Goal: Book appointment/travel/reservation

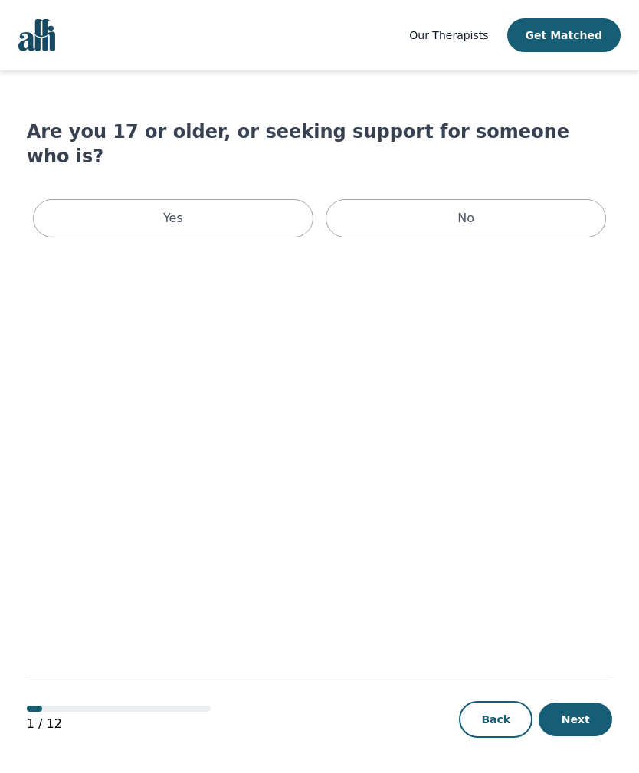
click at [143, 200] on div "Yes" at bounding box center [173, 218] width 281 height 38
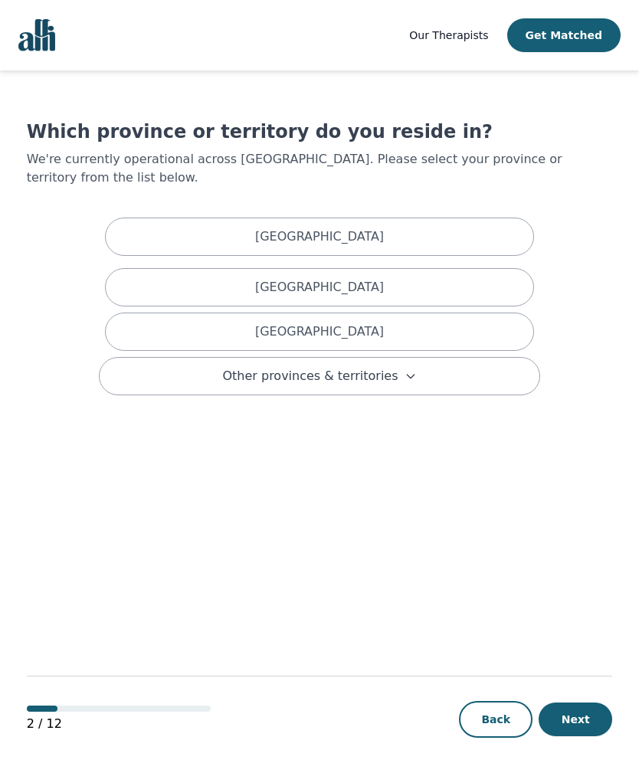
click at [214, 313] on div "[GEOGRAPHIC_DATA]" at bounding box center [319, 332] width 429 height 38
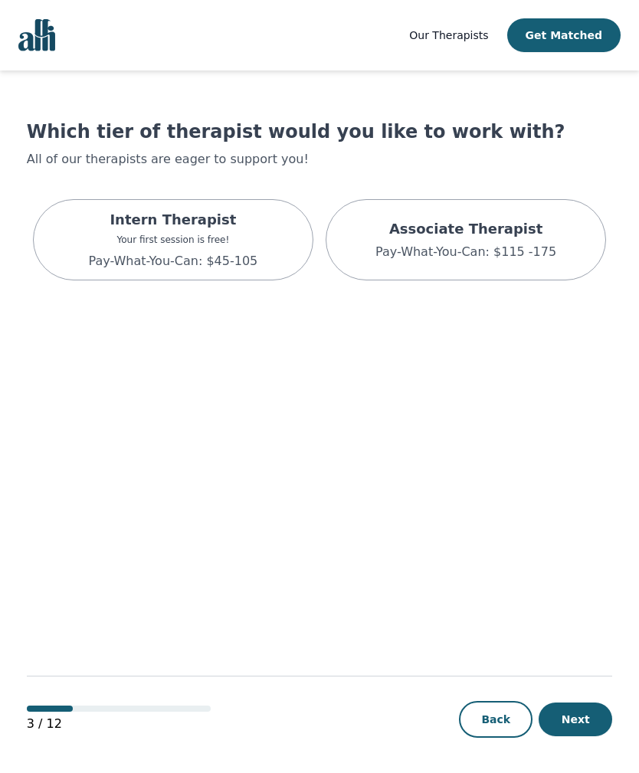
click at [208, 244] on p "Your first session is free!" at bounding box center [172, 240] width 169 height 12
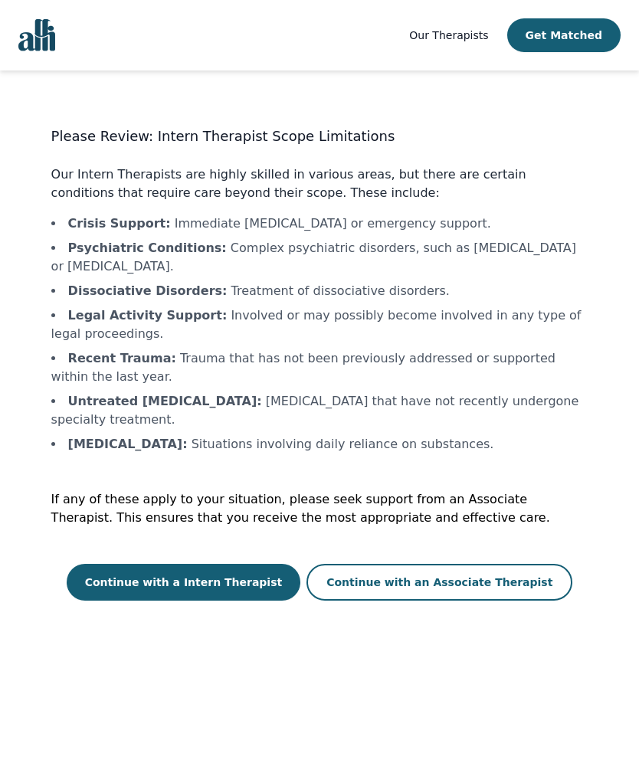
click at [482, 568] on button "Continue with an Associate Therapist" at bounding box center [440, 582] width 266 height 37
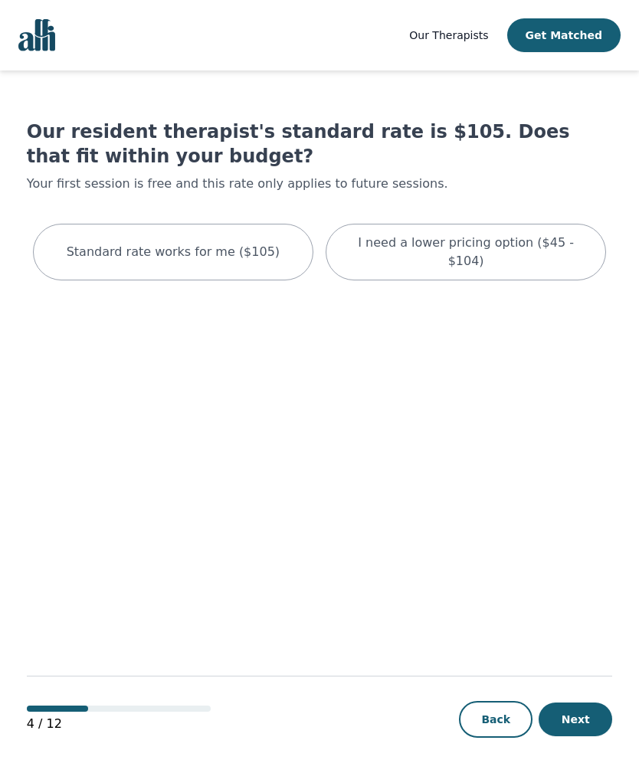
click at [547, 243] on p "I need a lower pricing option ($45 - $104)" at bounding box center [466, 252] width 242 height 37
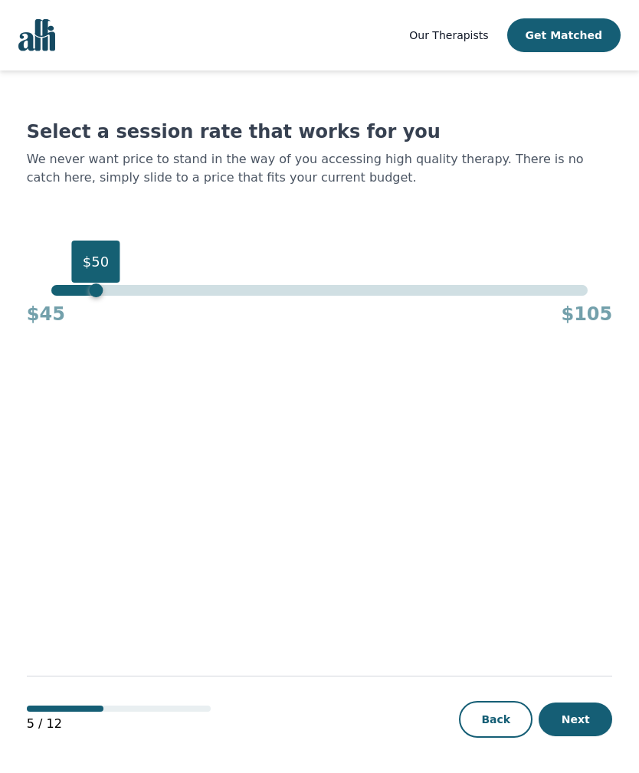
click at [577, 737] on button "Next" at bounding box center [576, 720] width 74 height 34
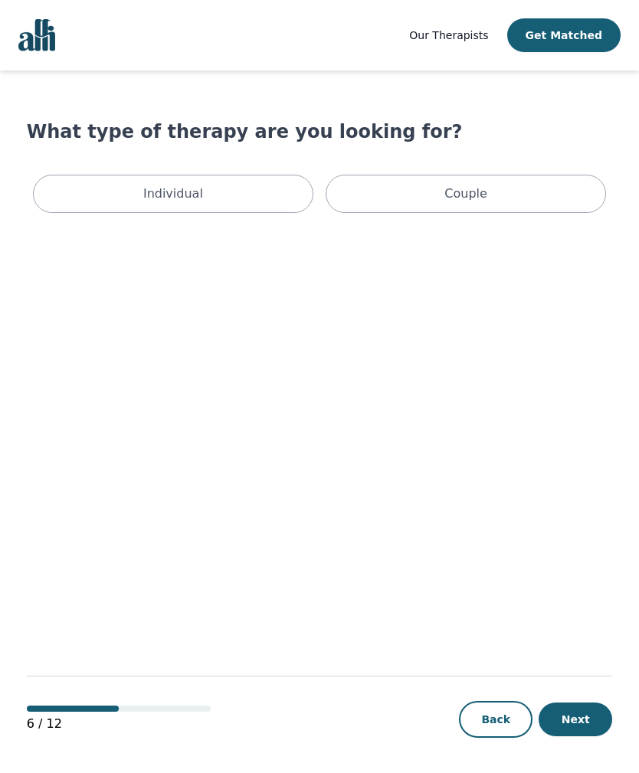
click at [111, 205] on div "Individual" at bounding box center [173, 194] width 281 height 38
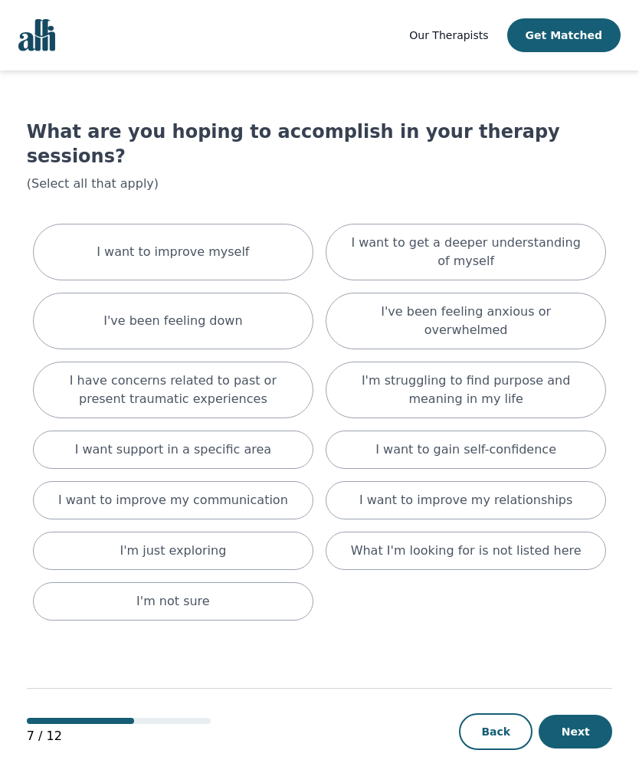
click at [101, 441] on p "I want support in a specific area" at bounding box center [173, 450] width 197 height 18
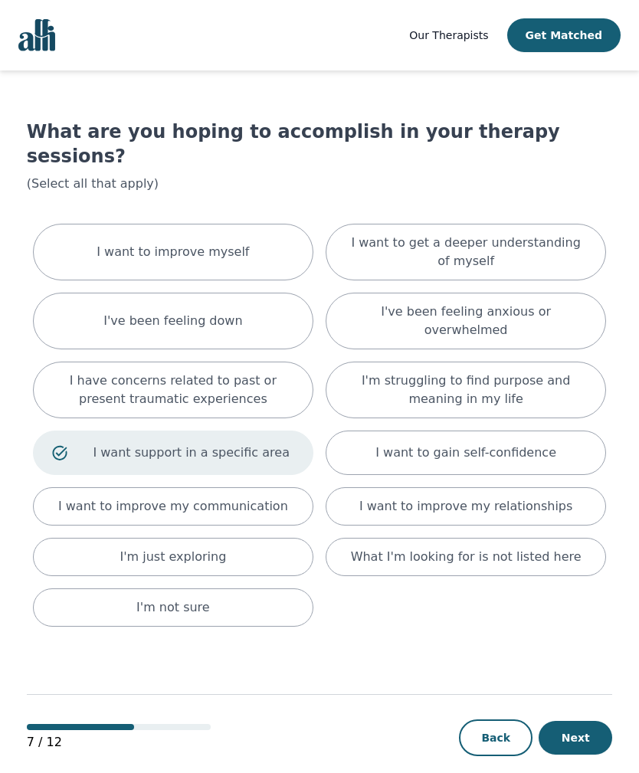
click at [510, 497] on p "I want to improve my relationships" at bounding box center [466, 506] width 213 height 18
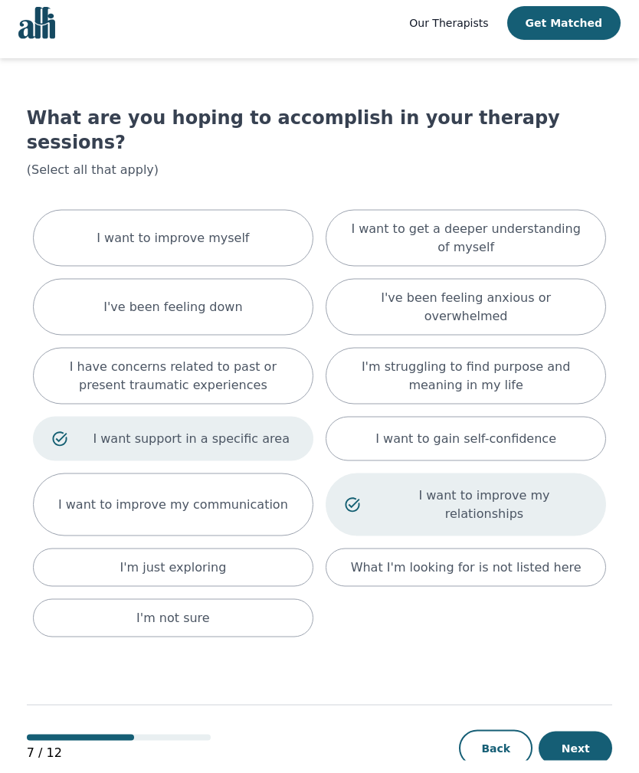
scroll to position [2, 0]
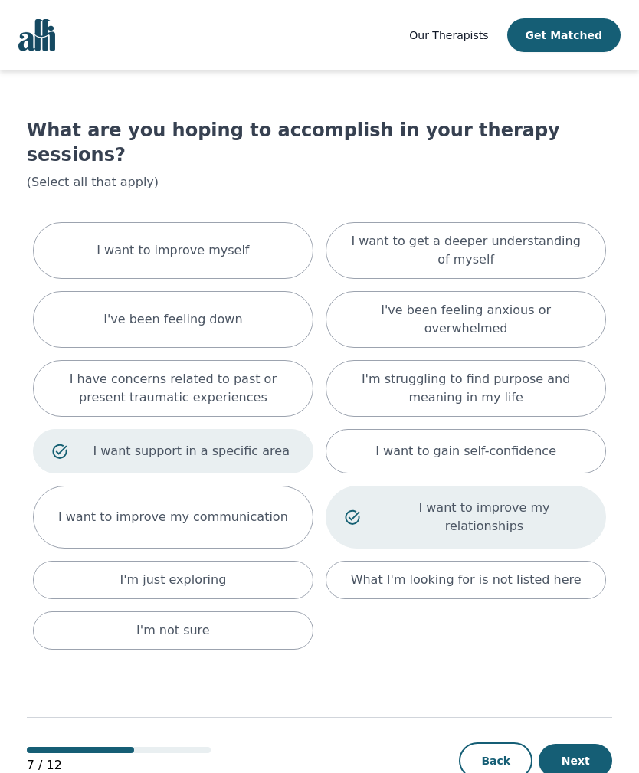
click at [591, 760] on button "Next" at bounding box center [576, 761] width 74 height 34
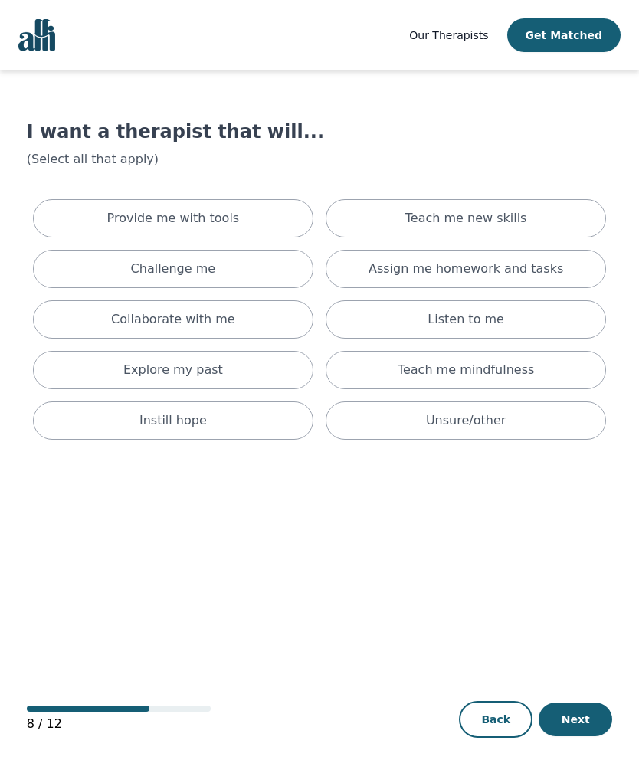
click at [95, 215] on div "Provide me with tools" at bounding box center [173, 218] width 281 height 38
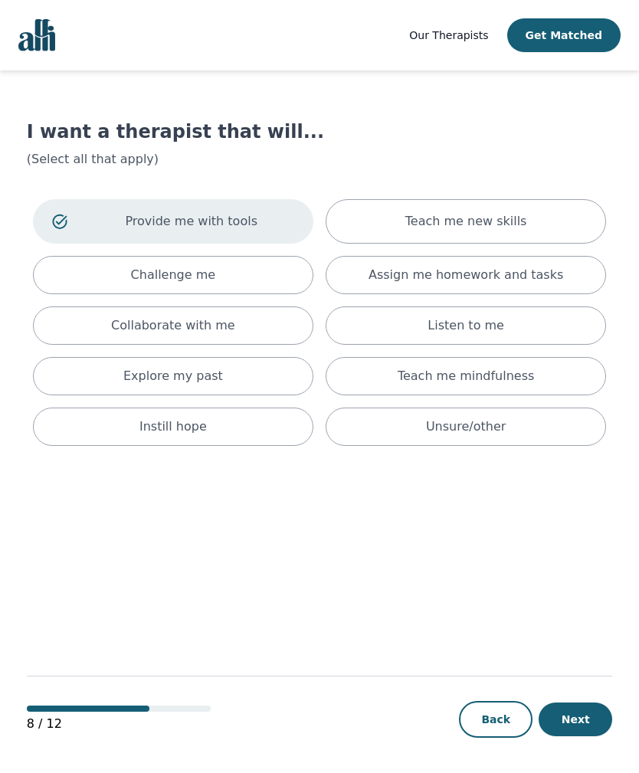
click at [111, 214] on p "Provide me with tools" at bounding box center [191, 221] width 206 height 18
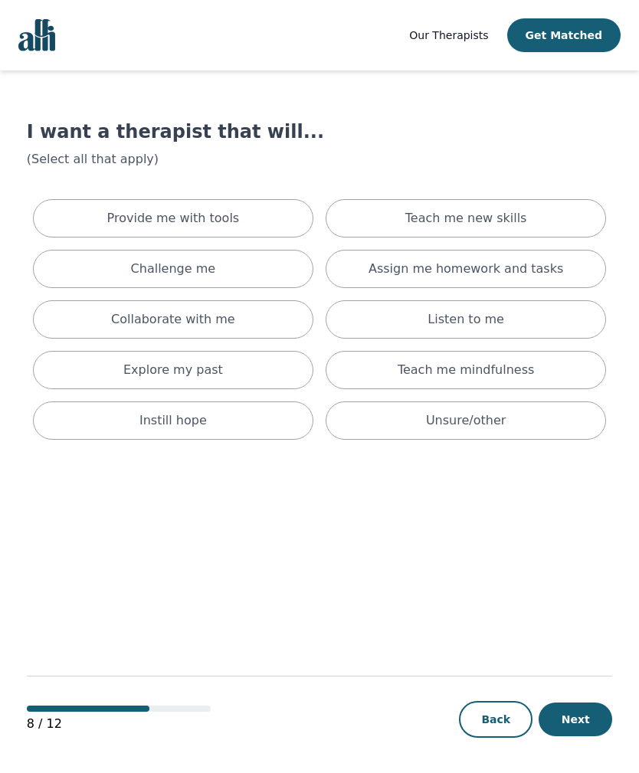
click at [109, 215] on div "Provide me with tools" at bounding box center [173, 218] width 281 height 38
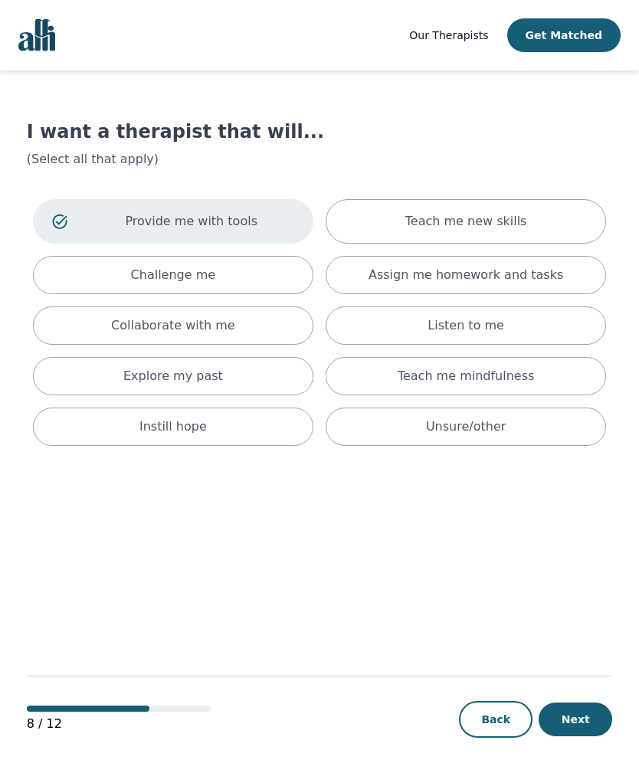
click at [66, 228] on icon at bounding box center [59, 221] width 15 height 15
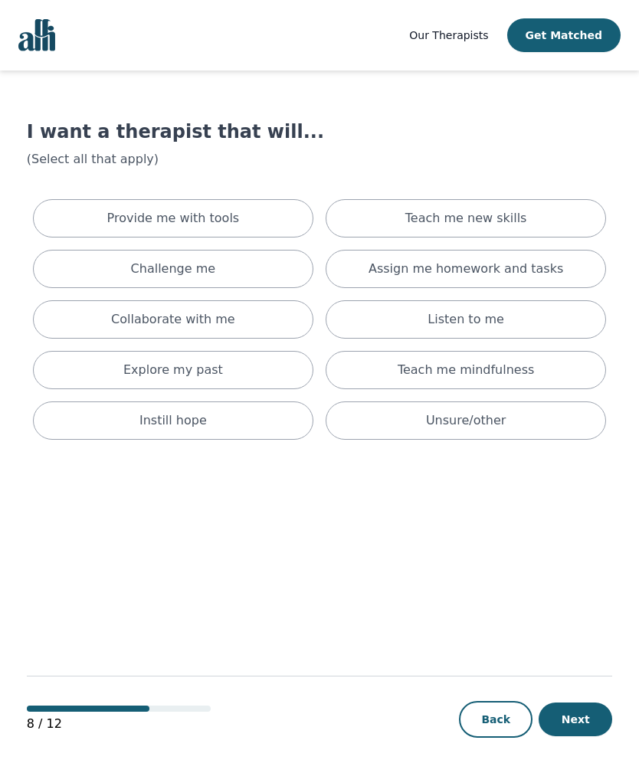
click at [534, 419] on div "Unsure/other" at bounding box center [466, 421] width 281 height 38
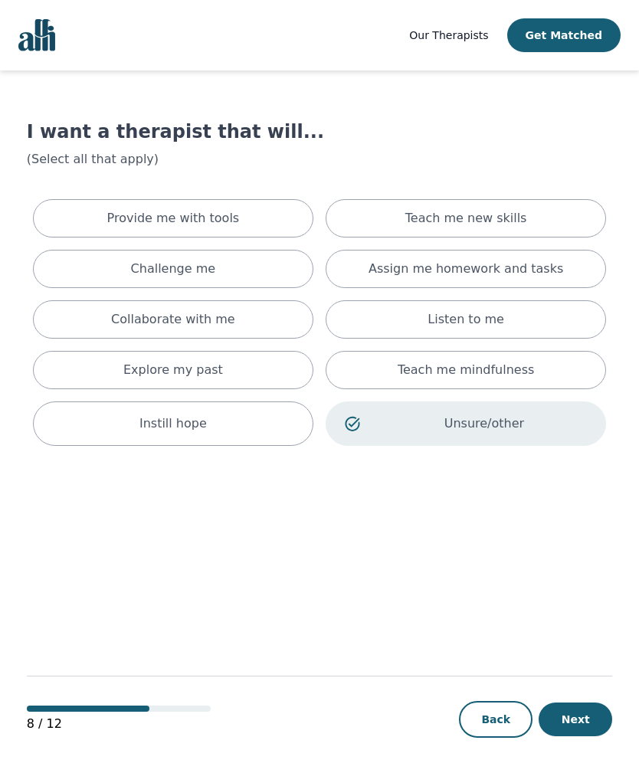
click at [588, 737] on button "Next" at bounding box center [576, 720] width 74 height 34
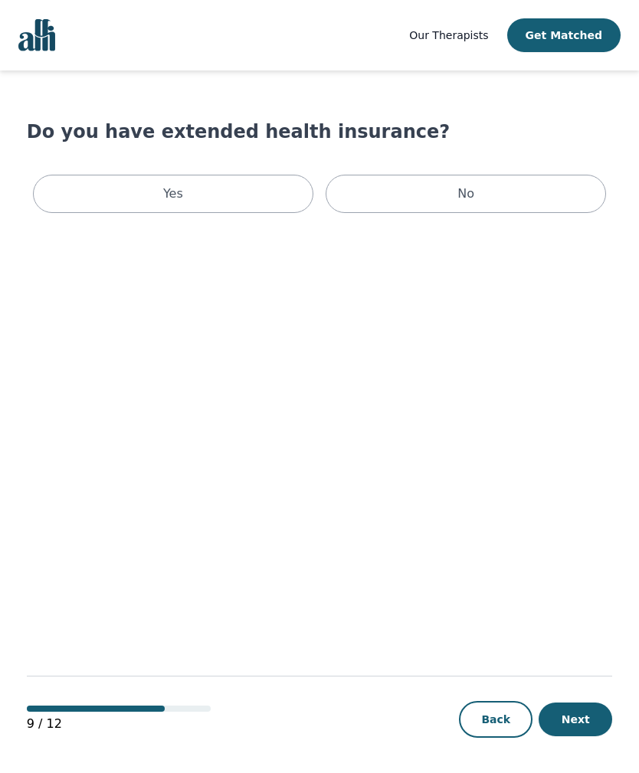
click at [113, 196] on div "Yes" at bounding box center [173, 194] width 281 height 38
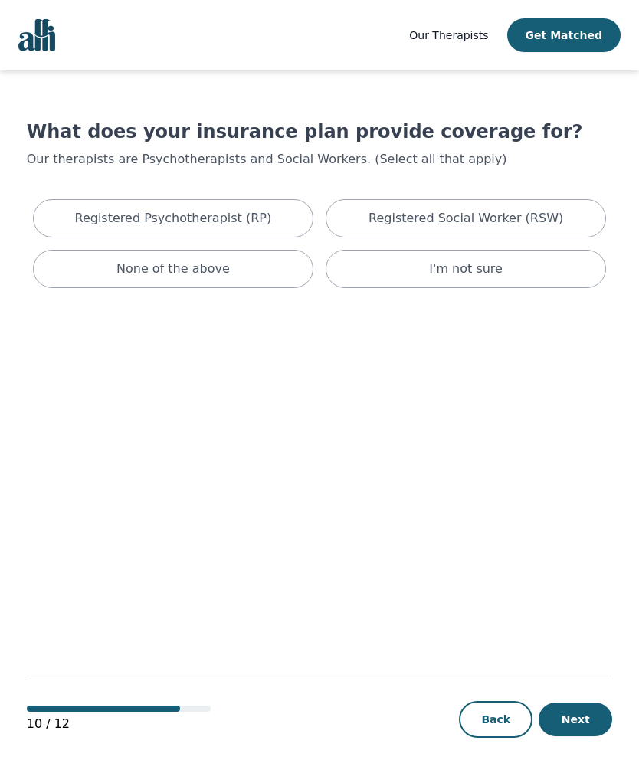
click at [582, 737] on button "Next" at bounding box center [576, 720] width 74 height 34
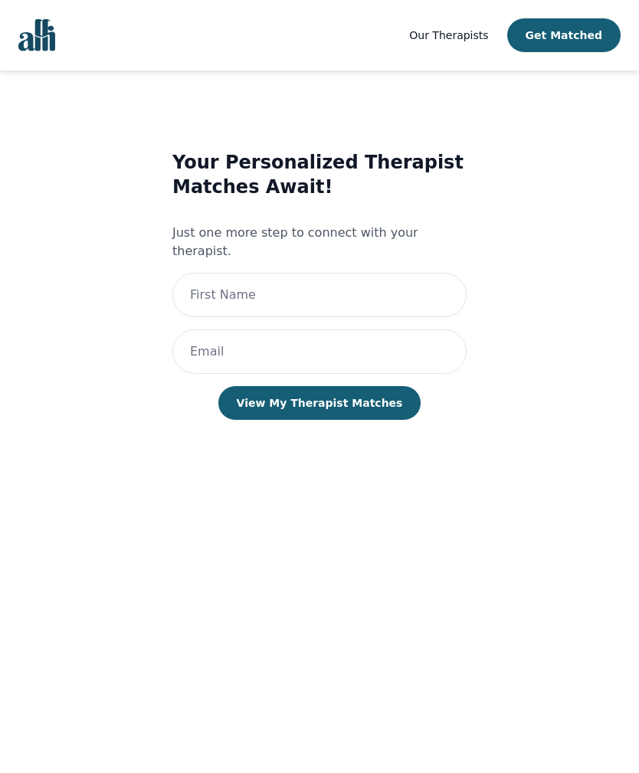
click at [80, 734] on main "Your Personalized Therapist Matches Await! Just one more step to connect with y…" at bounding box center [320, 423] width 586 height 704
click at [126, 48] on nav "Our Therapists Get Matched" at bounding box center [319, 35] width 639 height 71
click at [40, 44] on img "Global" at bounding box center [36, 35] width 37 height 32
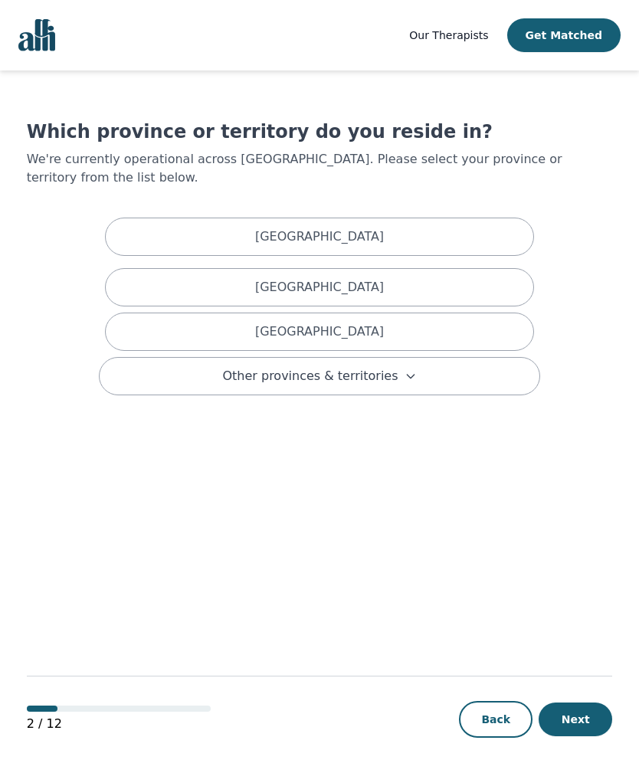
click at [218, 325] on div "[GEOGRAPHIC_DATA]" at bounding box center [319, 332] width 429 height 38
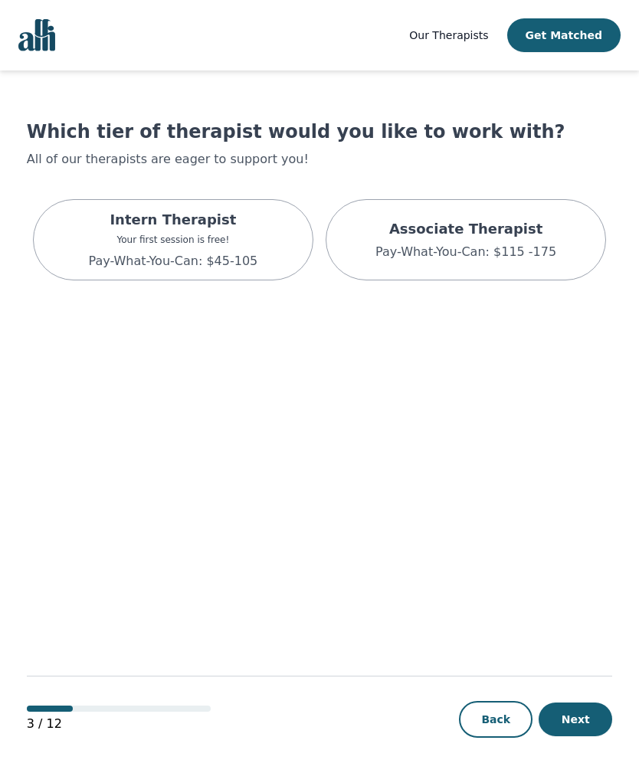
click at [585, 737] on button "Next" at bounding box center [576, 720] width 74 height 34
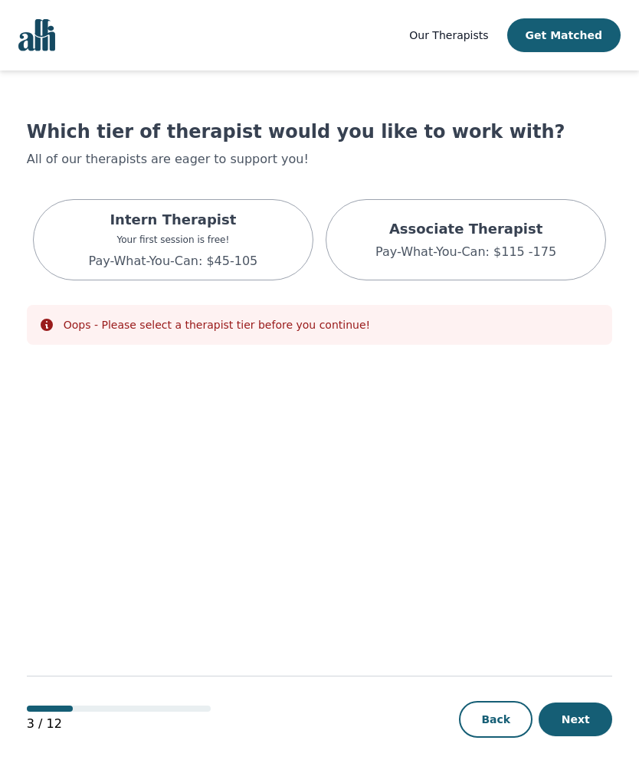
click at [103, 258] on p "Pay-What-You-Can: $45-105" at bounding box center [172, 261] width 169 height 18
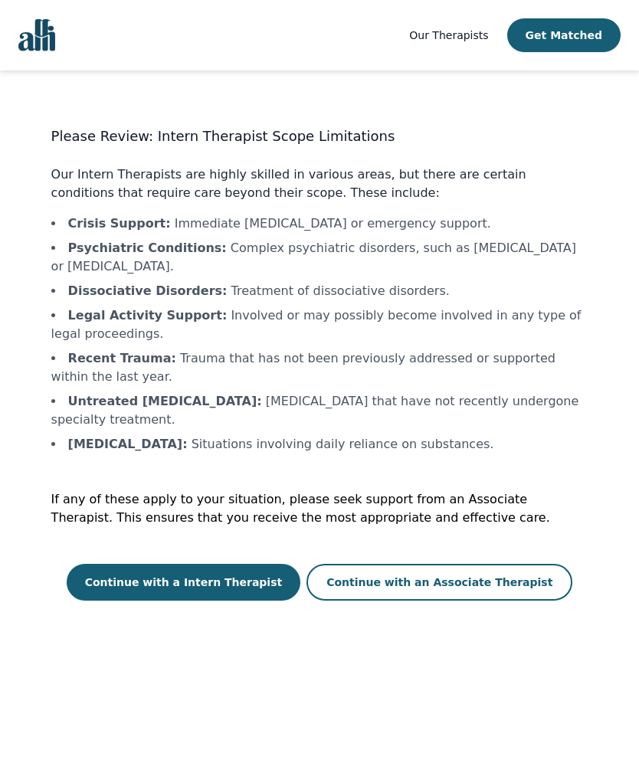
click at [199, 569] on button "Continue with a Intern Therapist" at bounding box center [184, 582] width 235 height 37
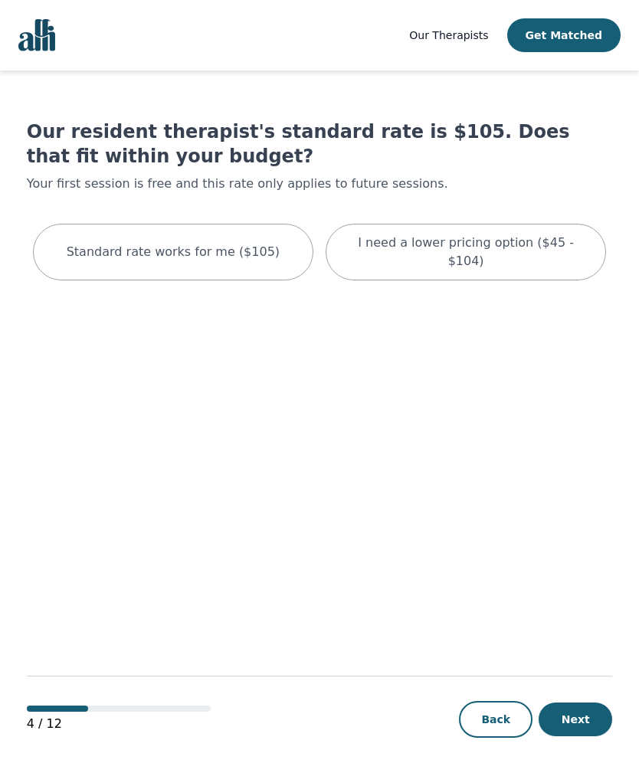
click at [176, 248] on p "Standard rate works for me ($105)" at bounding box center [173, 252] width 213 height 18
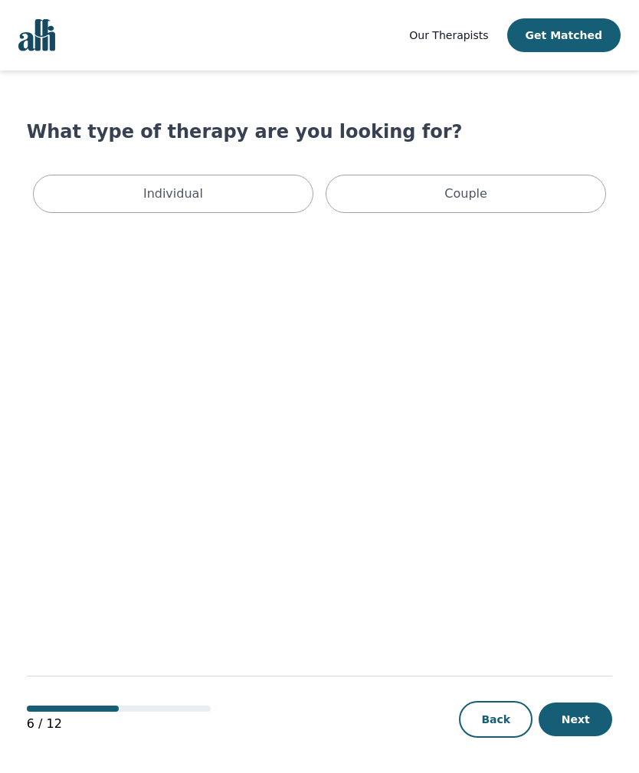
click at [153, 192] on p "Individual" at bounding box center [173, 194] width 60 height 18
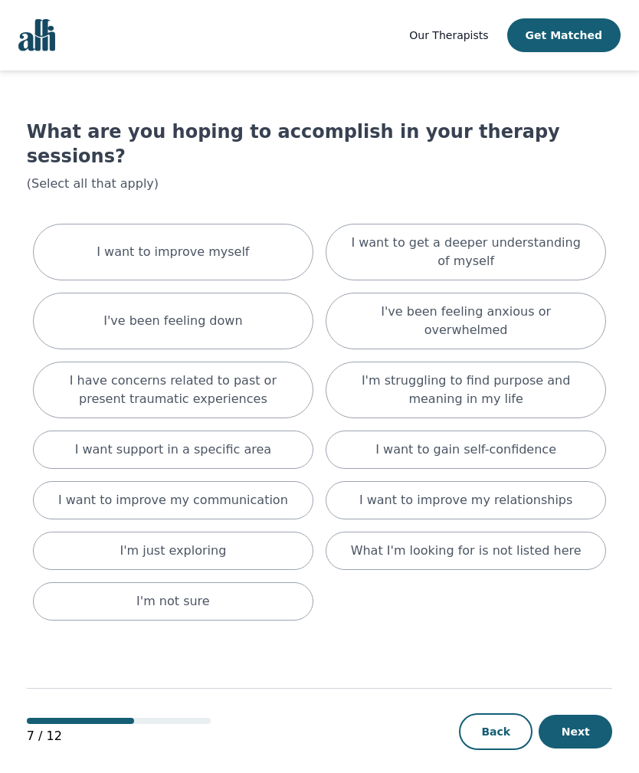
click at [91, 441] on p "I want support in a specific area" at bounding box center [173, 450] width 197 height 18
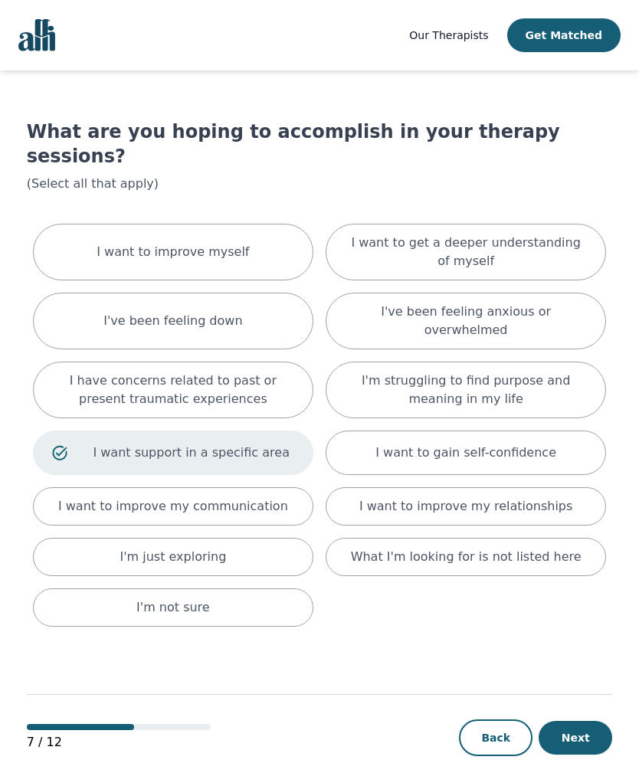
click at [551, 497] on p "I want to improve my relationships" at bounding box center [466, 506] width 213 height 18
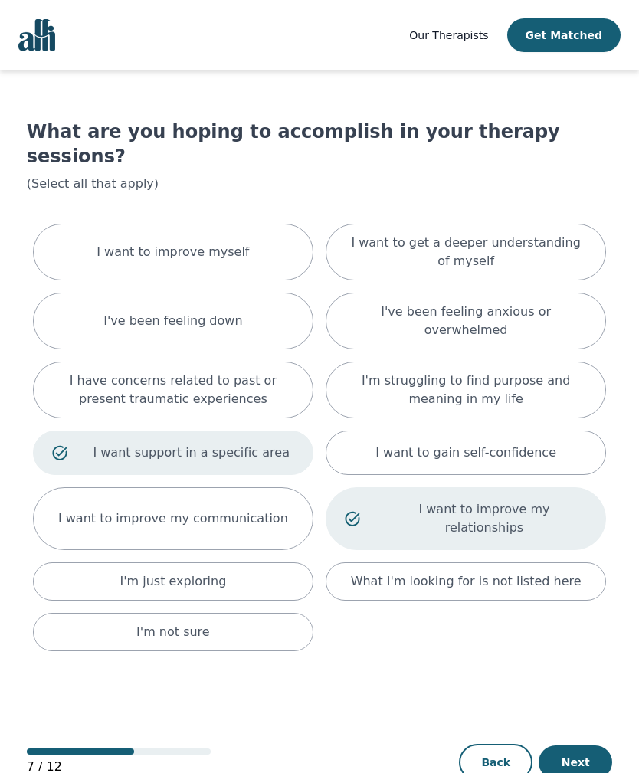
click at [589, 765] on button "Next" at bounding box center [576, 763] width 74 height 34
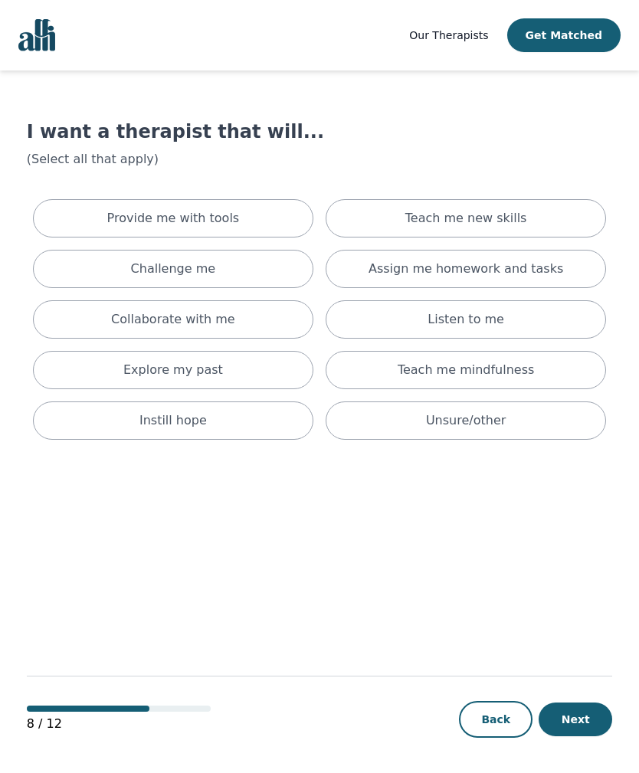
click at [396, 422] on div "Unsure/other" at bounding box center [466, 421] width 281 height 38
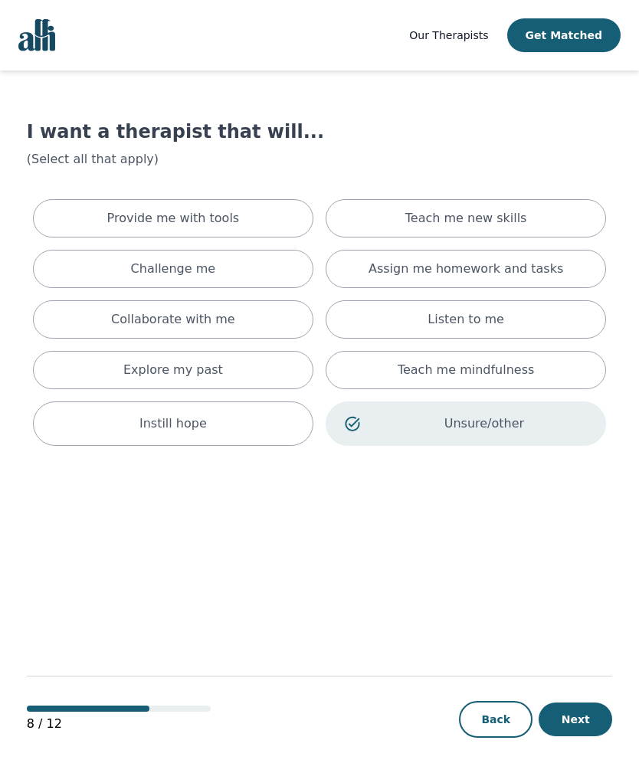
click at [587, 737] on button "Next" at bounding box center [576, 720] width 74 height 34
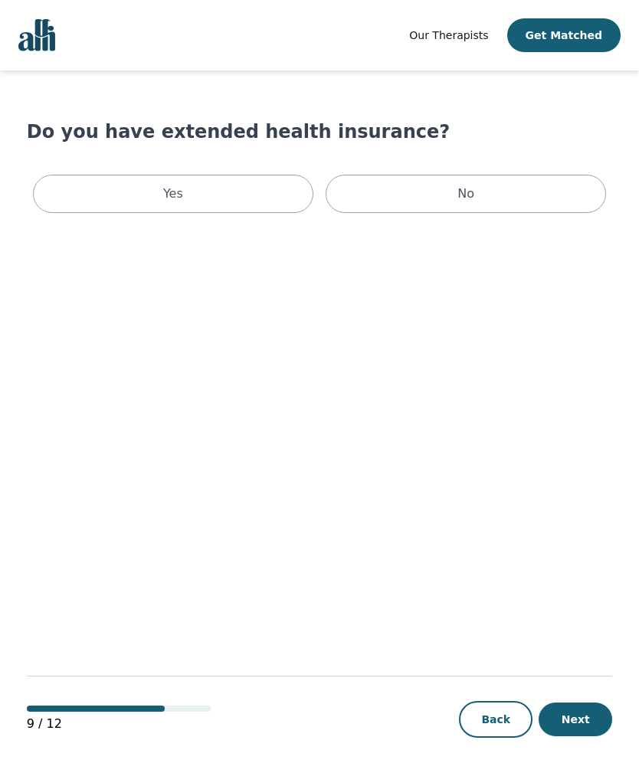
click at [85, 204] on div "Yes" at bounding box center [173, 194] width 281 height 38
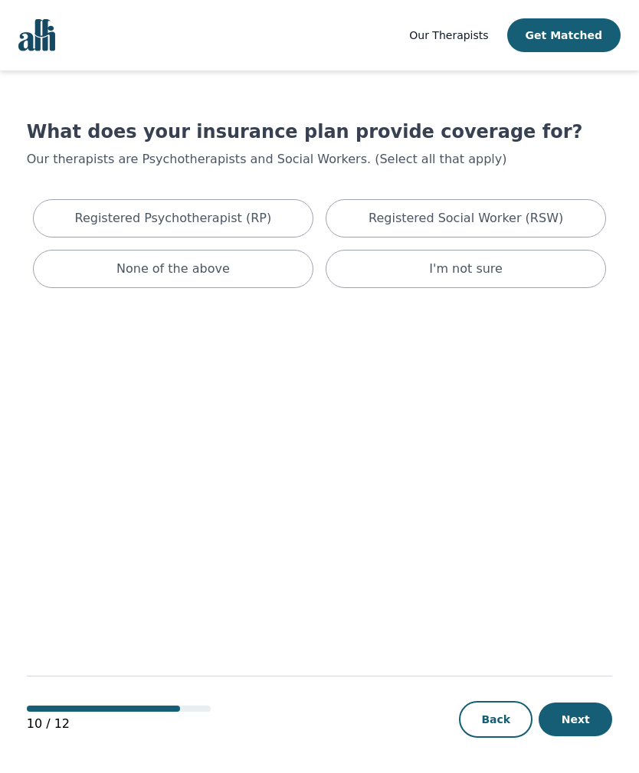
click at [120, 216] on p "Registered Psychotherapist (RP)" at bounding box center [173, 218] width 197 height 18
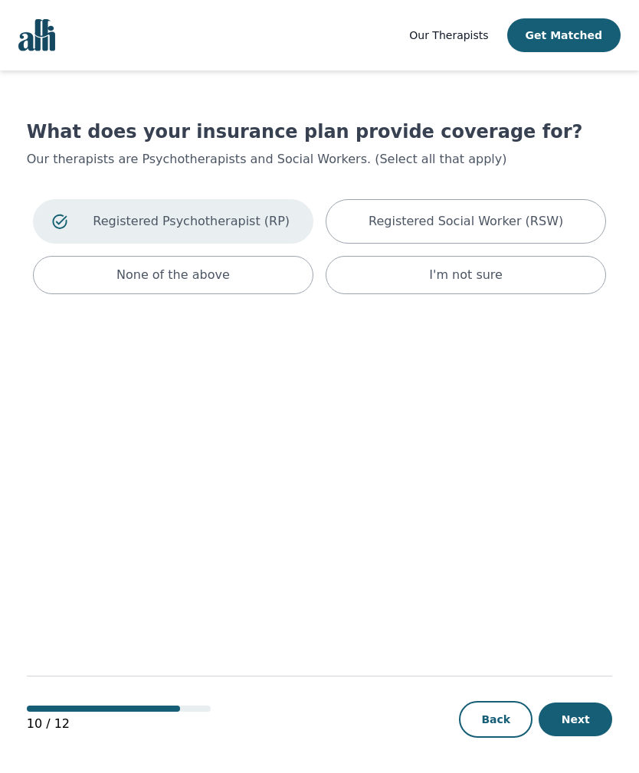
click at [383, 226] on p "Registered Social Worker (RSW)" at bounding box center [466, 221] width 195 height 18
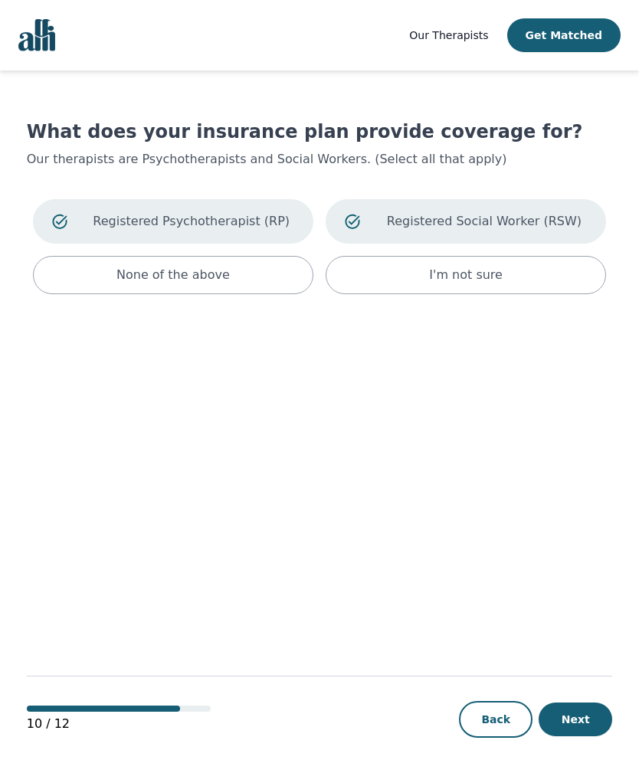
click at [591, 737] on button "Next" at bounding box center [576, 720] width 74 height 34
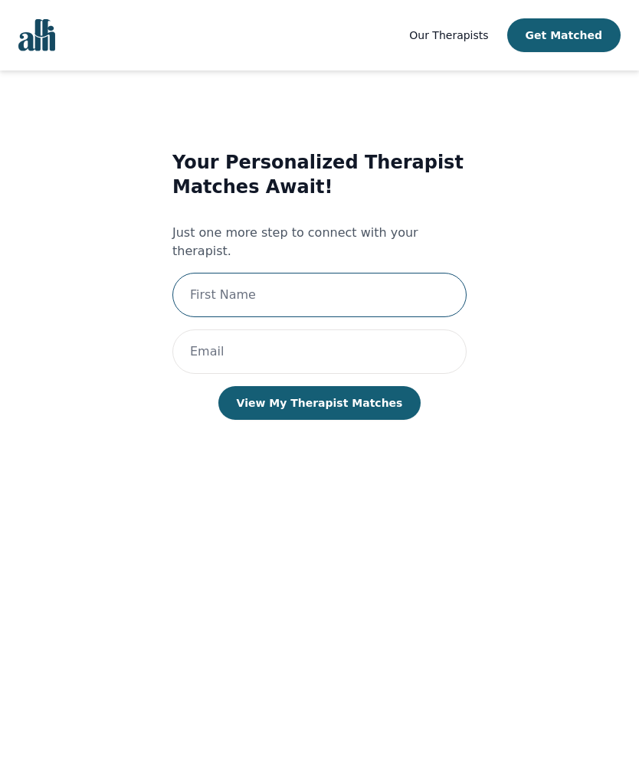
click at [212, 280] on input "text" at bounding box center [319, 295] width 294 height 44
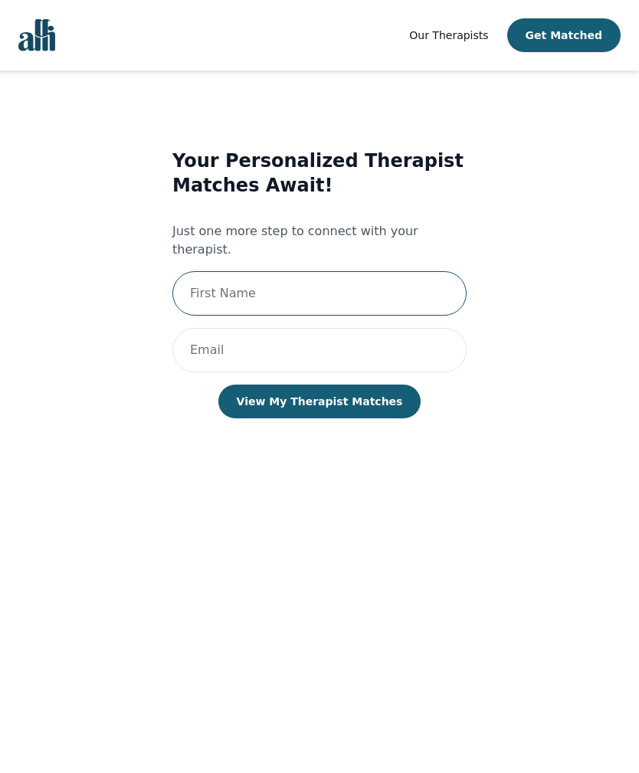
type input "Natalia"
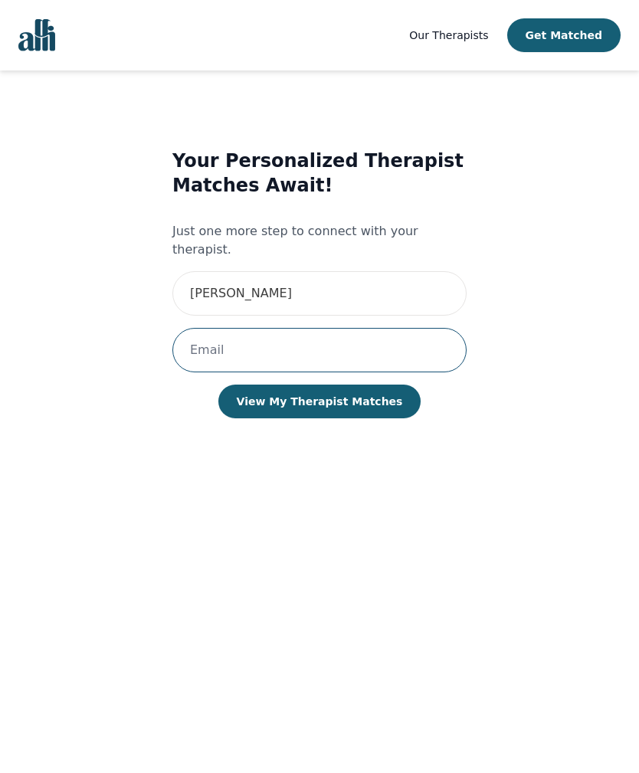
click at [199, 328] on input "email" at bounding box center [319, 350] width 294 height 44
type input "Fumeiro Diaz"
click at [350, 385] on button "View My Therapist Matches" at bounding box center [319, 402] width 203 height 34
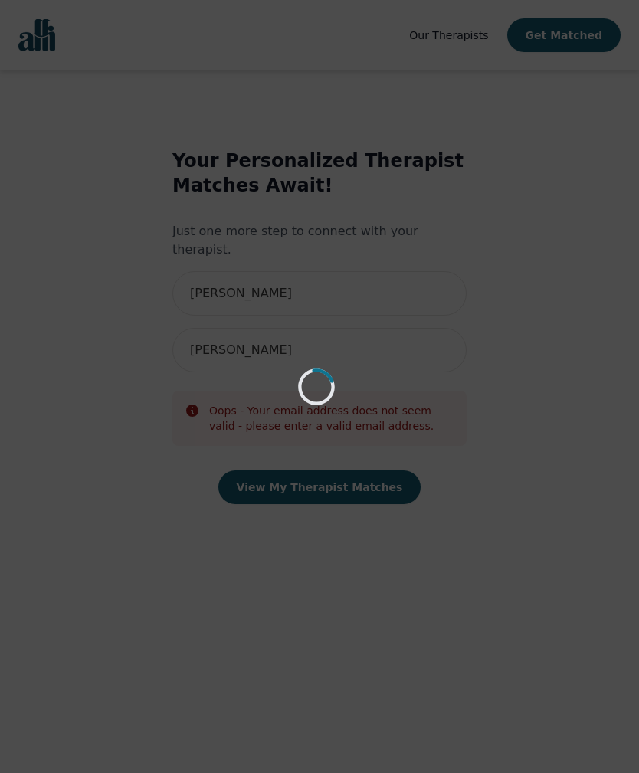
click at [228, 305] on div "Loading..." at bounding box center [319, 386] width 639 height 773
click at [108, 485] on div "Loading..." at bounding box center [319, 386] width 639 height 773
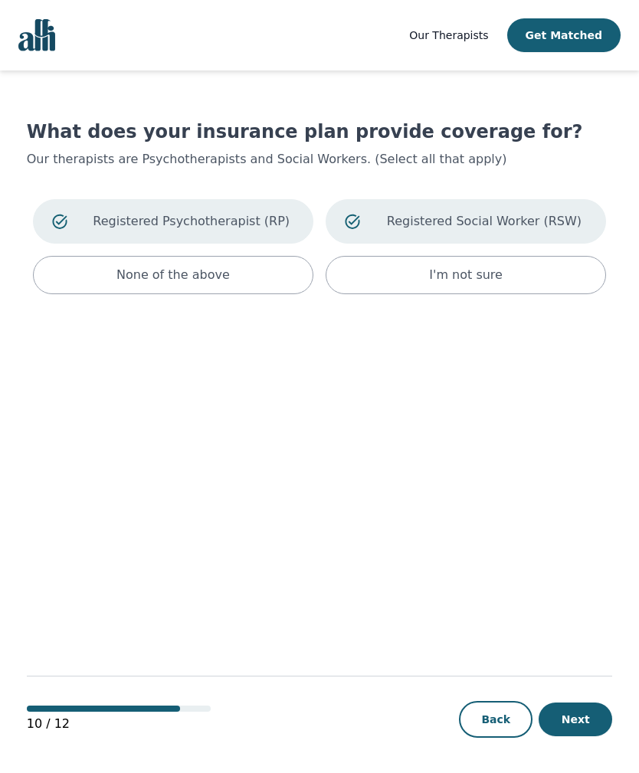
click at [584, 737] on button "Next" at bounding box center [576, 720] width 74 height 34
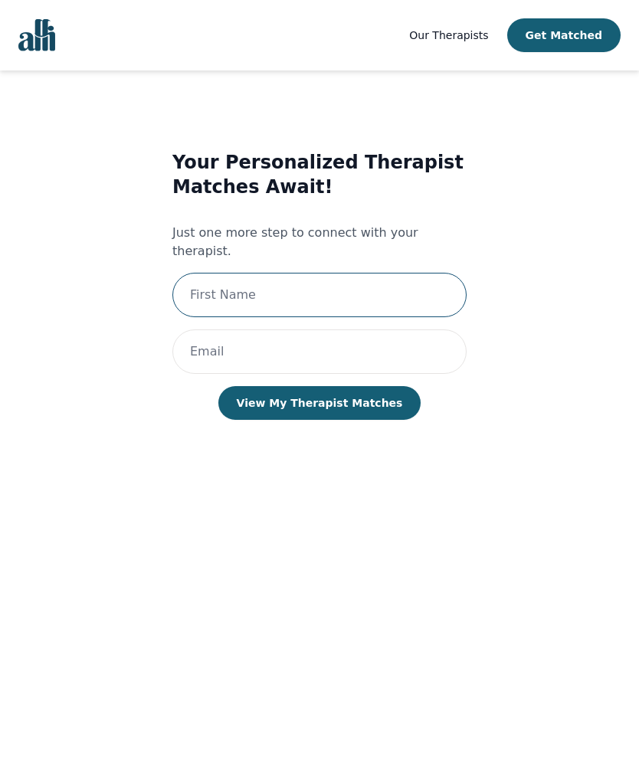
click at [202, 274] on input "text" at bounding box center [319, 295] width 294 height 44
type input "Natalia"
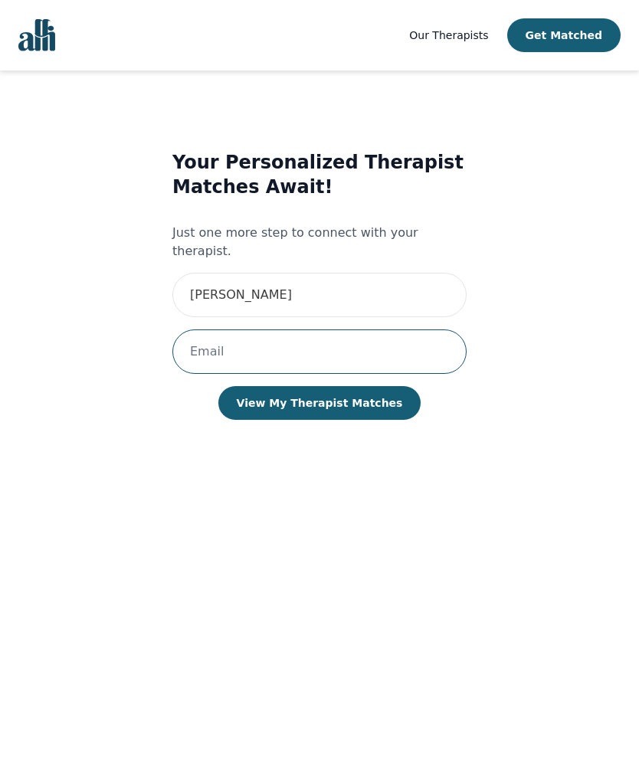
click at [294, 330] on input "email" at bounding box center [319, 352] width 294 height 44
type input "natifumdiaz@gmail.com"
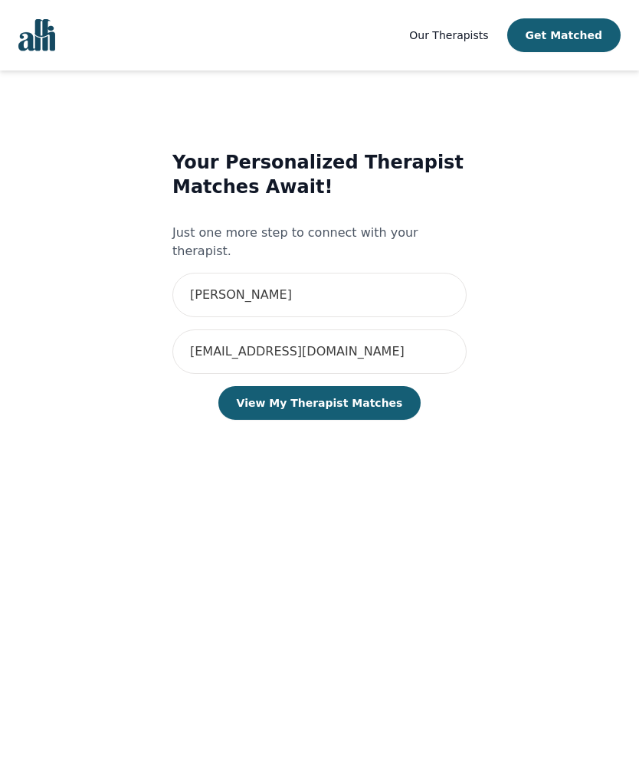
click at [372, 386] on button "View My Therapist Matches" at bounding box center [319, 403] width 203 height 34
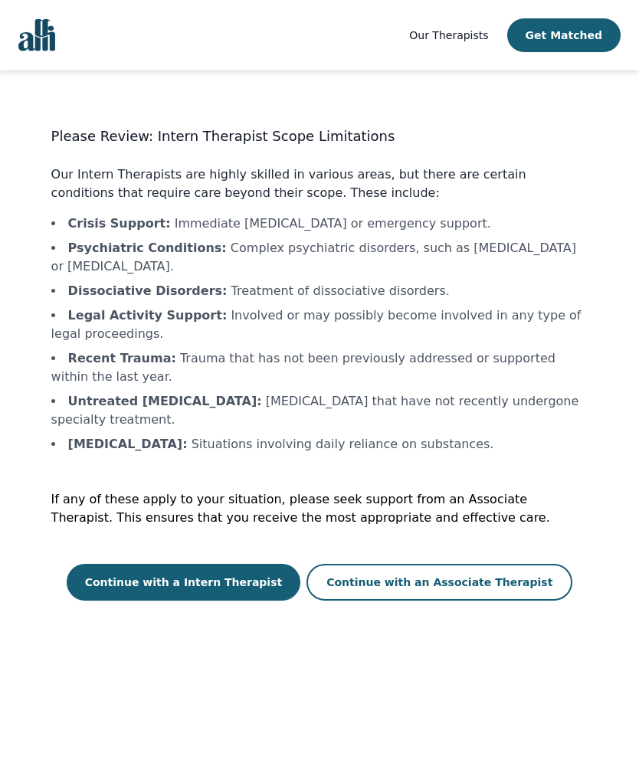
click at [161, 565] on button "Continue with a Intern Therapist" at bounding box center [184, 582] width 235 height 37
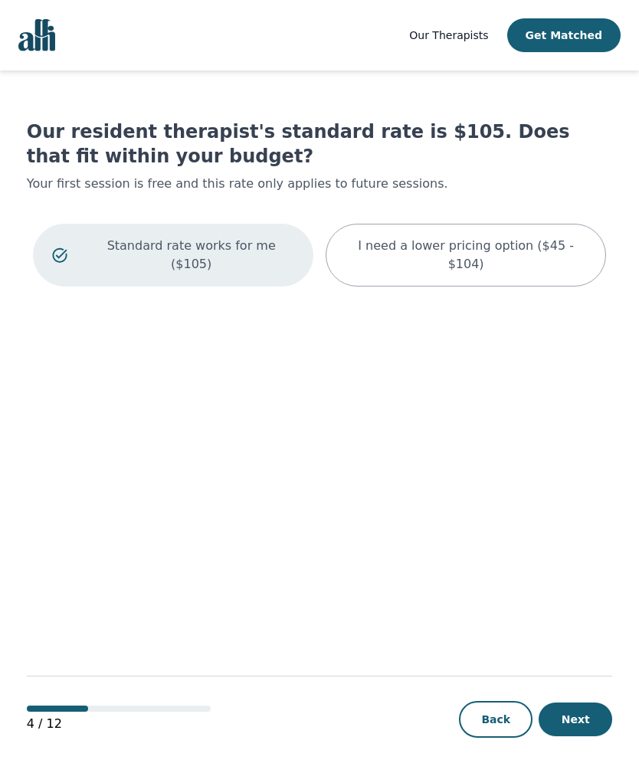
click at [409, 235] on div "I need a lower pricing option ($45 - $104)" at bounding box center [466, 255] width 281 height 63
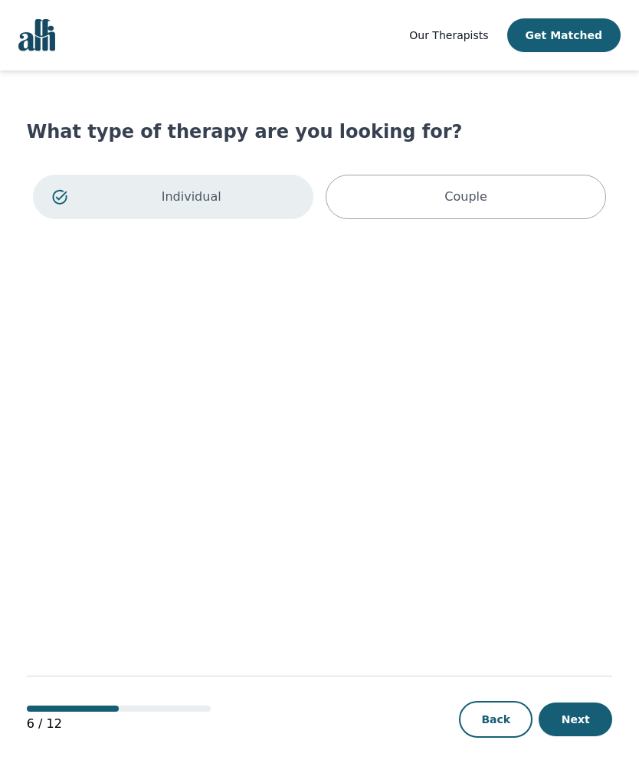
click at [581, 737] on button "Next" at bounding box center [576, 720] width 74 height 34
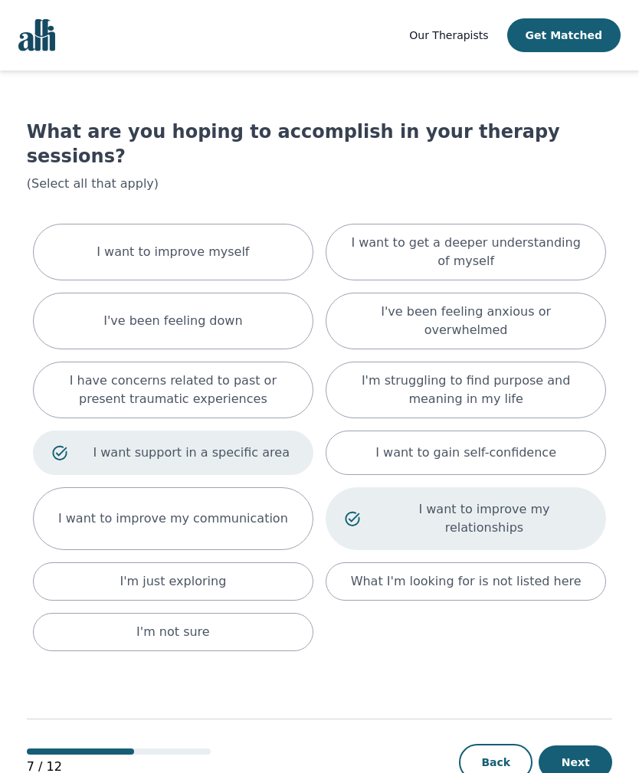
click at [582, 761] on button "Next" at bounding box center [576, 763] width 74 height 34
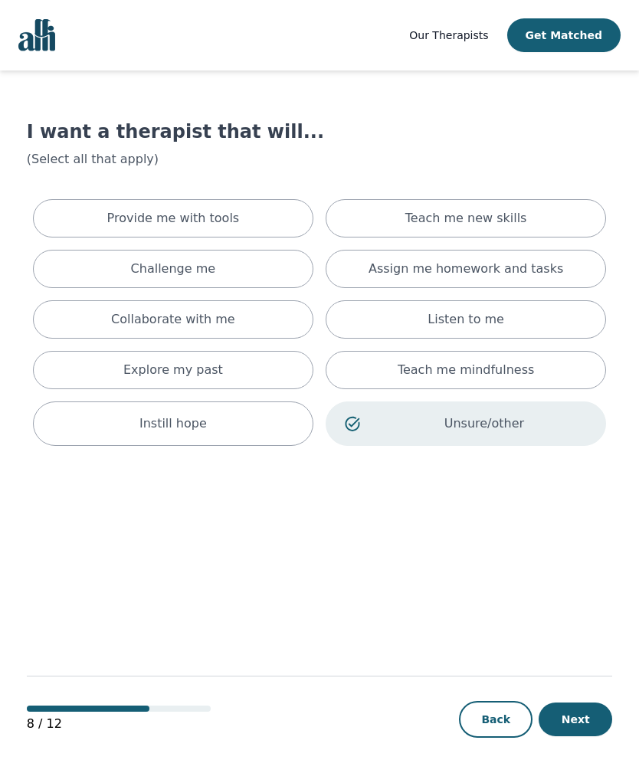
click at [580, 737] on button "Next" at bounding box center [576, 720] width 74 height 34
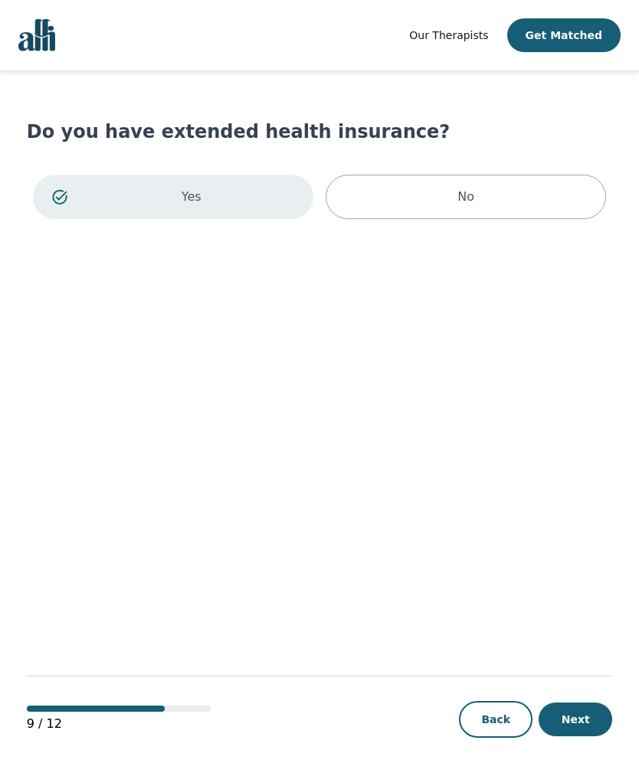
click at [580, 737] on button "Next" at bounding box center [576, 720] width 74 height 34
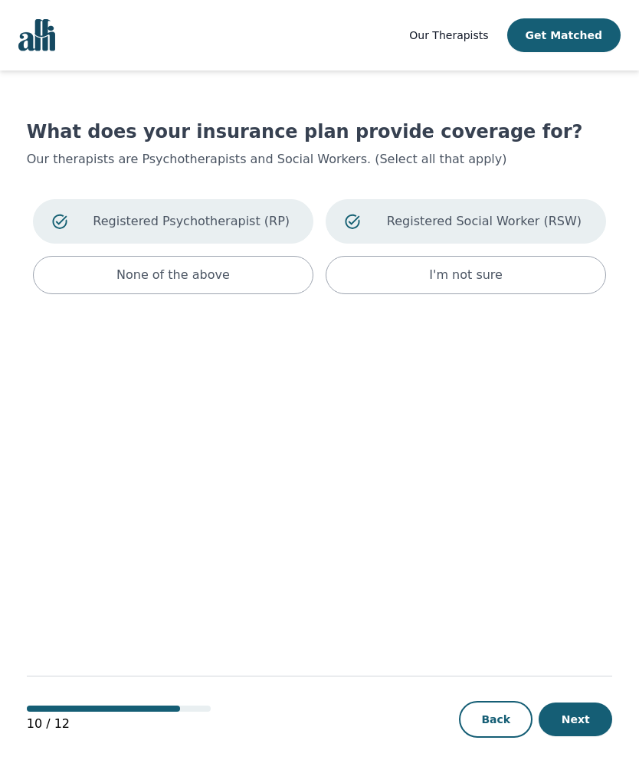
click at [582, 737] on button "Next" at bounding box center [576, 720] width 74 height 34
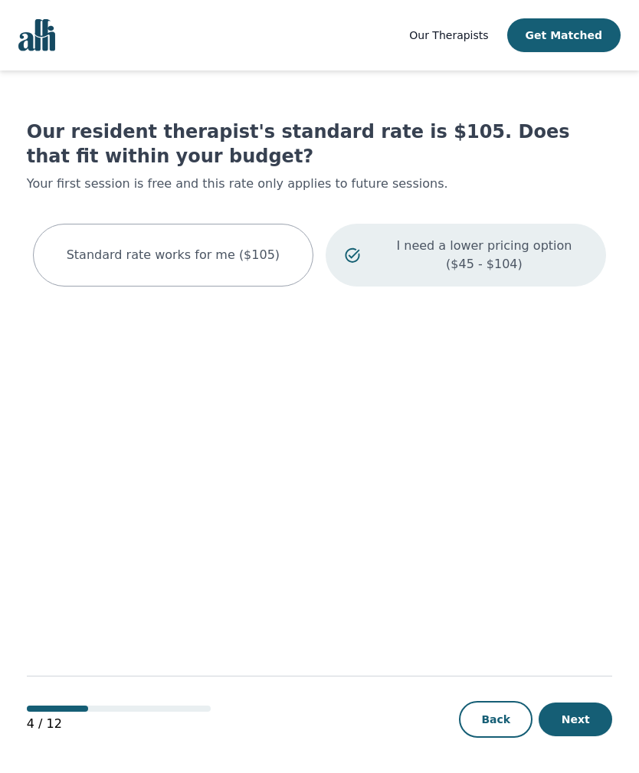
click at [407, 256] on p "I need a lower pricing option ($45 - $104)" at bounding box center [485, 255] width 206 height 37
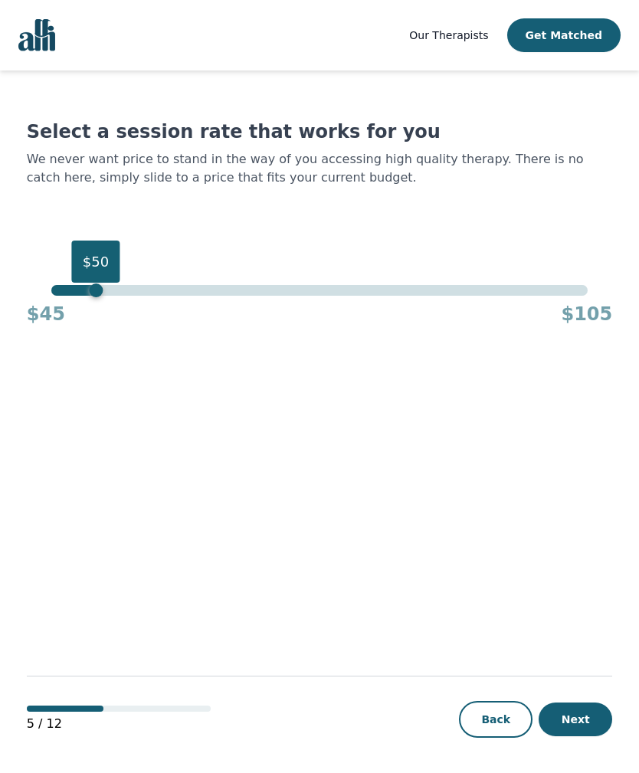
click at [594, 737] on button "Next" at bounding box center [576, 720] width 74 height 34
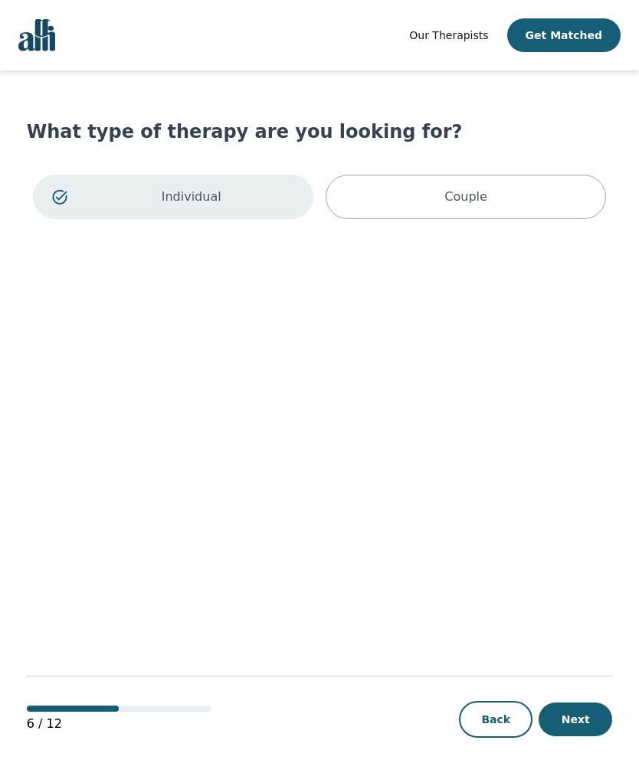
click at [568, 737] on button "Next" at bounding box center [576, 720] width 74 height 34
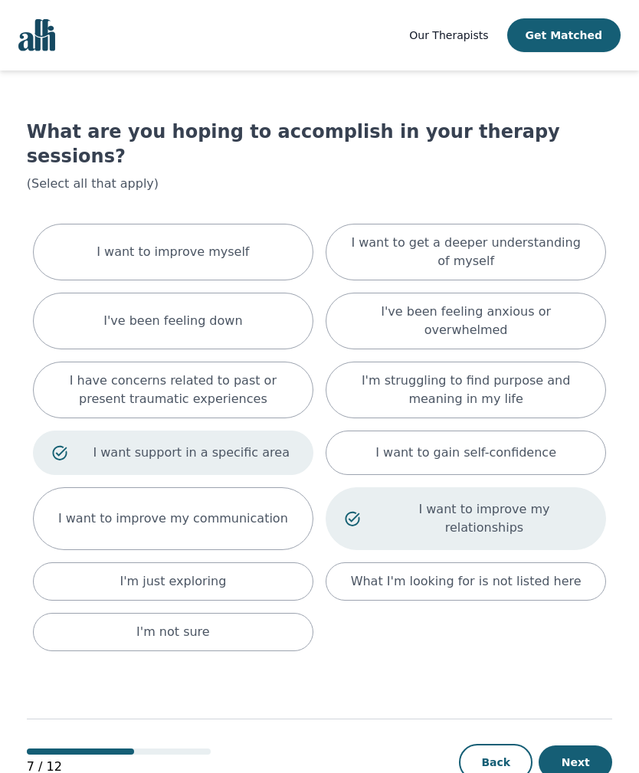
click at [585, 758] on button "Next" at bounding box center [576, 763] width 74 height 34
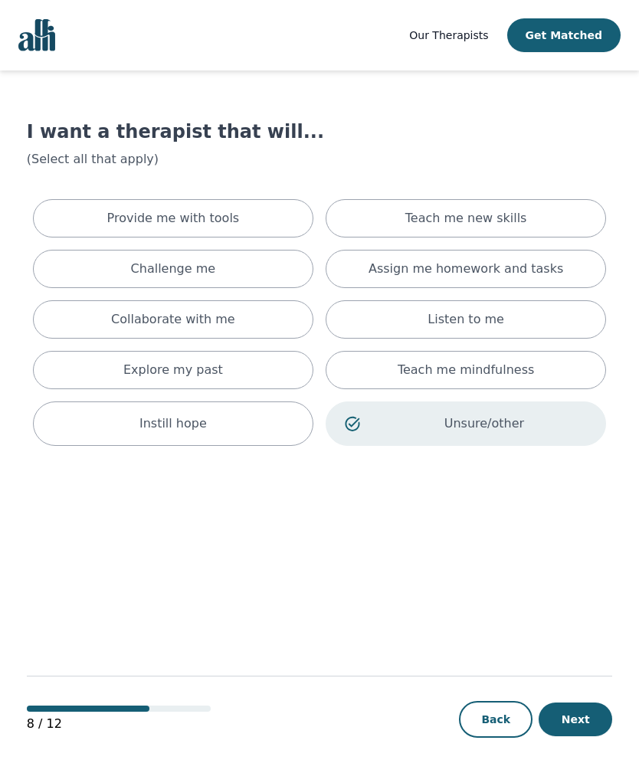
click at [587, 737] on button "Next" at bounding box center [576, 720] width 74 height 34
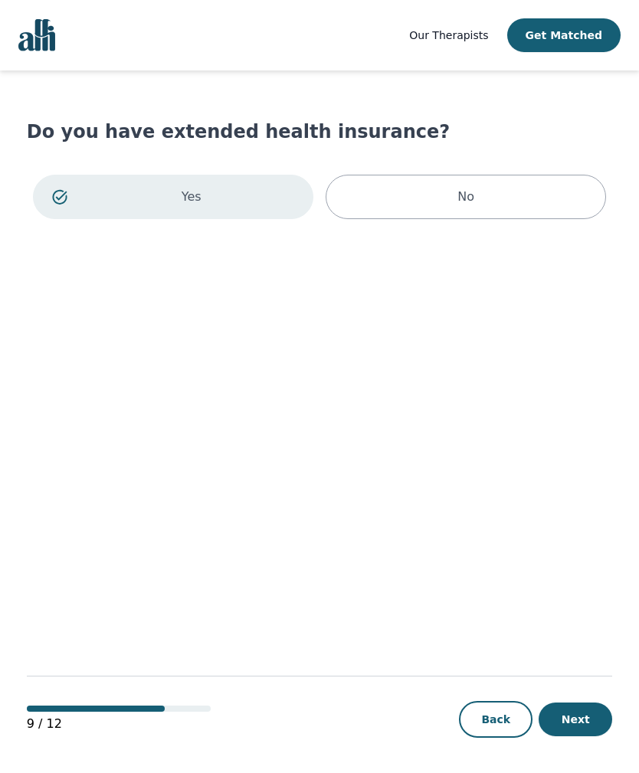
click at [582, 737] on button "Next" at bounding box center [576, 720] width 74 height 34
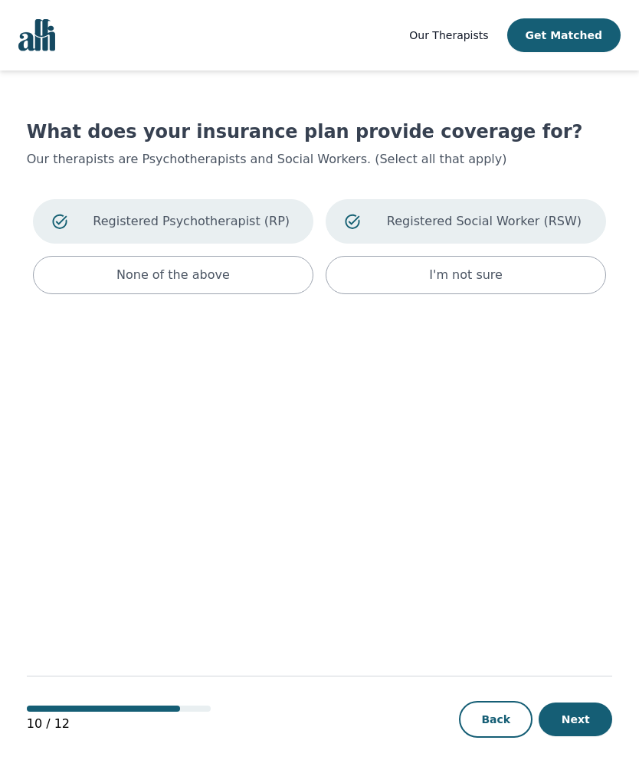
click at [586, 737] on button "Next" at bounding box center [576, 720] width 74 height 34
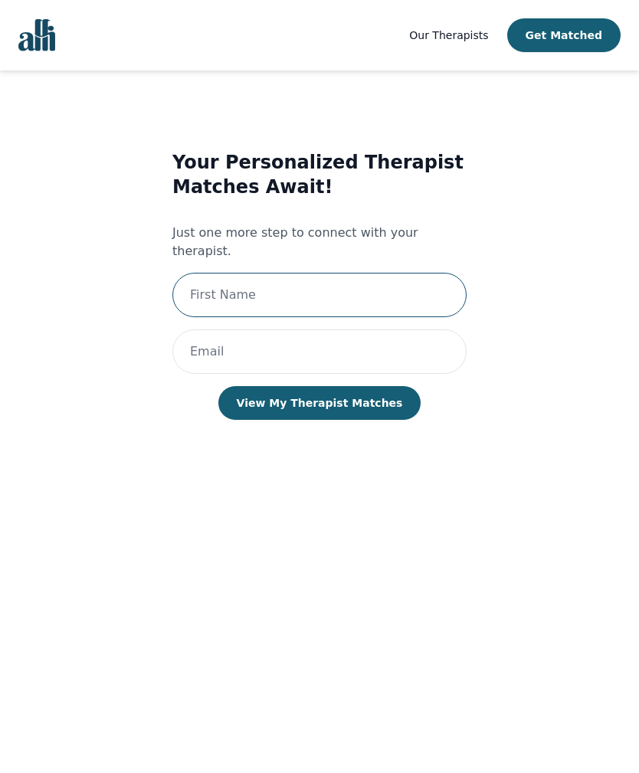
click at [213, 273] on input "text" at bounding box center [319, 295] width 294 height 44
type input "Natalia"
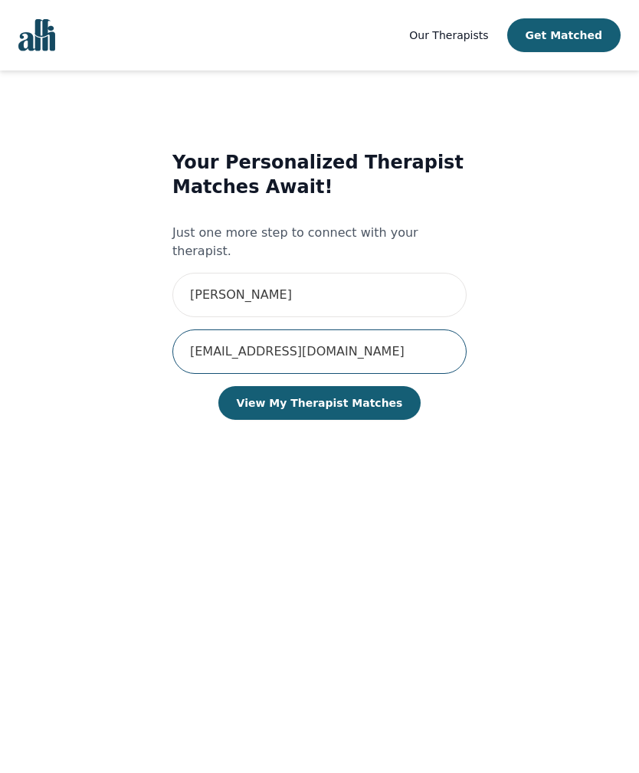
type input "natifumdiaz@gmail.com"
click at [282, 393] on button "View My Therapist Matches" at bounding box center [319, 403] width 203 height 34
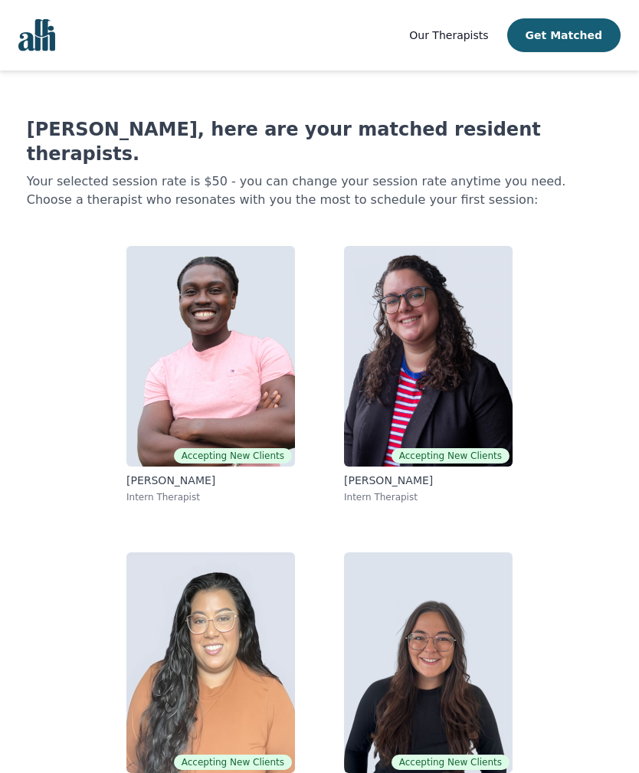
scroll to position [2, 0]
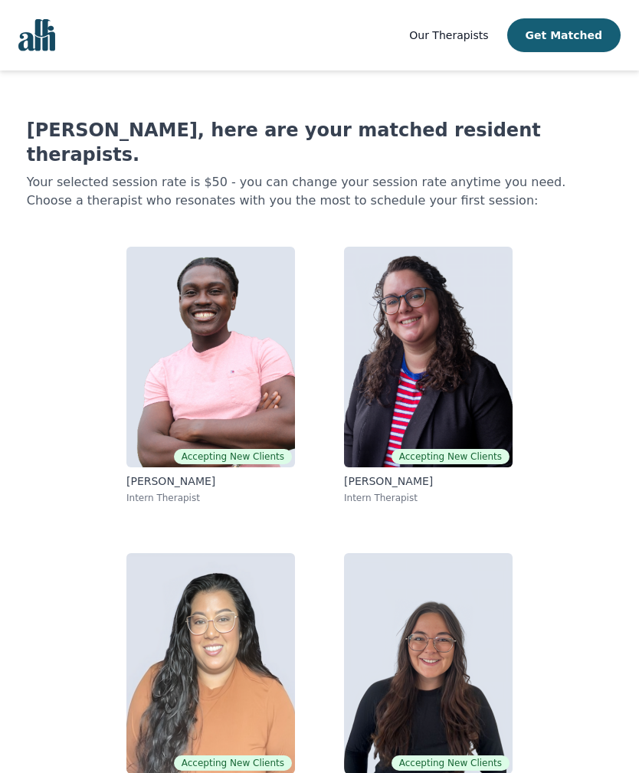
click at [402, 360] on img at bounding box center [428, 357] width 169 height 221
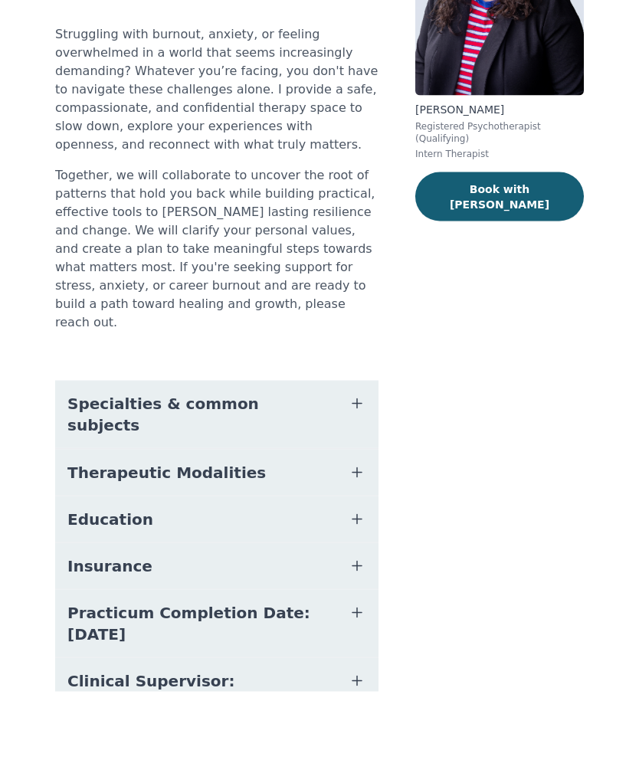
scroll to position [151, 0]
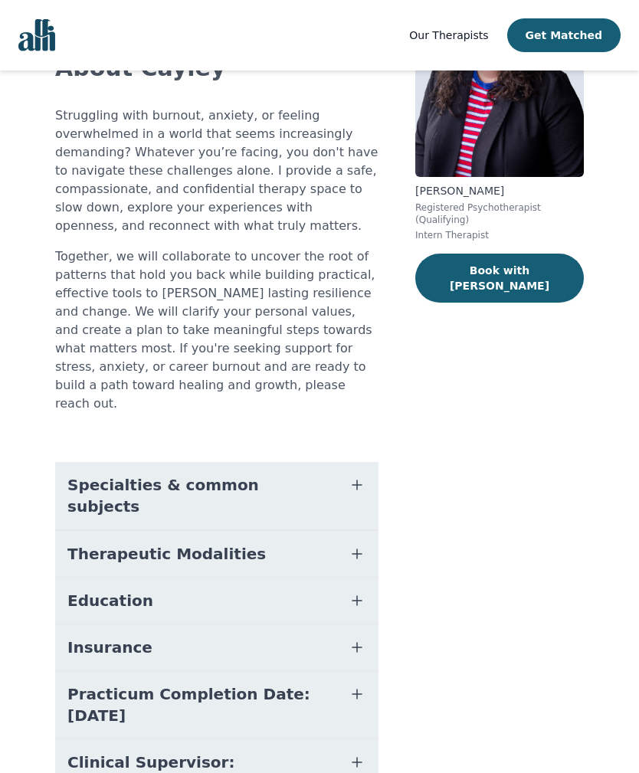
click at [350, 476] on icon "button" at bounding box center [357, 485] width 18 height 18
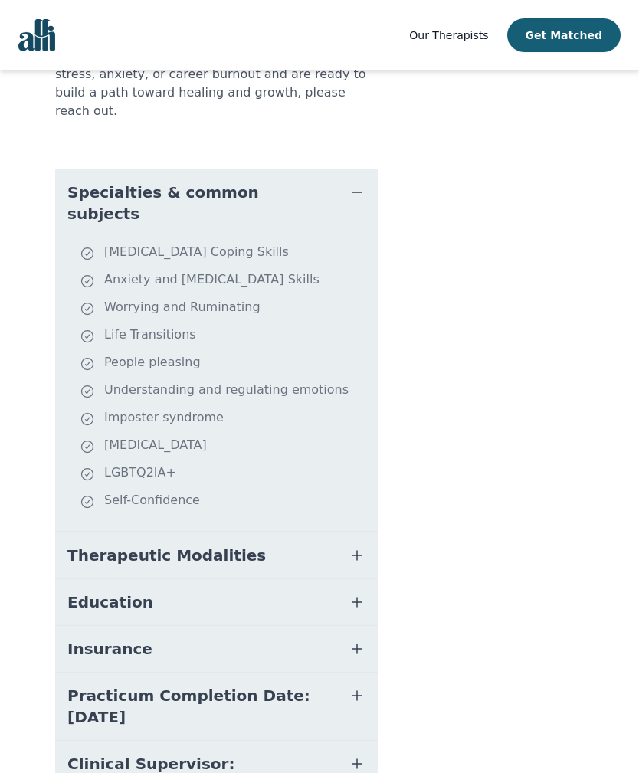
scroll to position [445, 0]
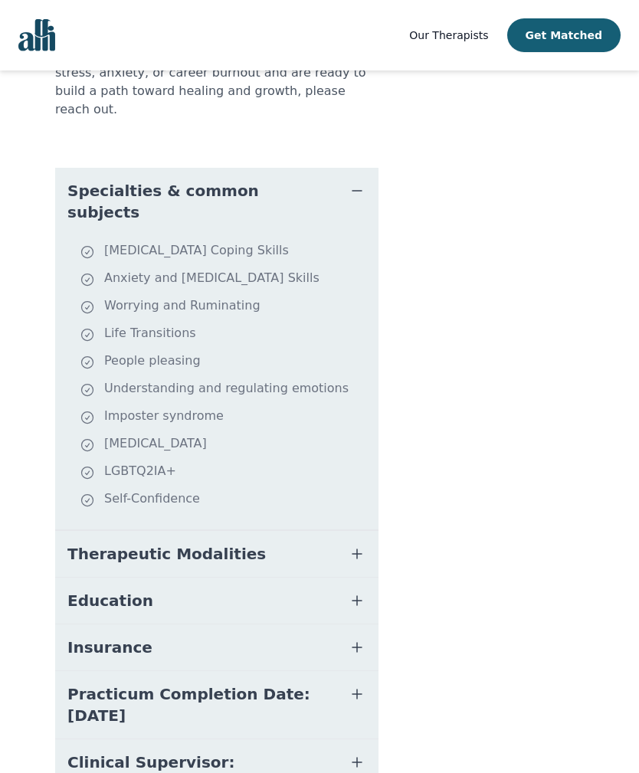
click at [97, 543] on span "Therapeutic Modalities" at bounding box center [166, 553] width 199 height 21
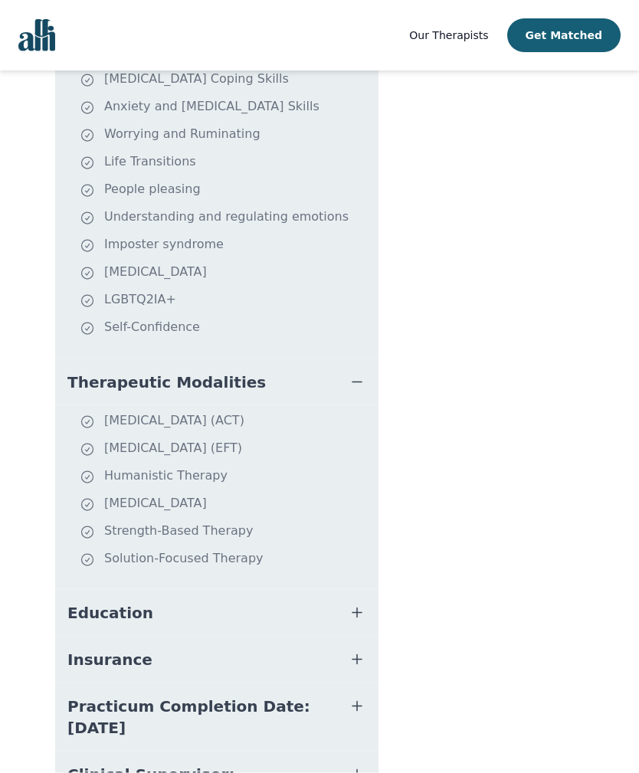
scroll to position [629, 0]
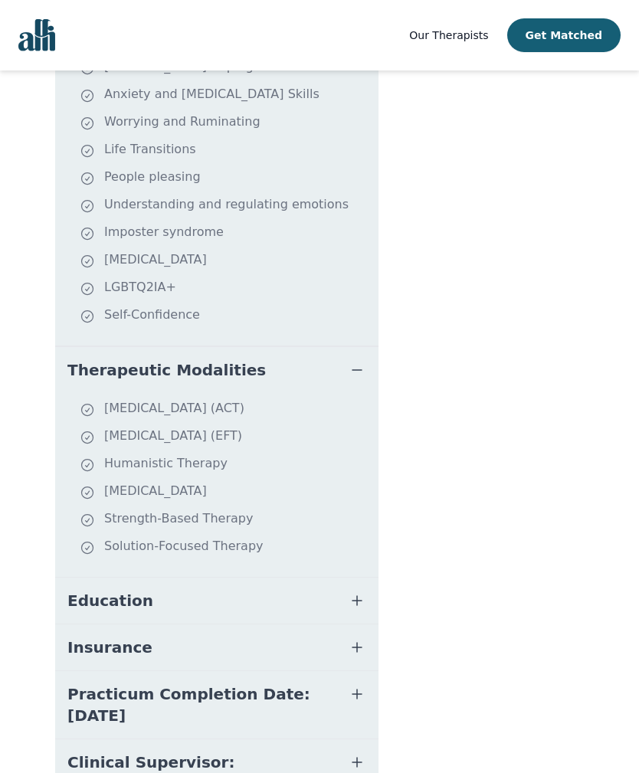
click at [94, 590] on span "Education" at bounding box center [110, 600] width 86 height 21
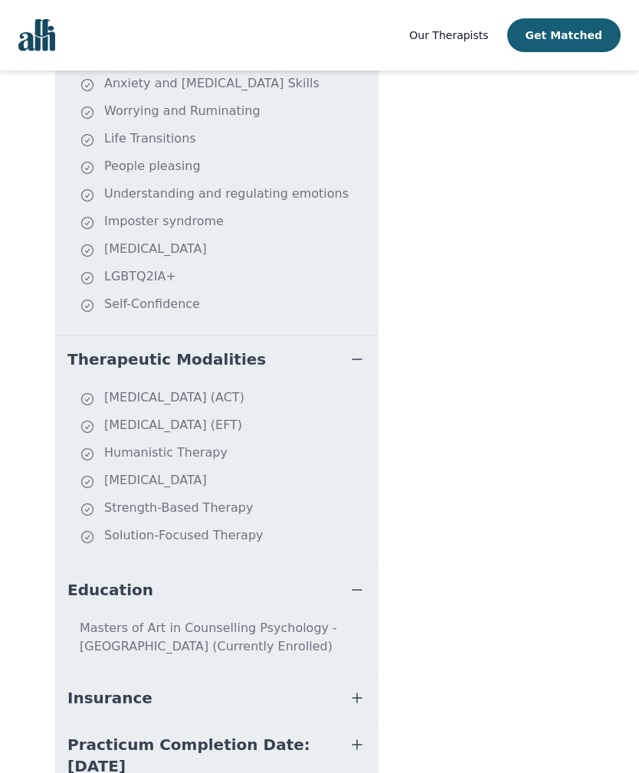
scroll to position [691, 0]
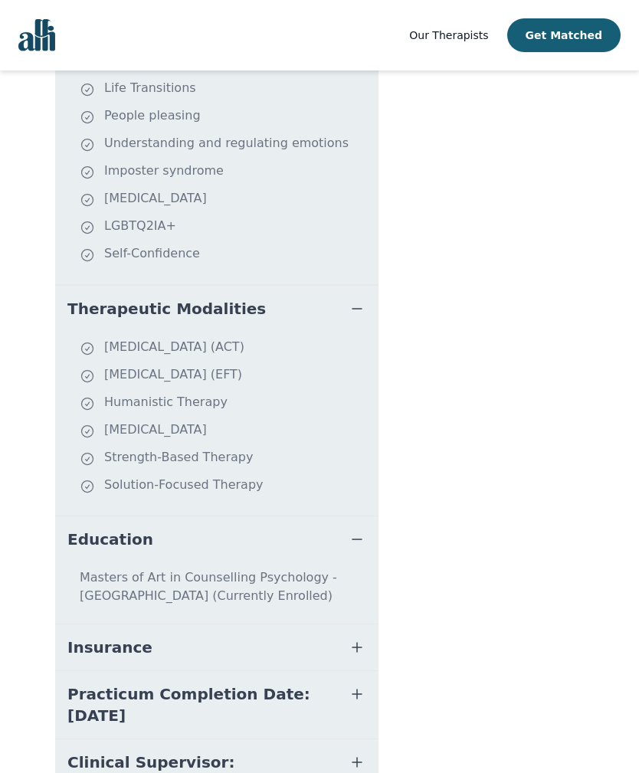
click at [84, 684] on span "Practicum Completion Date: 2025-12-19" at bounding box center [198, 705] width 262 height 43
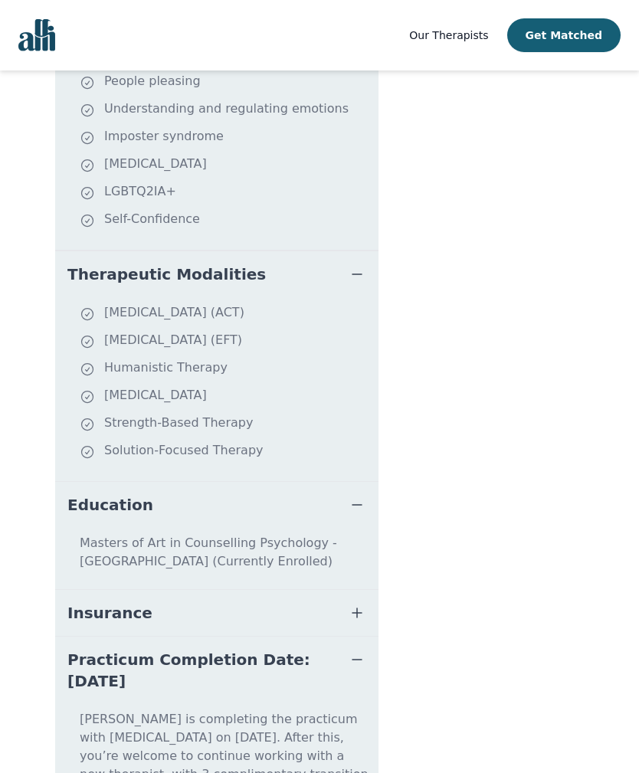
scroll to position [789, 0]
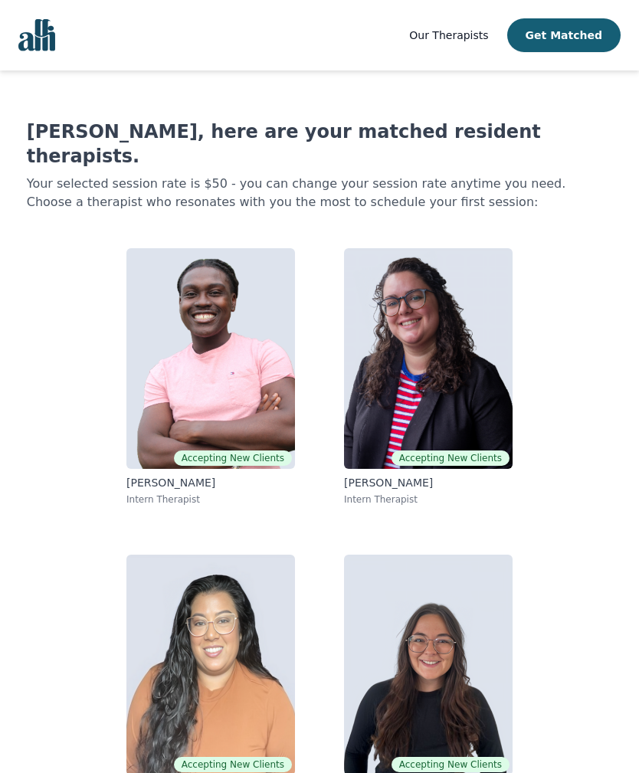
click at [197, 628] on img at bounding box center [210, 665] width 169 height 221
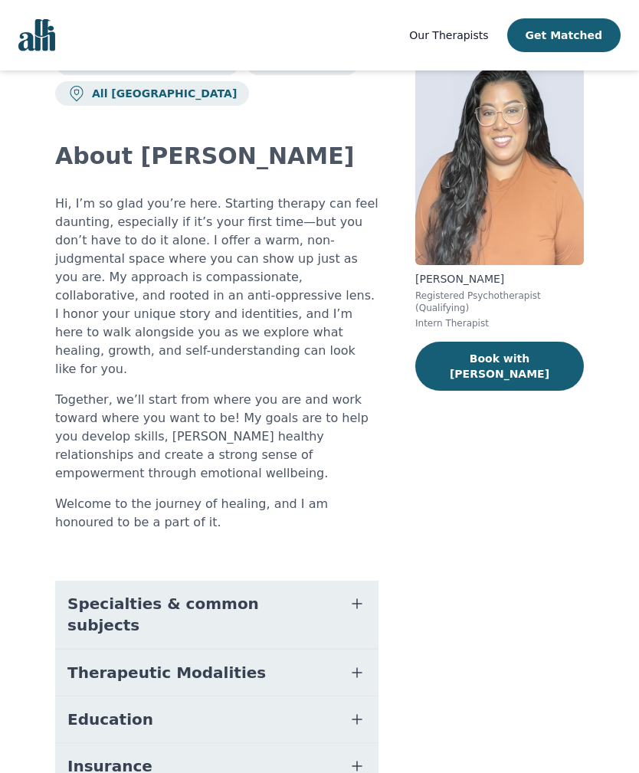
scroll to position [70, 0]
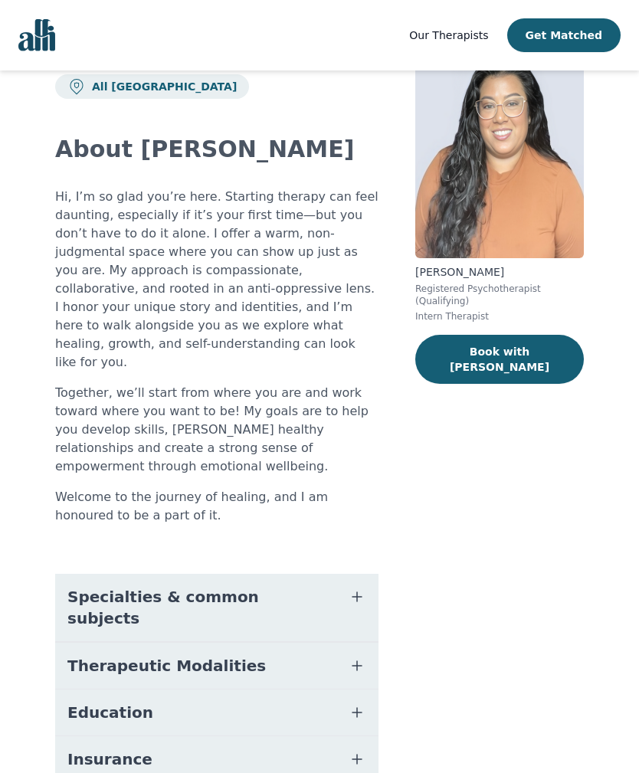
click at [87, 586] on span "Specialties & common subjects" at bounding box center [198, 607] width 262 height 43
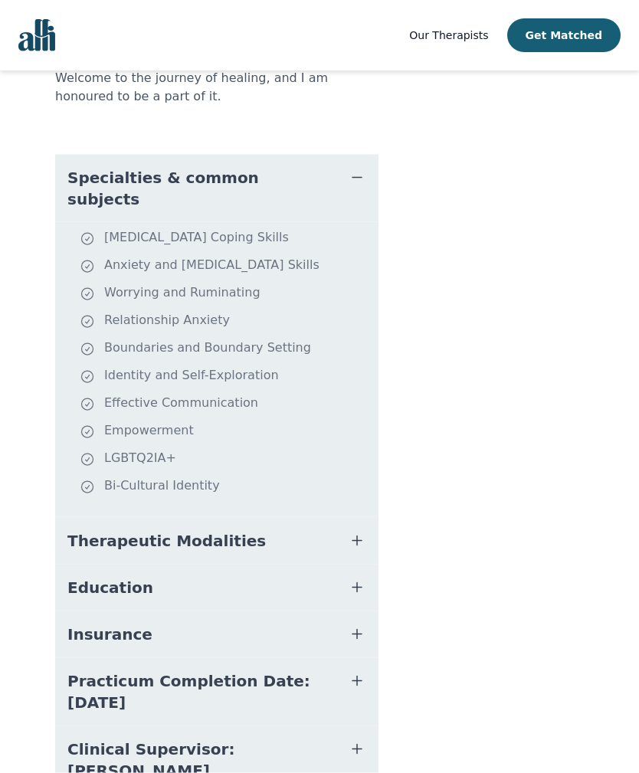
scroll to position [497, 0]
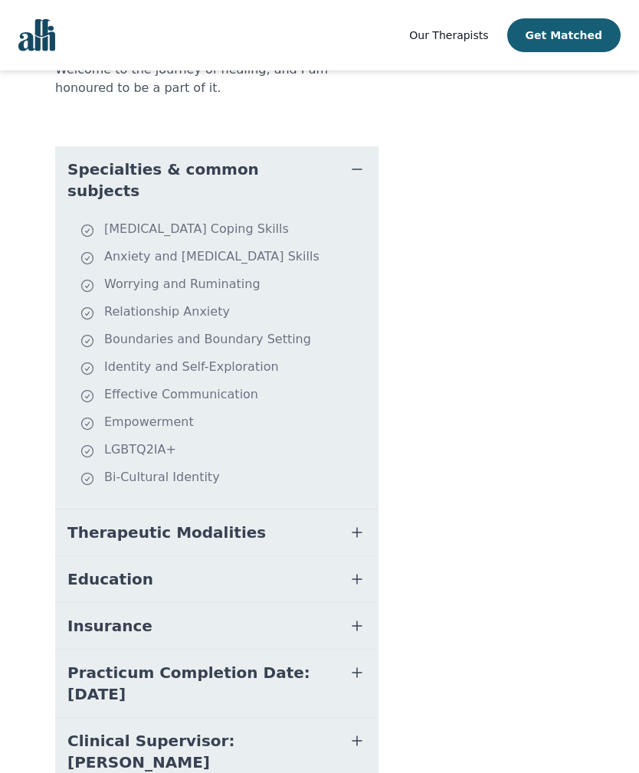
click at [100, 522] on span "Therapeutic Modalities" at bounding box center [166, 532] width 199 height 21
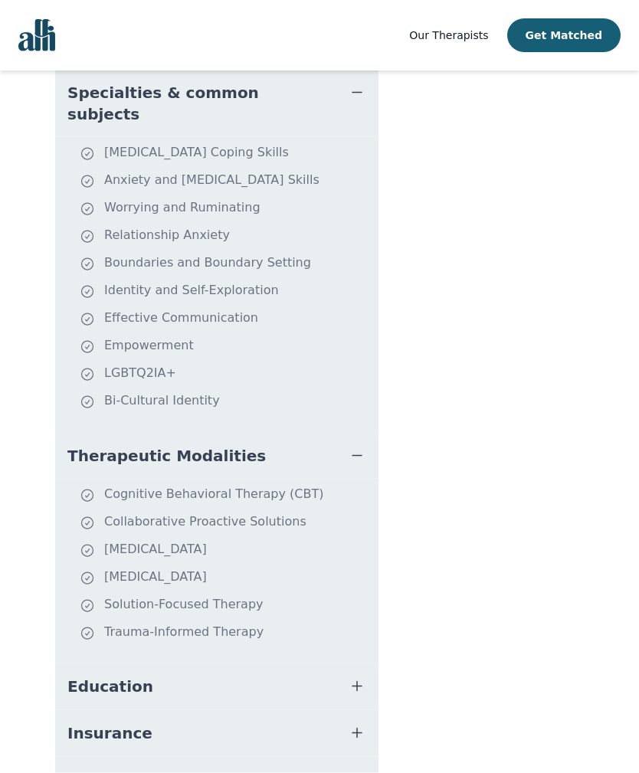
scroll to position [575, 0]
click at [127, 540] on li "Motivational Interviewing" at bounding box center [226, 550] width 293 height 21
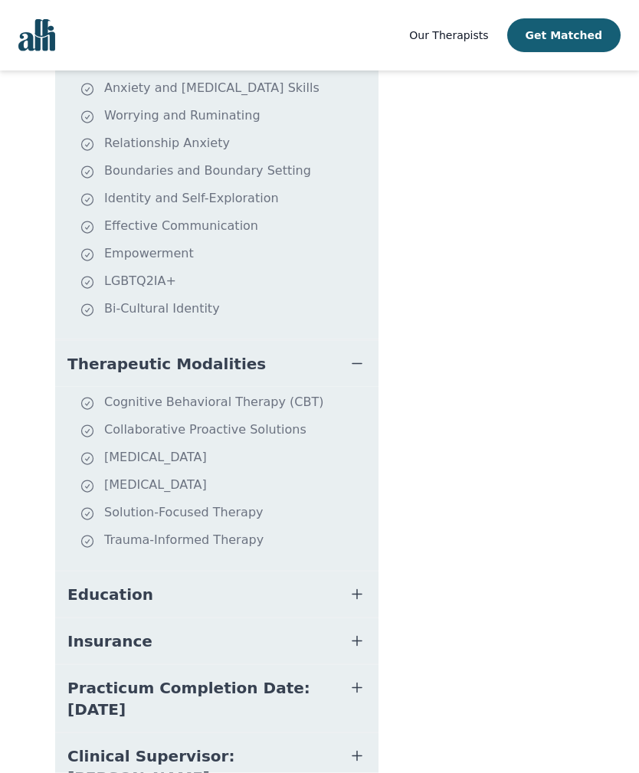
scroll to position [681, 0]
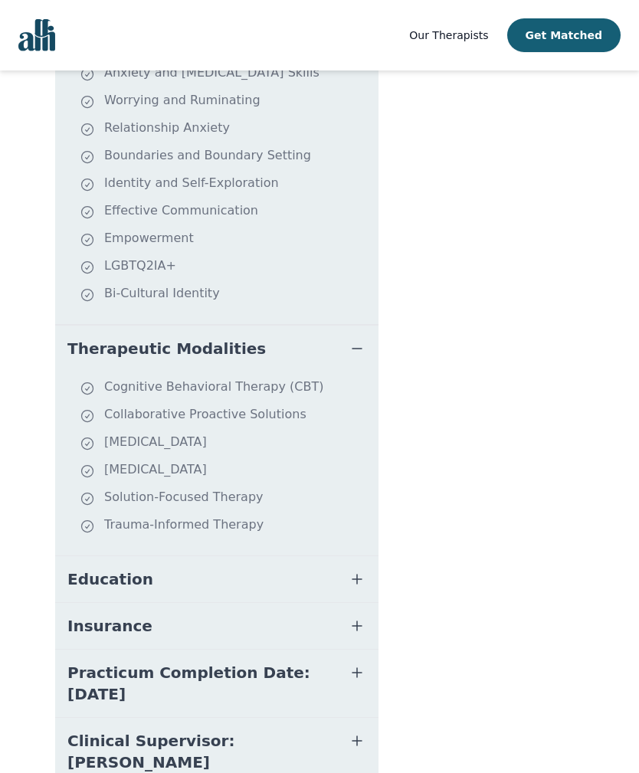
click at [83, 569] on span "Education" at bounding box center [110, 579] width 86 height 21
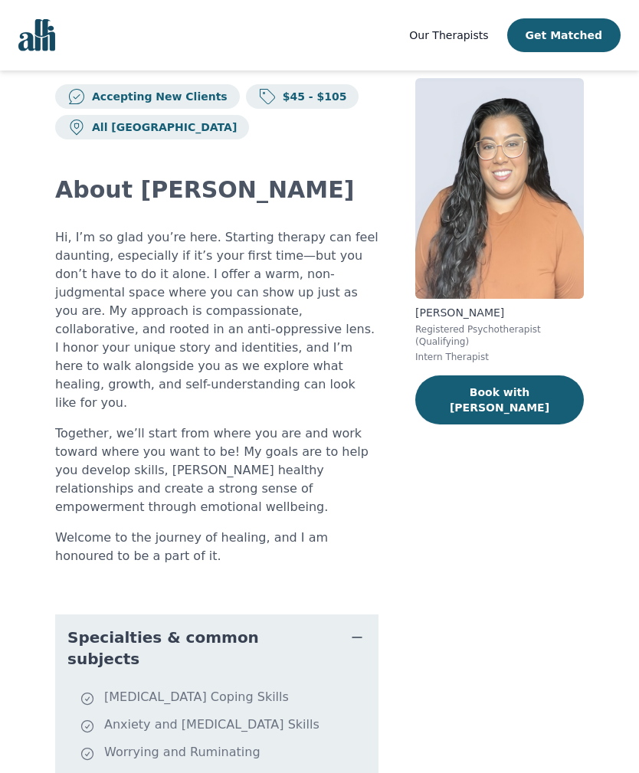
scroll to position [0, 0]
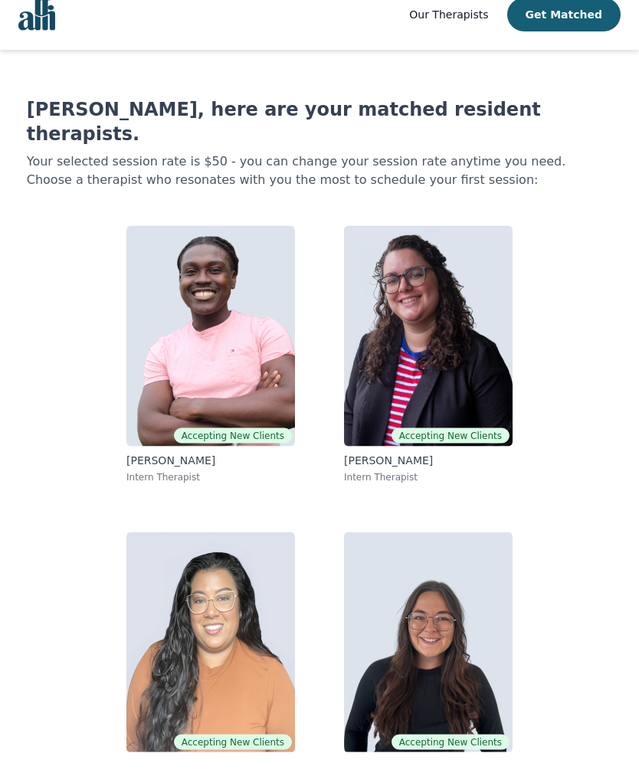
scroll to position [2, 0]
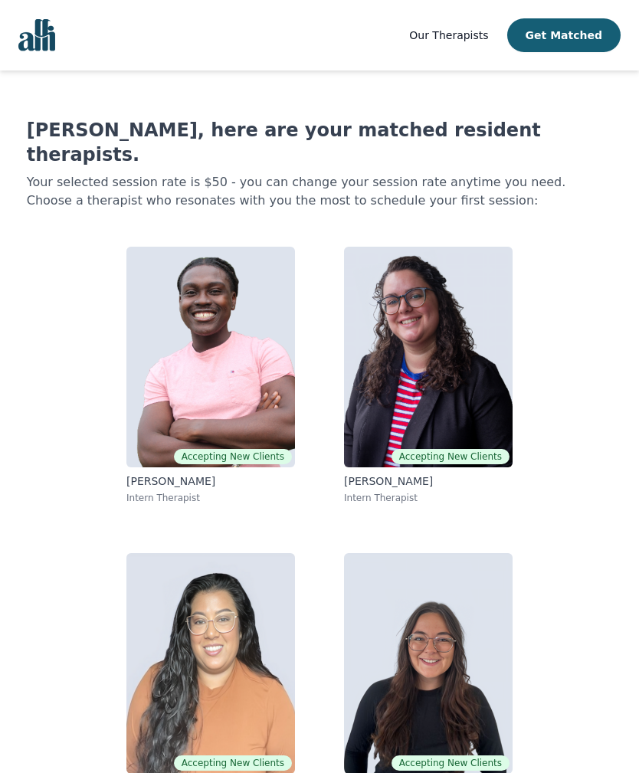
click at [465, 643] on img at bounding box center [428, 663] width 169 height 221
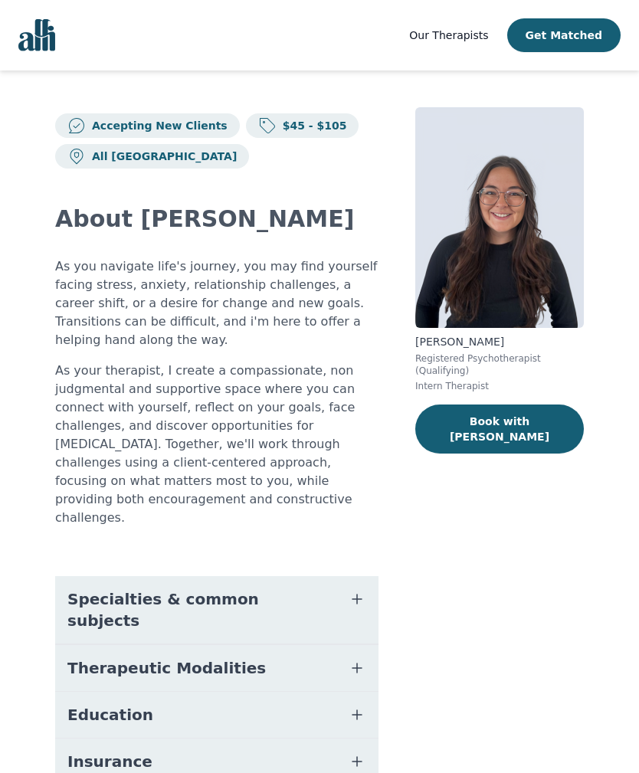
click at [86, 589] on span "Specialties & common subjects" at bounding box center [198, 610] width 262 height 43
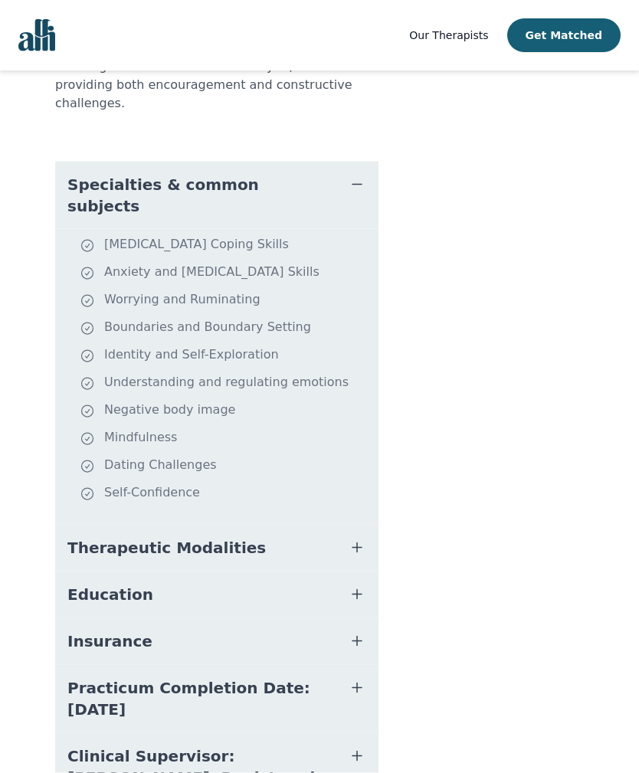
scroll to position [419, 0]
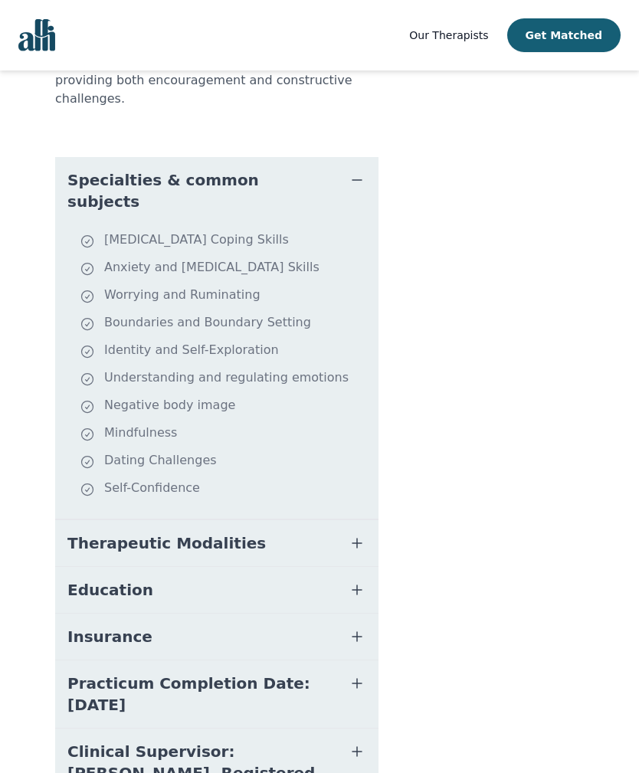
click at [94, 533] on span "Therapeutic Modalities" at bounding box center [166, 543] width 199 height 21
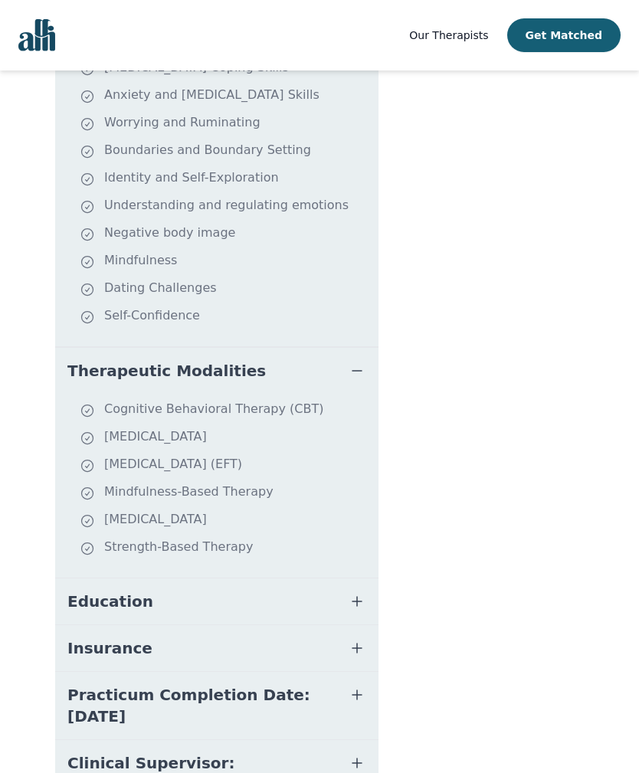
scroll to position [596, 0]
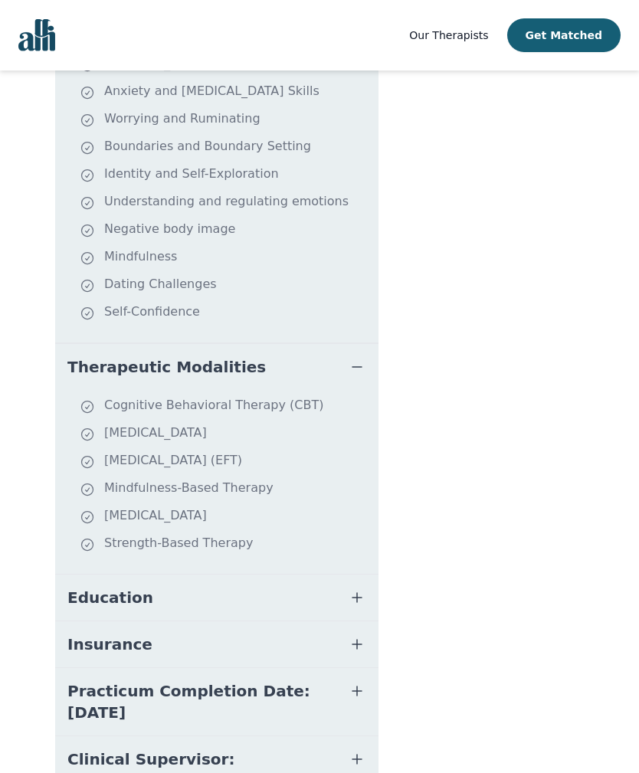
click at [78, 587] on span "Education" at bounding box center [110, 597] width 86 height 21
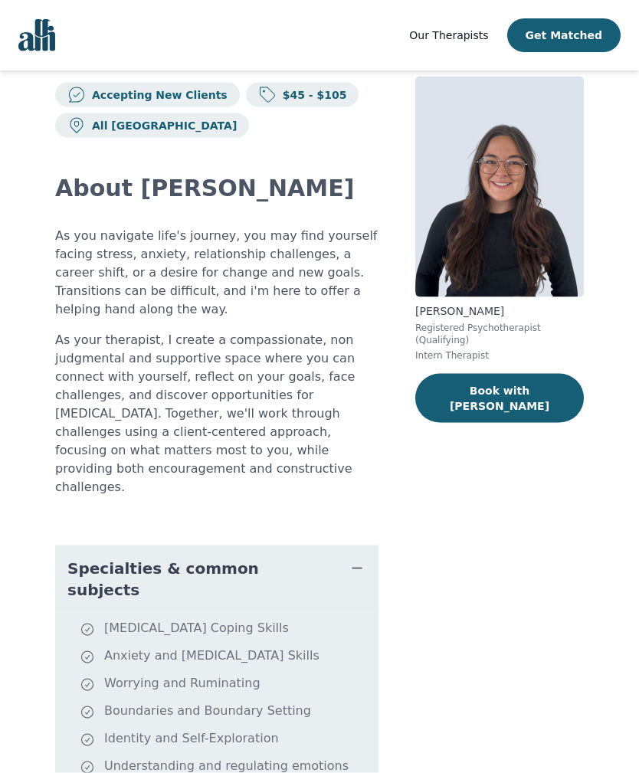
scroll to position [0, 0]
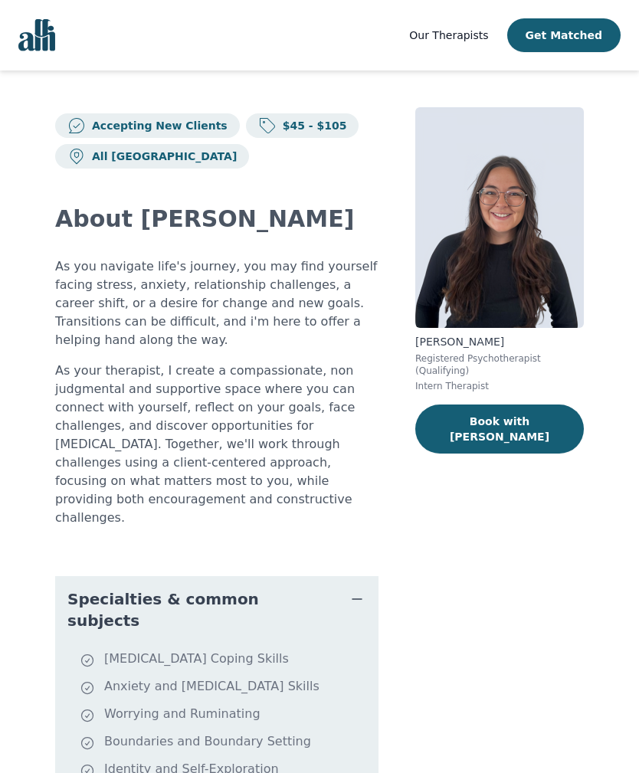
scroll to position [51, 0]
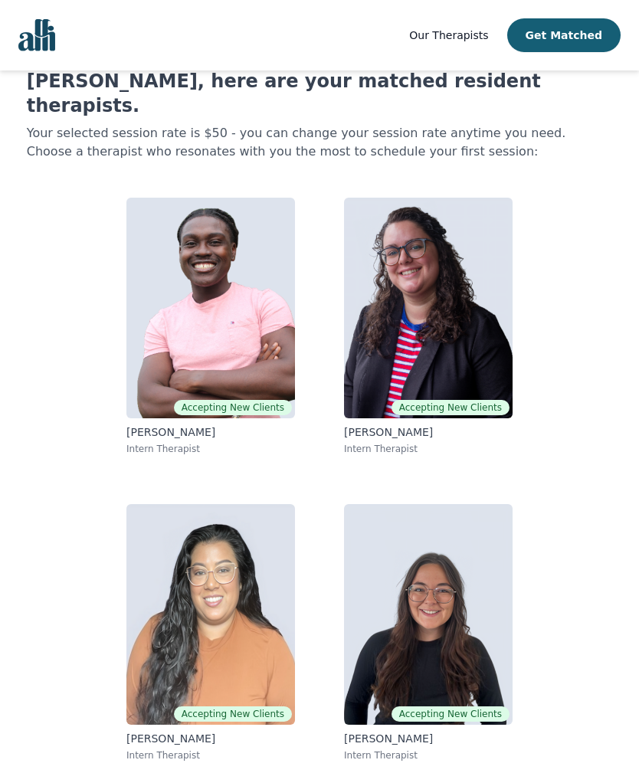
click at [180, 288] on img at bounding box center [210, 308] width 169 height 221
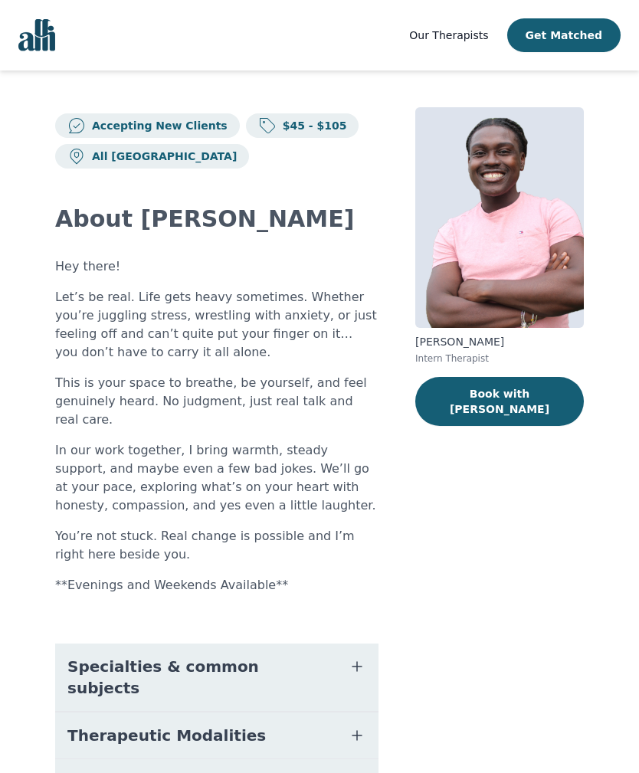
click at [222, 656] on span "Specialties & common subjects" at bounding box center [198, 677] width 262 height 43
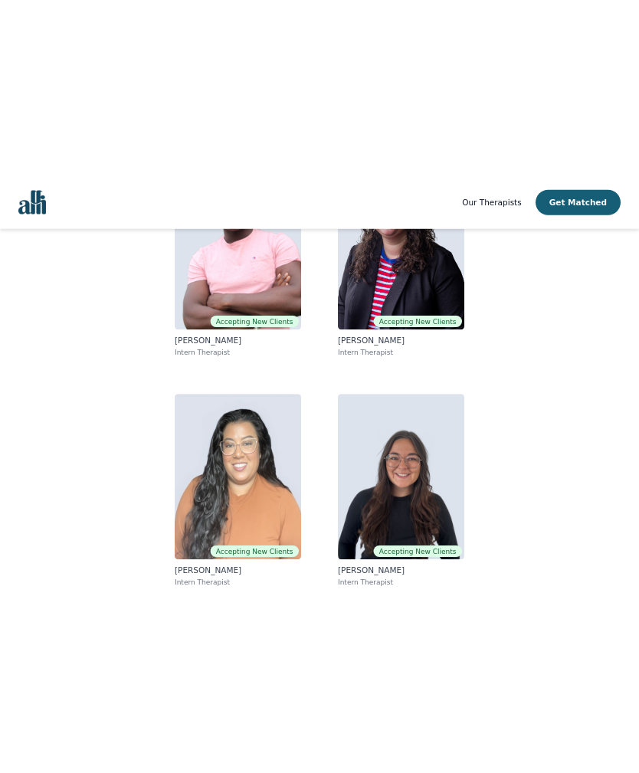
scroll to position [51, 0]
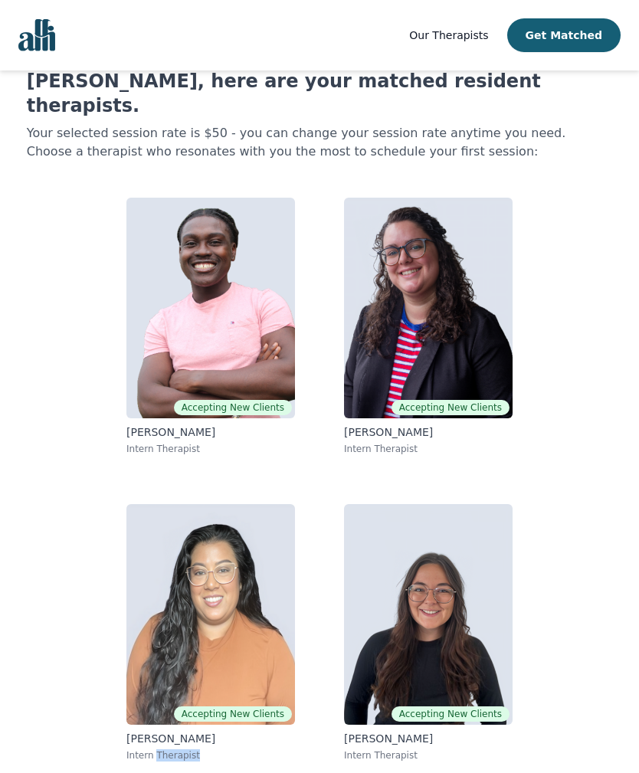
click at [593, 461] on div "Accepting New Clients Anthony Kusi Intern Therapist Accepting New Clients Cayle…" at bounding box center [320, 480] width 586 height 589
click at [48, 37] on img "Global" at bounding box center [36, 35] width 37 height 32
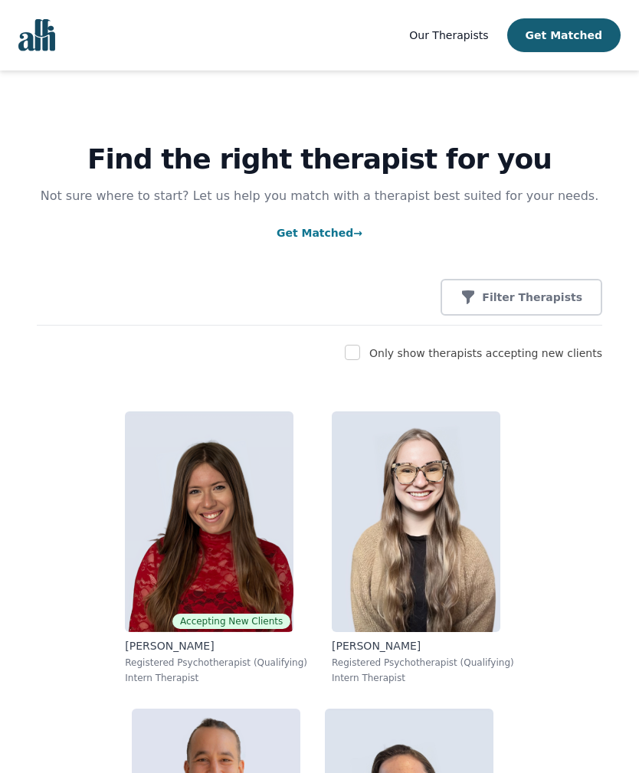
scroll to position [32, 0]
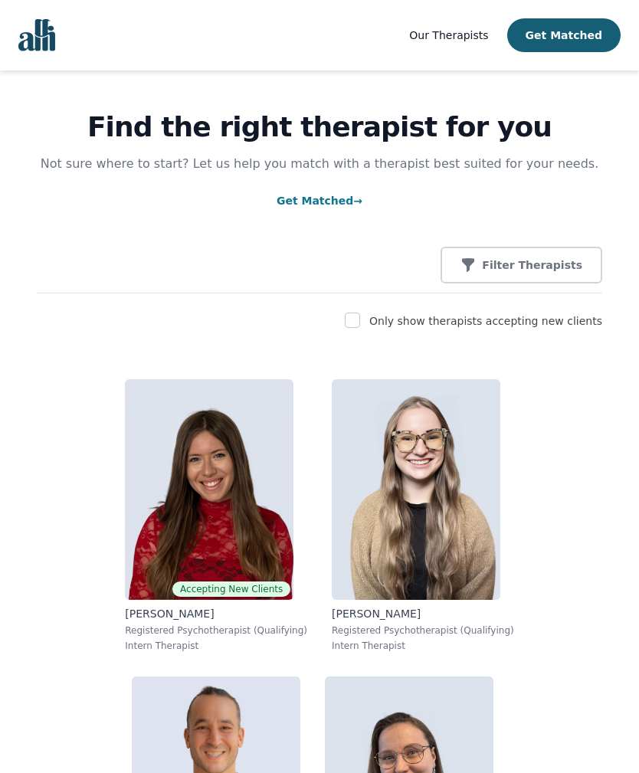
click at [360, 323] on input "checkbox" at bounding box center [352, 320] width 15 height 15
checkbox input "true"
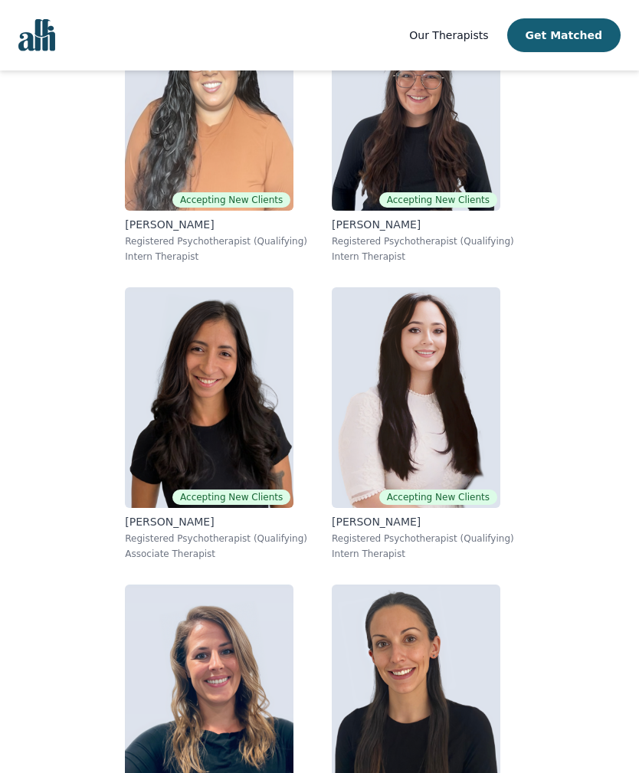
scroll to position [9031, 0]
click at [465, 31] on span "Our Therapists" at bounding box center [448, 35] width 79 height 12
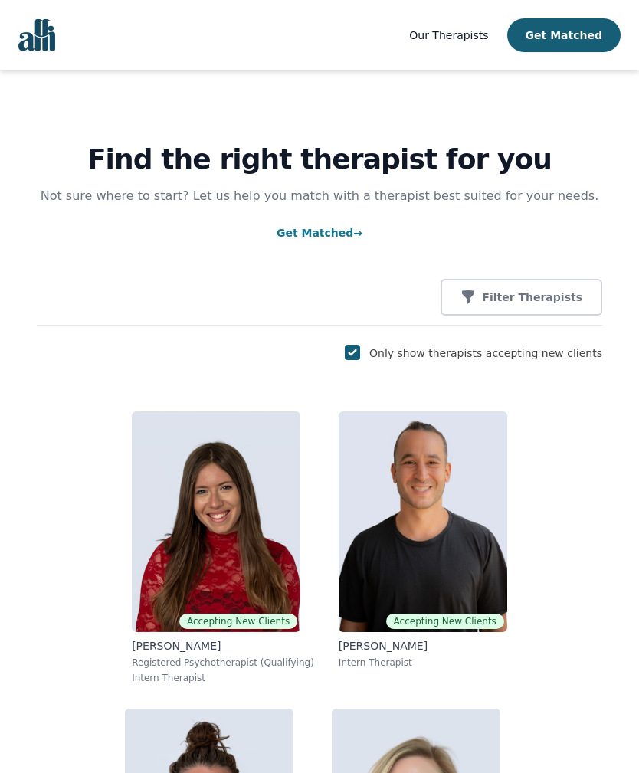
click at [552, 294] on p "Filter Therapists" at bounding box center [532, 297] width 100 height 15
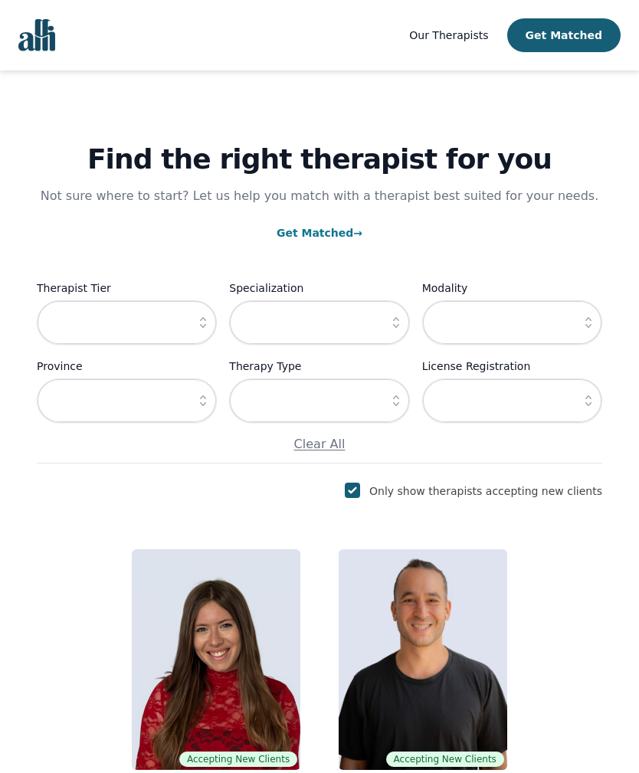
click at [194, 325] on button "button" at bounding box center [203, 322] width 28 height 44
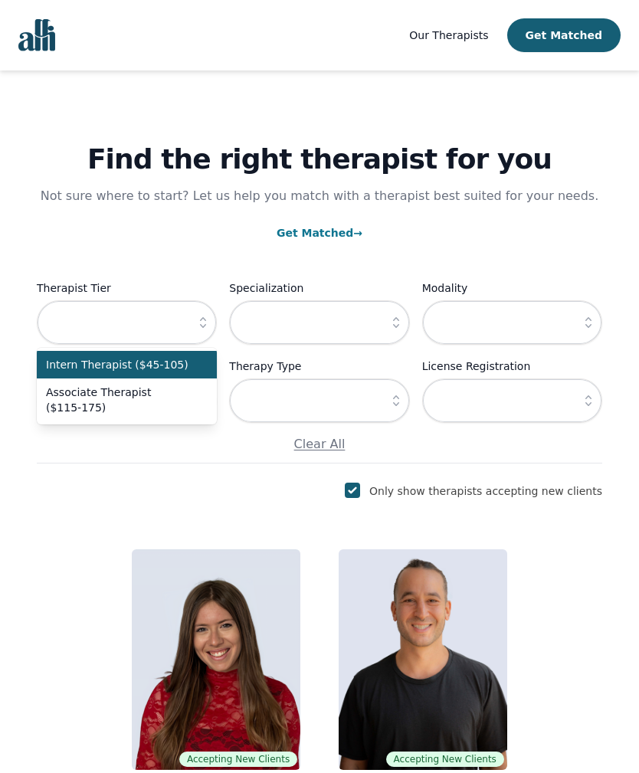
click at [69, 403] on span "Associate Therapist ($115-175)" at bounding box center [117, 400] width 143 height 31
type input "Associate Therapist ($115-175)"
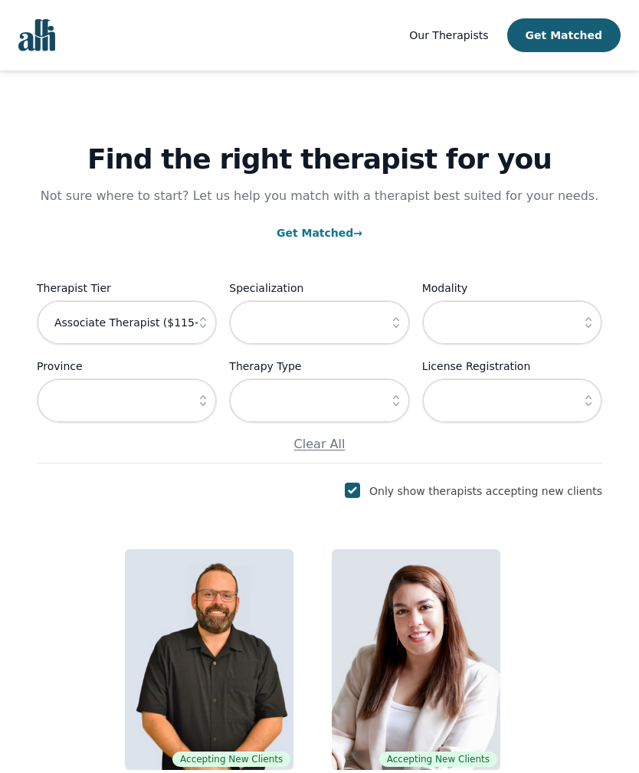
click at [578, 399] on button "button" at bounding box center [589, 401] width 28 height 44
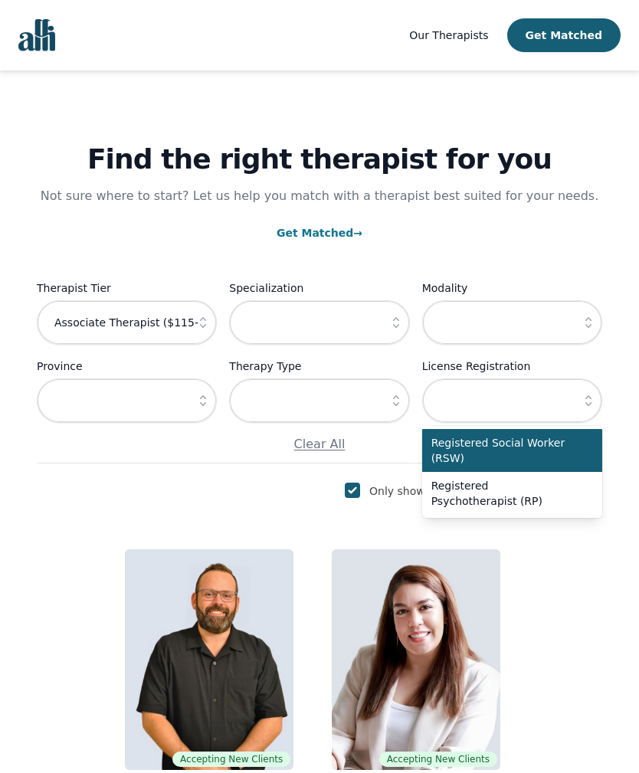
click at [563, 491] on span "Registered Psychotherapist (RP)" at bounding box center [503, 493] width 143 height 31
type input "Registered Psychotherapist (RP)"
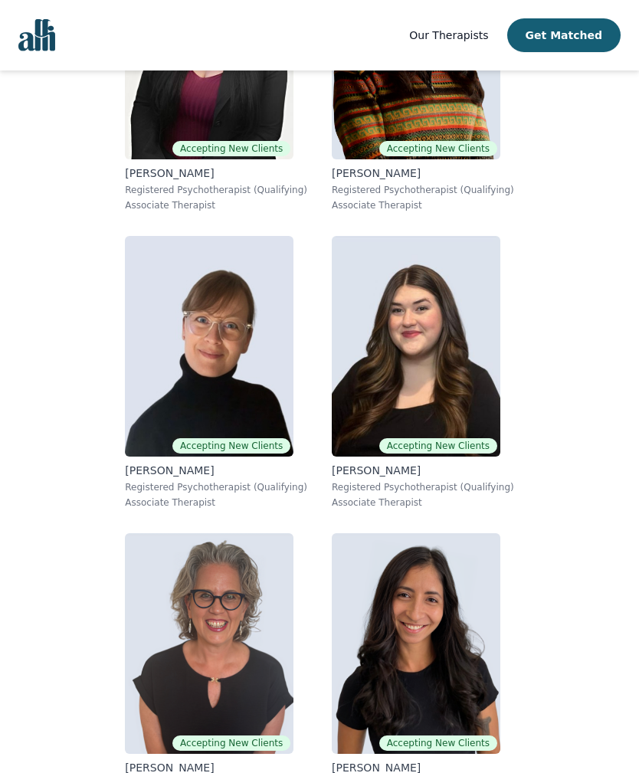
scroll to position [979, 0]
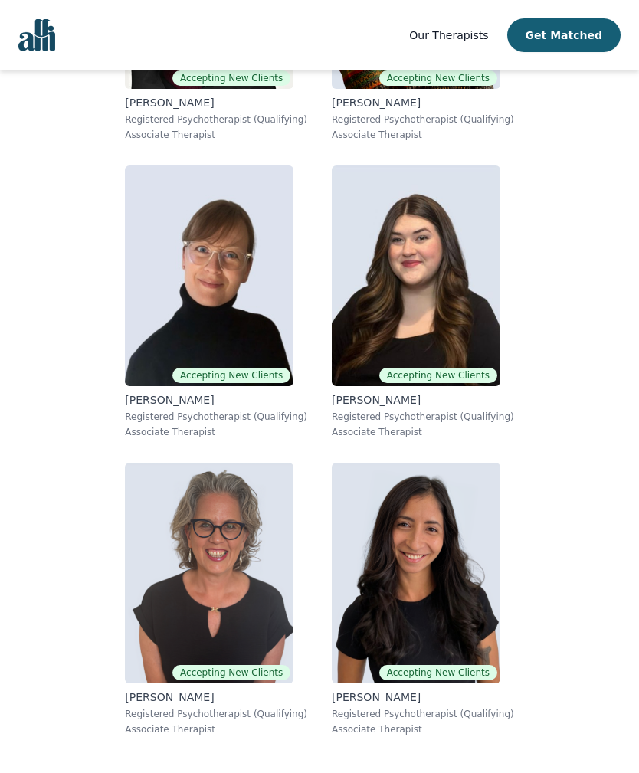
click at [199, 568] on img at bounding box center [209, 573] width 169 height 221
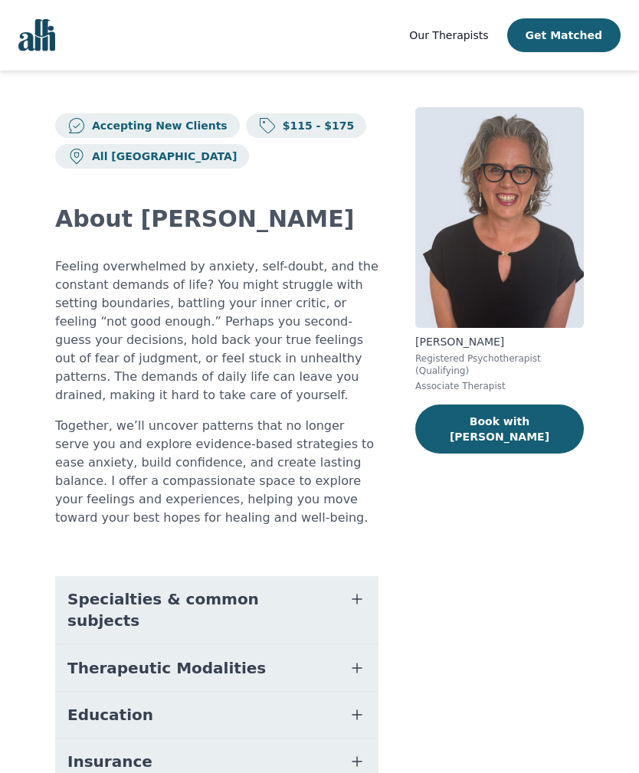
scroll to position [45, 0]
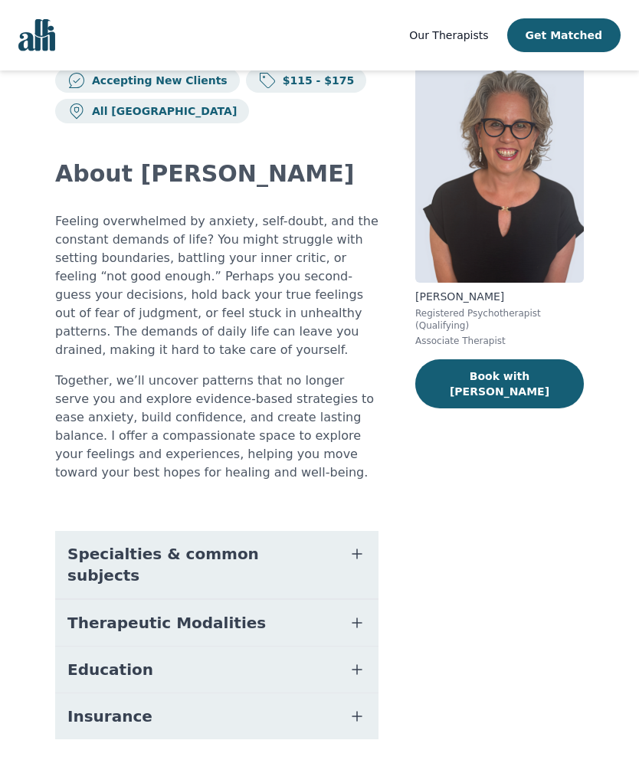
click at [86, 543] on span "Specialties & common subjects" at bounding box center [198, 564] width 262 height 43
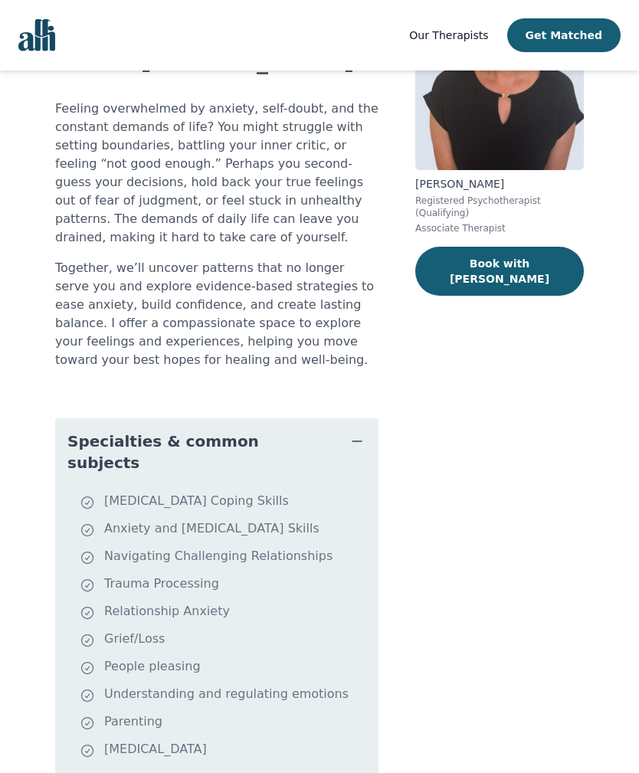
click at [124, 431] on span "Specialties & common subjects" at bounding box center [198, 452] width 262 height 43
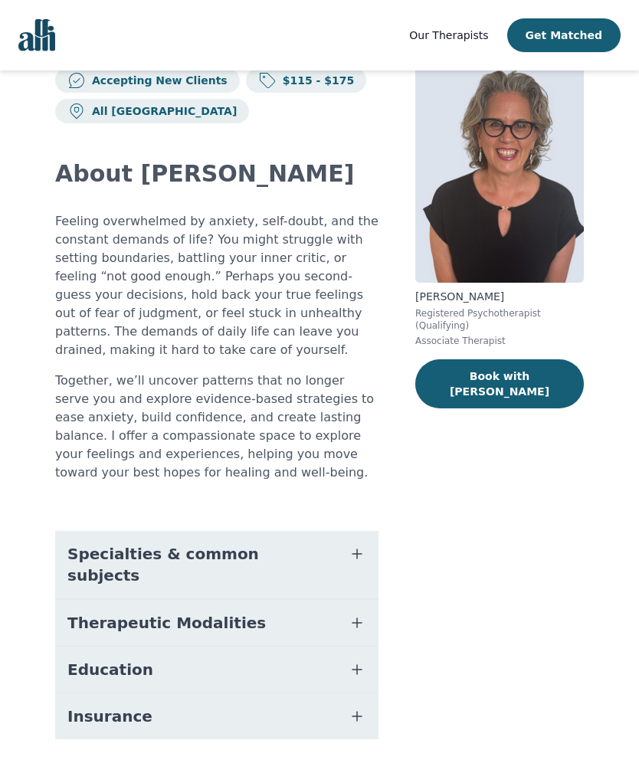
click at [115, 612] on span "Therapeutic Modalities" at bounding box center [166, 622] width 199 height 21
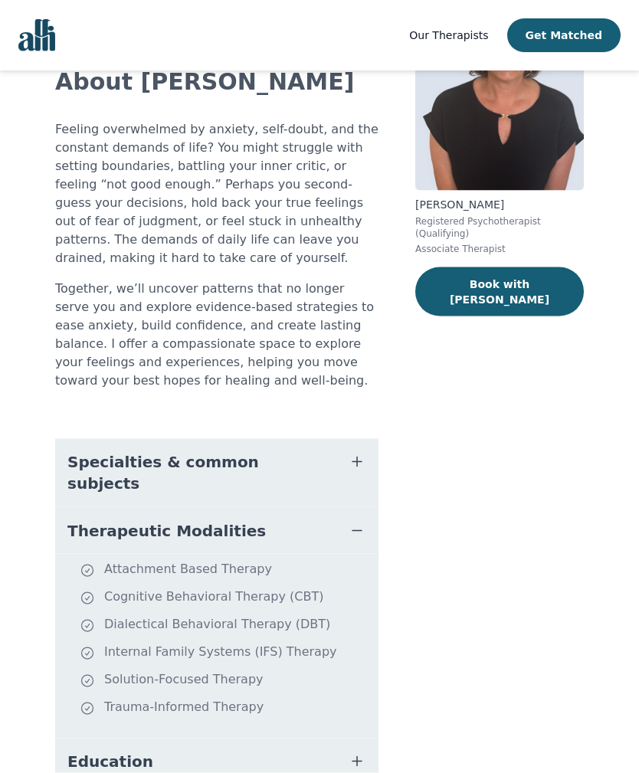
scroll to position [155, 0]
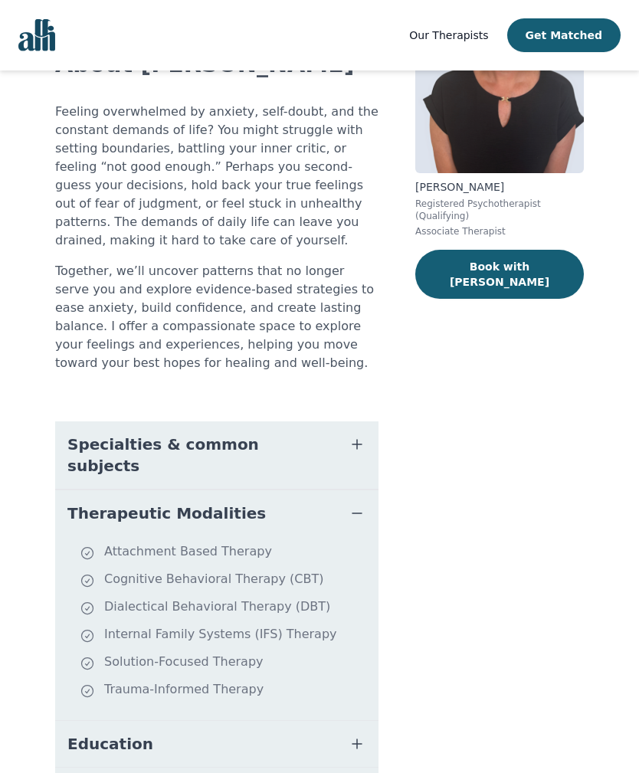
click at [103, 503] on span "Therapeutic Modalities" at bounding box center [166, 513] width 199 height 21
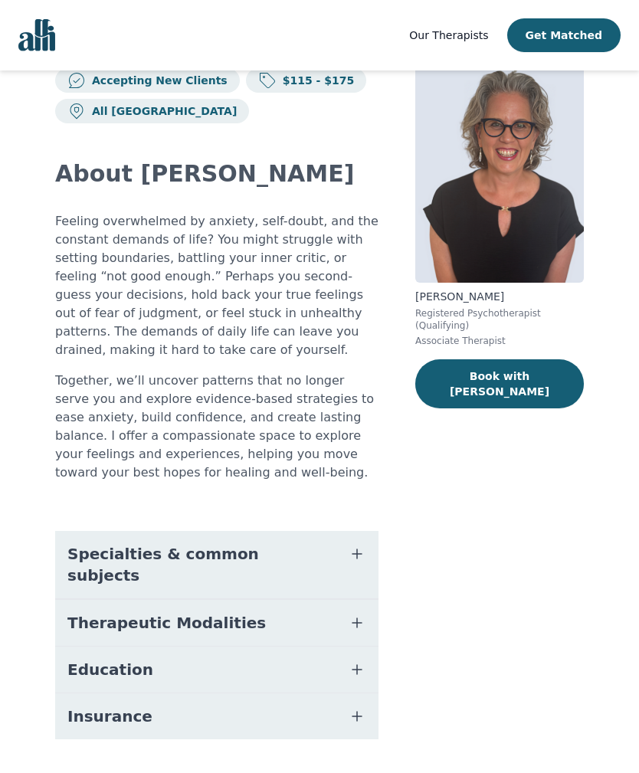
scroll to position [0, 0]
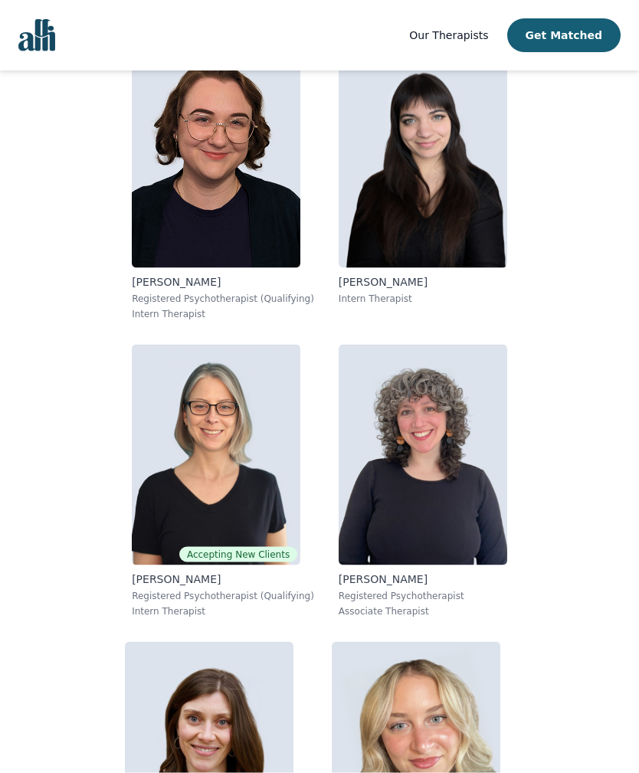
scroll to position [2156, 0]
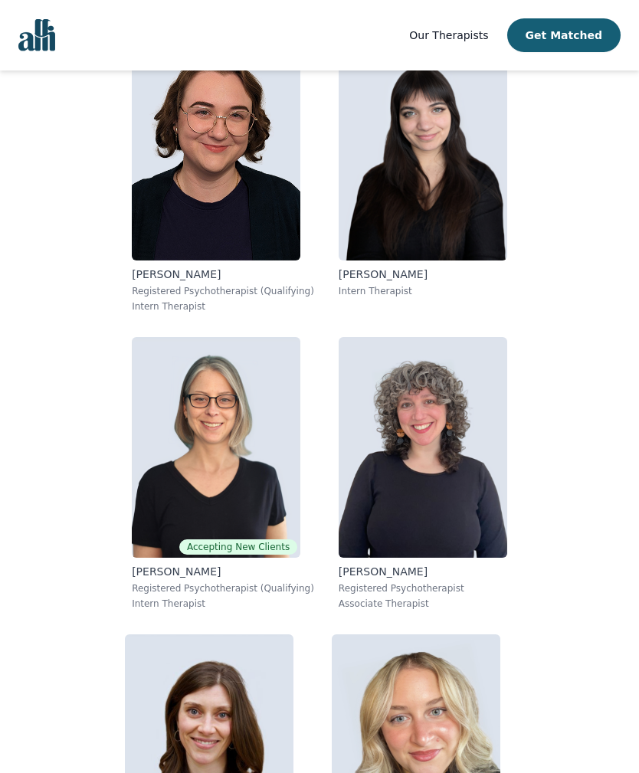
click at [455, 511] on img at bounding box center [423, 447] width 169 height 221
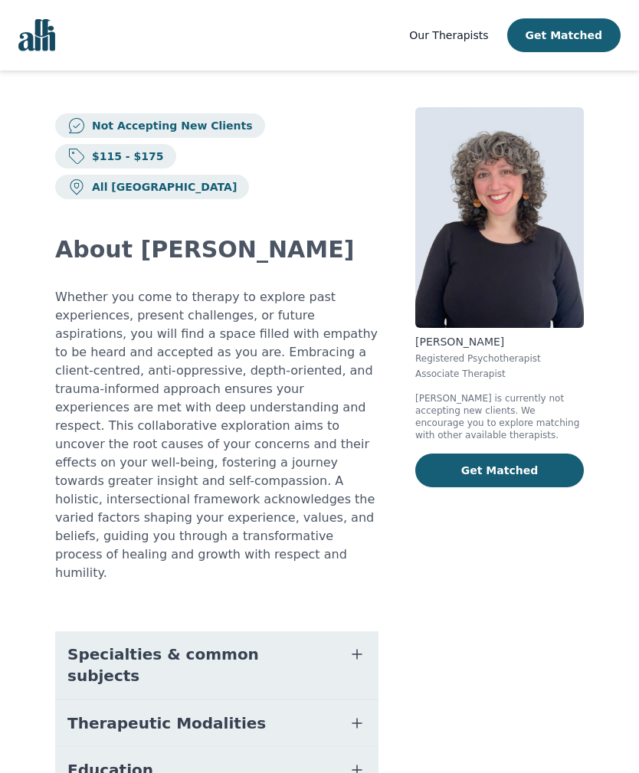
click at [89, 644] on span "Specialties & common subjects" at bounding box center [198, 665] width 262 height 43
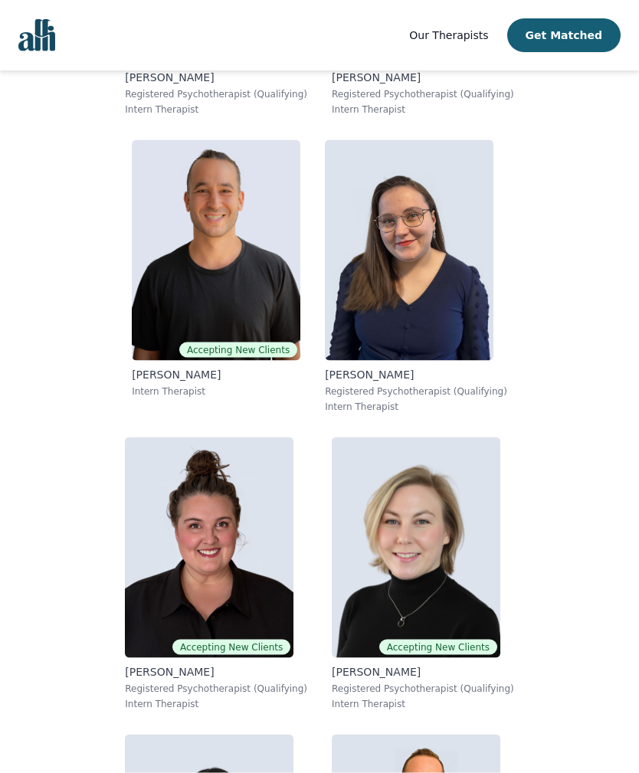
scroll to position [552, 0]
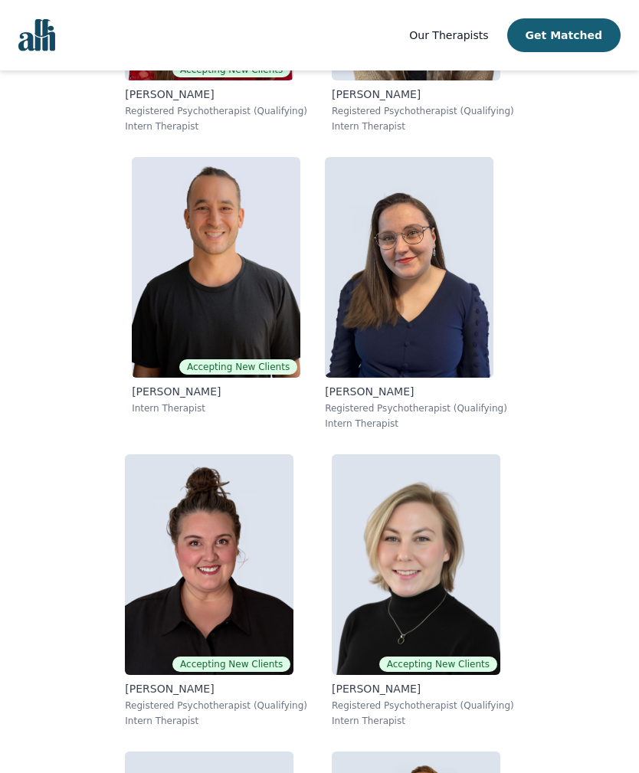
click at [50, 32] on img "Global" at bounding box center [36, 35] width 37 height 32
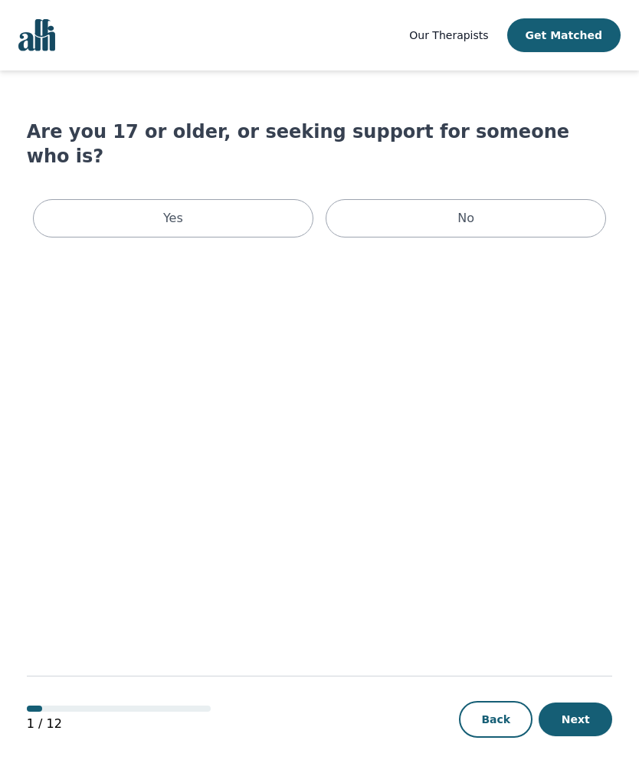
click at [249, 199] on div "Yes" at bounding box center [173, 218] width 281 height 38
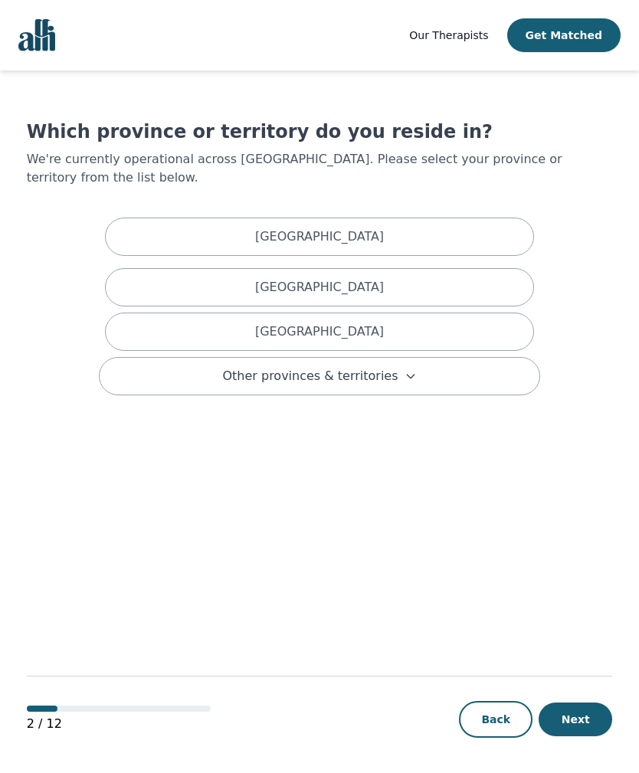
click at [445, 313] on div "[GEOGRAPHIC_DATA]" at bounding box center [319, 332] width 429 height 38
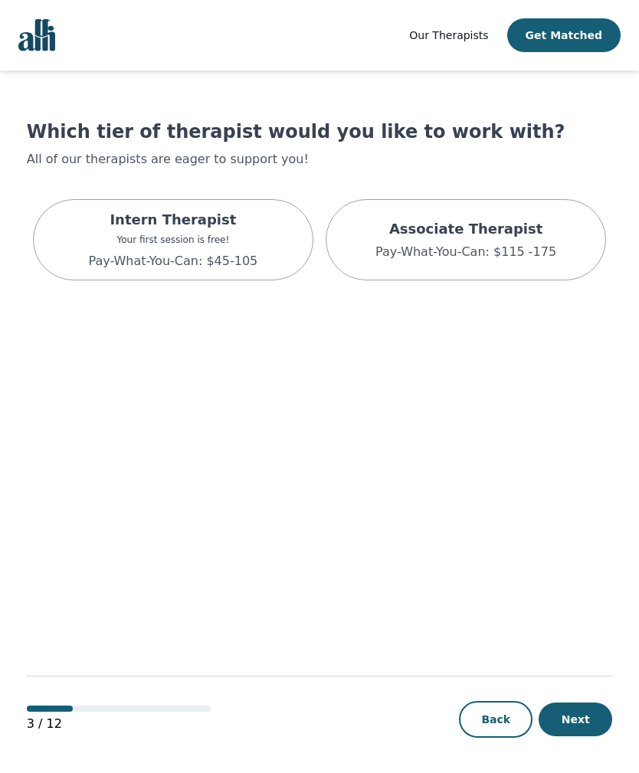
click at [203, 241] on p "Your first session is free!" at bounding box center [172, 240] width 169 height 12
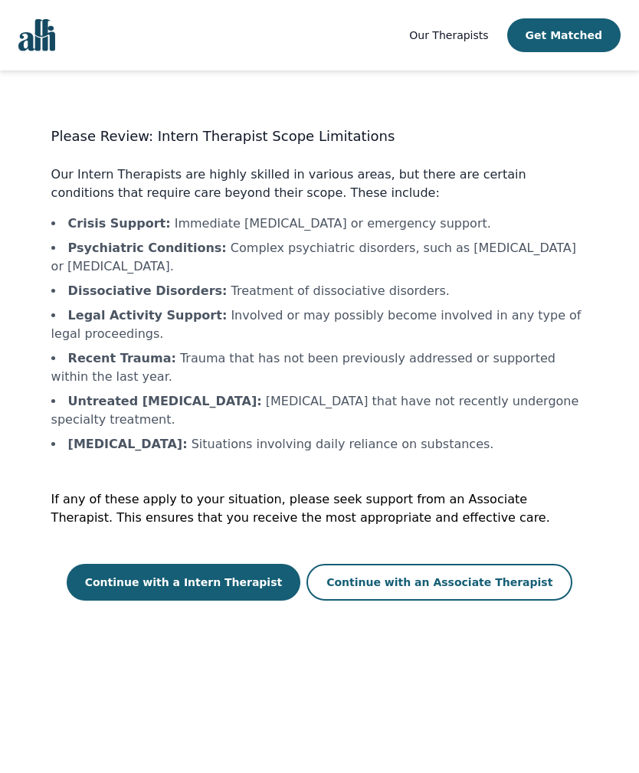
click at [238, 564] on button "Continue with a Intern Therapist" at bounding box center [184, 582] width 235 height 37
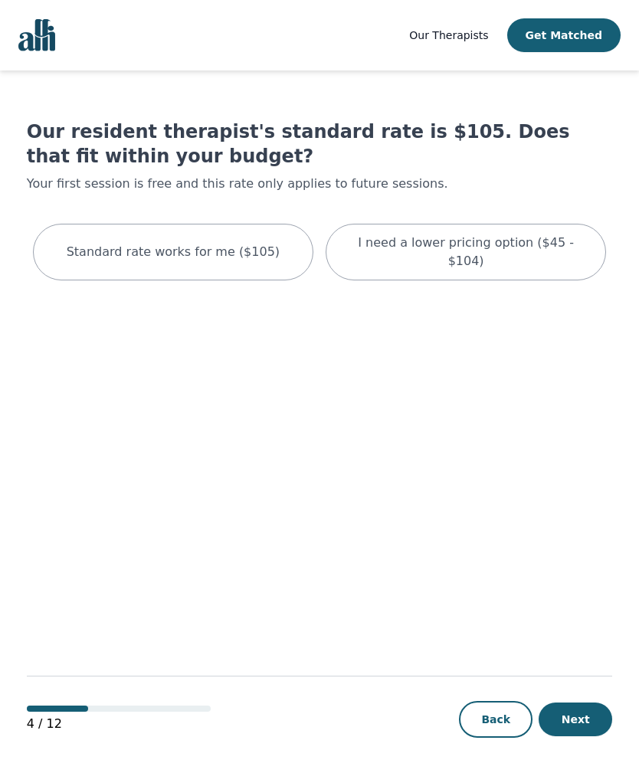
click at [539, 251] on p "I need a lower pricing option ($45 - $104)" at bounding box center [466, 252] width 242 height 37
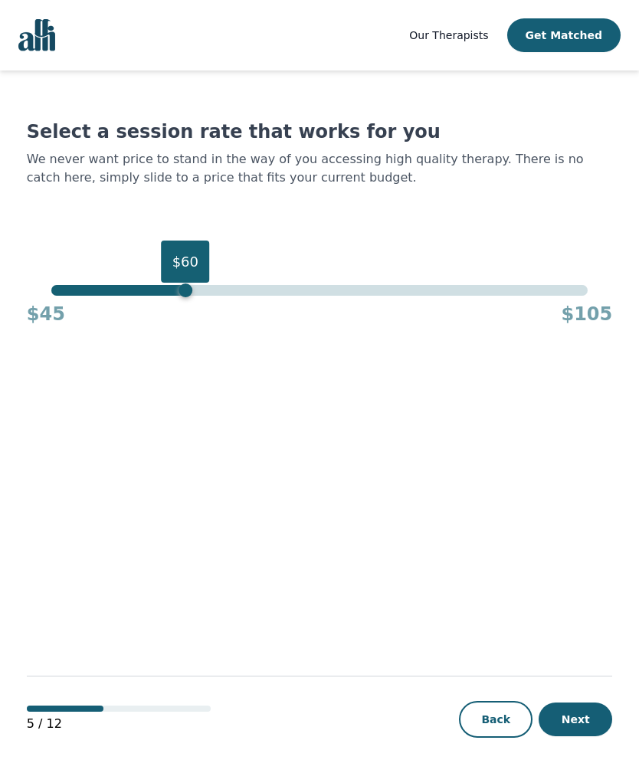
click at [583, 737] on button "Next" at bounding box center [576, 720] width 74 height 34
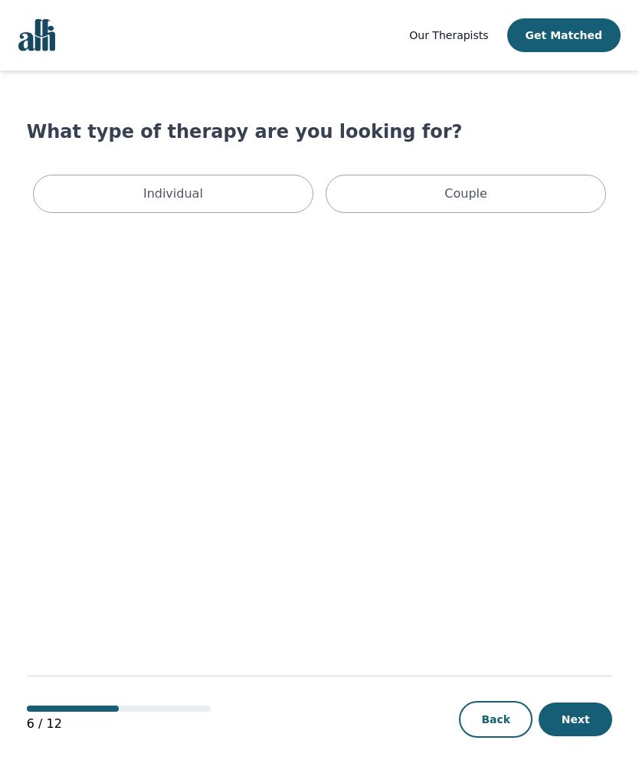
click at [249, 189] on div "Individual" at bounding box center [173, 194] width 281 height 38
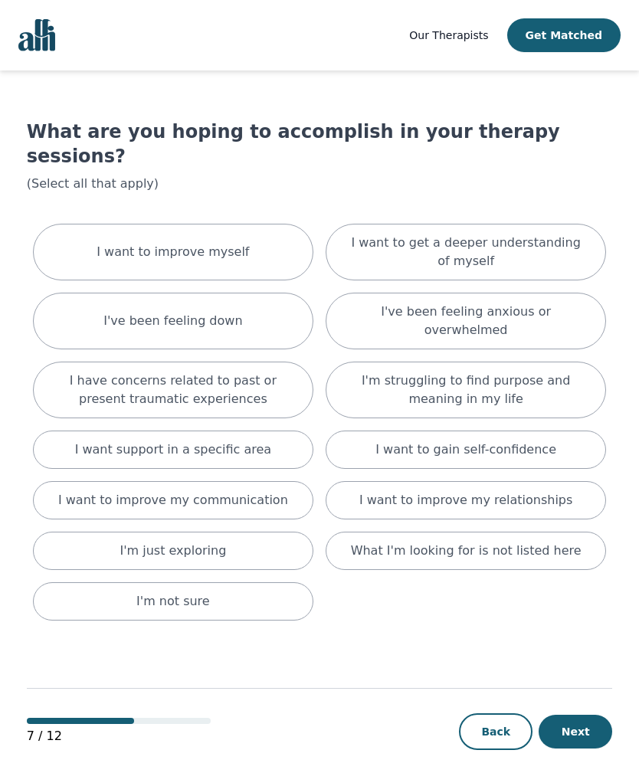
click at [269, 431] on div "I want support in a specific area" at bounding box center [173, 450] width 281 height 38
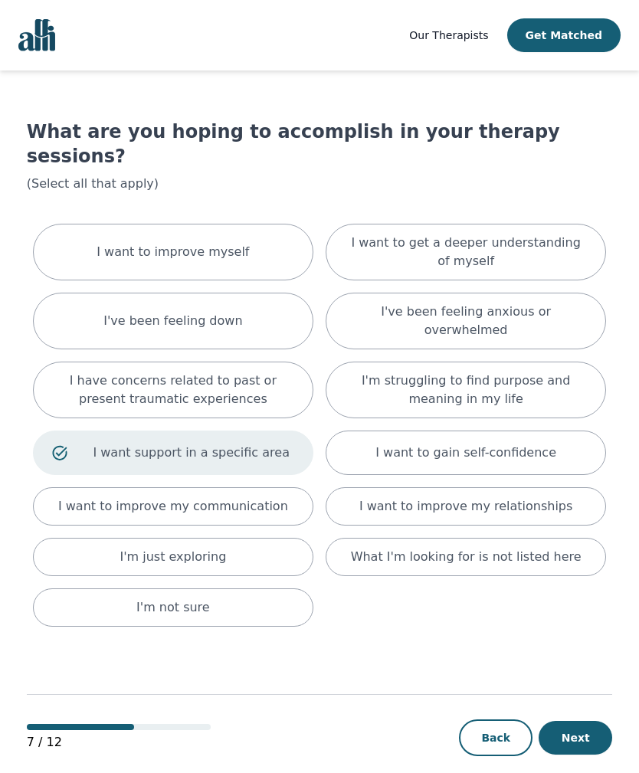
click at [492, 488] on div "I want to improve my relationships" at bounding box center [466, 507] width 281 height 38
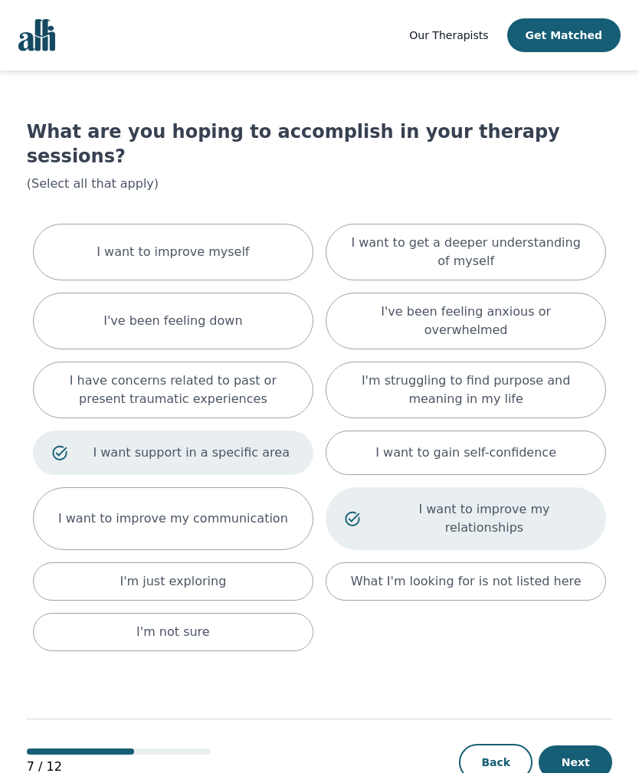
click at [589, 763] on button "Next" at bounding box center [576, 763] width 74 height 34
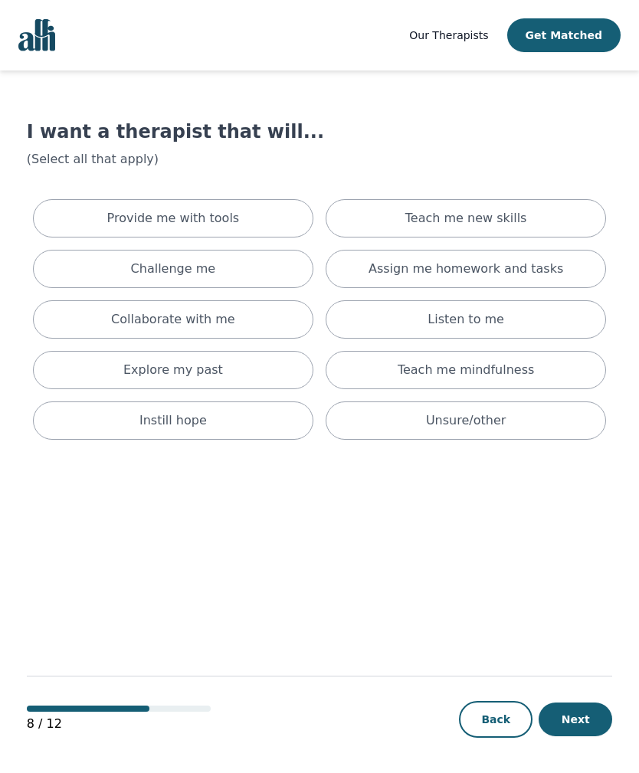
click at [474, 416] on p "Unsure/other" at bounding box center [466, 421] width 80 height 18
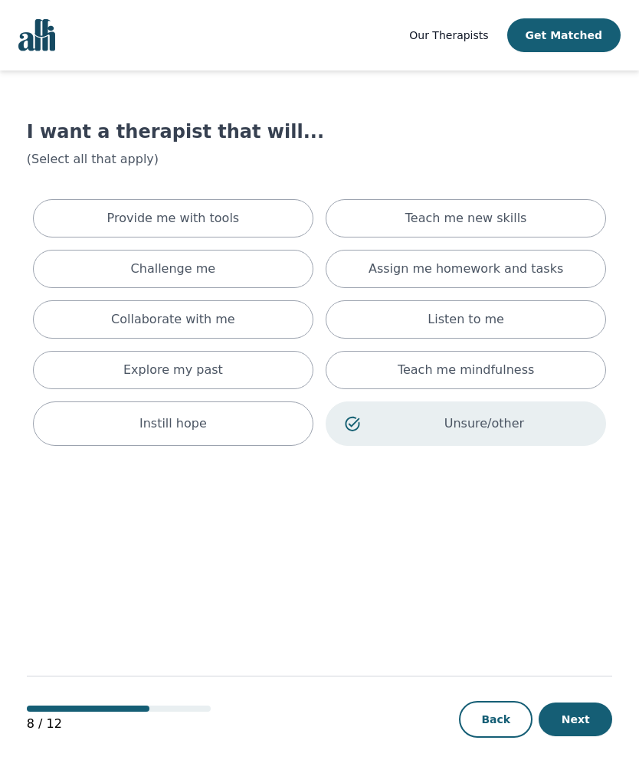
click at [576, 737] on button "Next" at bounding box center [576, 720] width 74 height 34
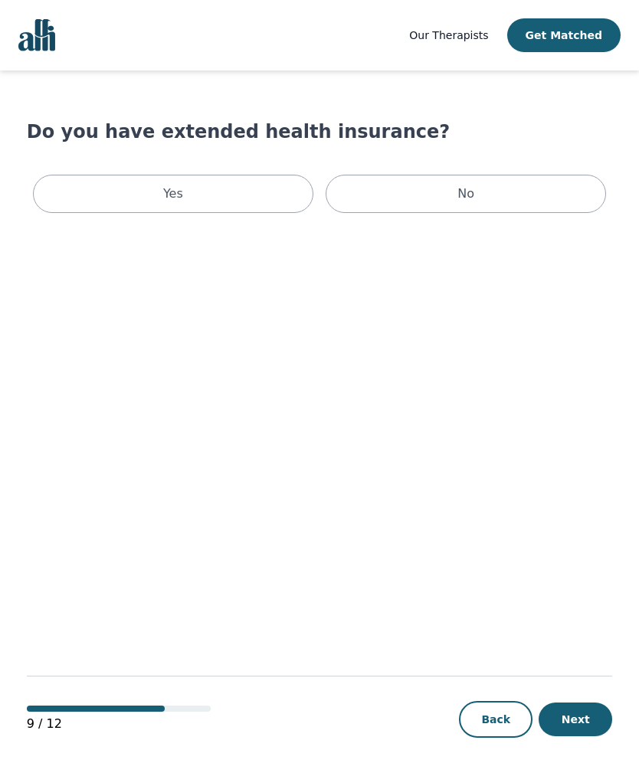
click at [227, 199] on div "Yes" at bounding box center [173, 194] width 281 height 38
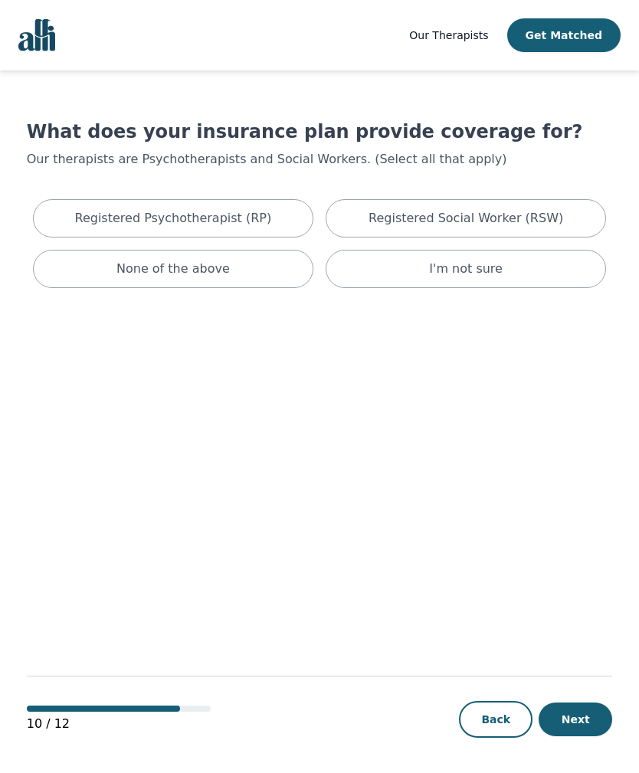
click at [445, 215] on p "Registered Social Worker (RSW)" at bounding box center [466, 218] width 195 height 18
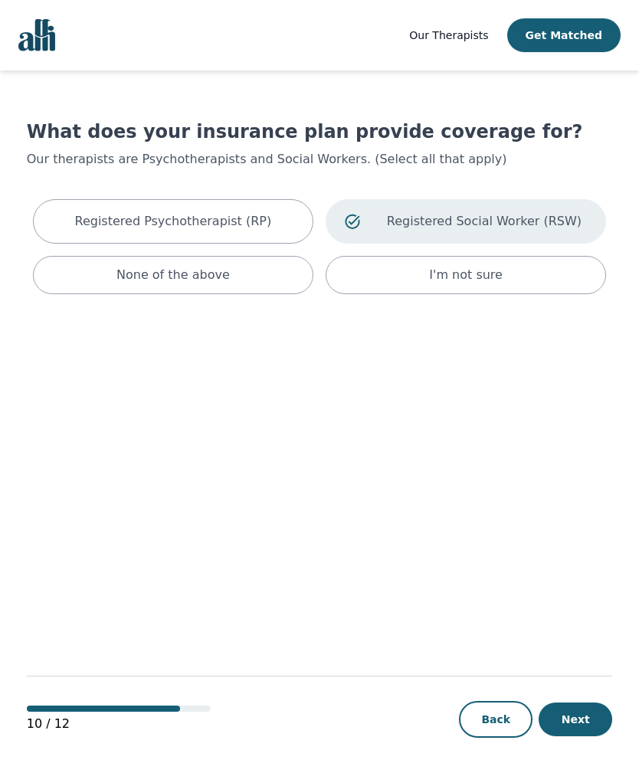
click at [246, 226] on p "Registered Psychotherapist (RP)" at bounding box center [173, 221] width 197 height 18
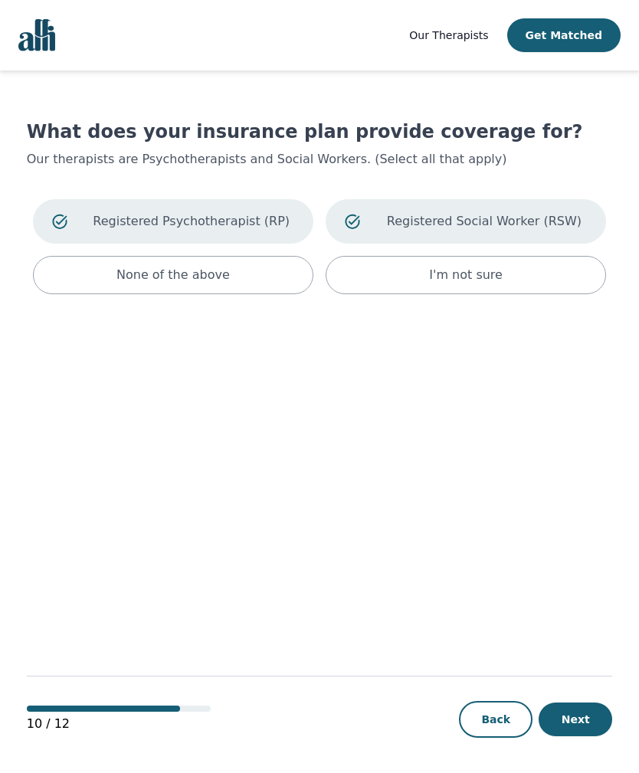
click at [582, 737] on button "Next" at bounding box center [576, 720] width 74 height 34
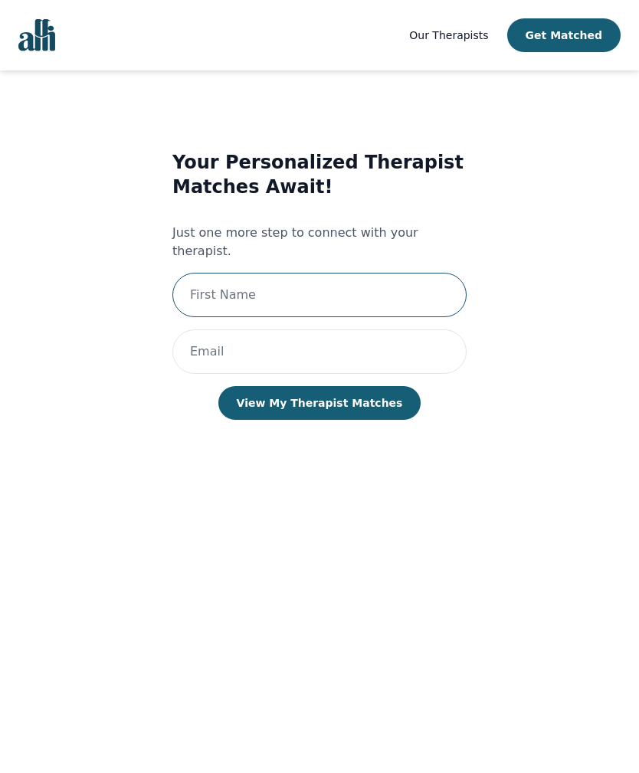
click at [310, 277] on input "text" at bounding box center [319, 295] width 294 height 44
type input "Natalia"
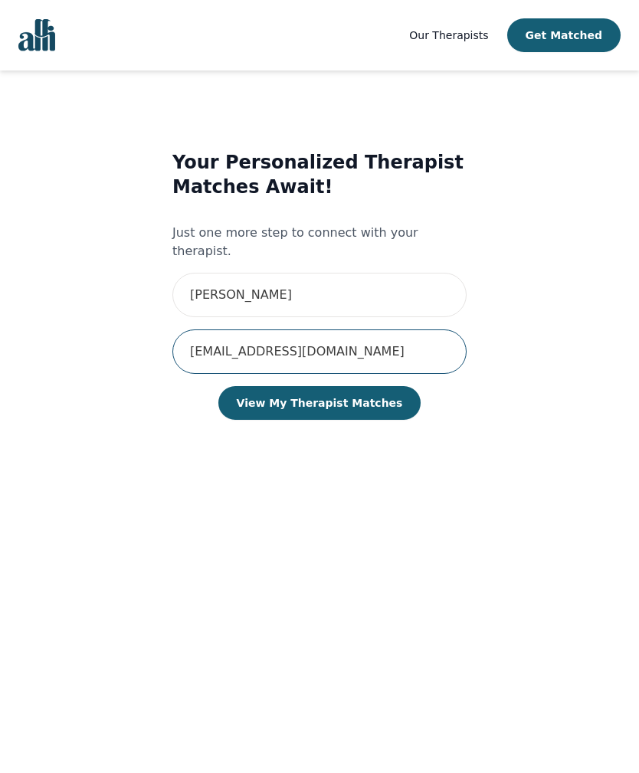
type input "natifumdiaz@gmail.com"
click at [335, 388] on button "View My Therapist Matches" at bounding box center [319, 403] width 203 height 34
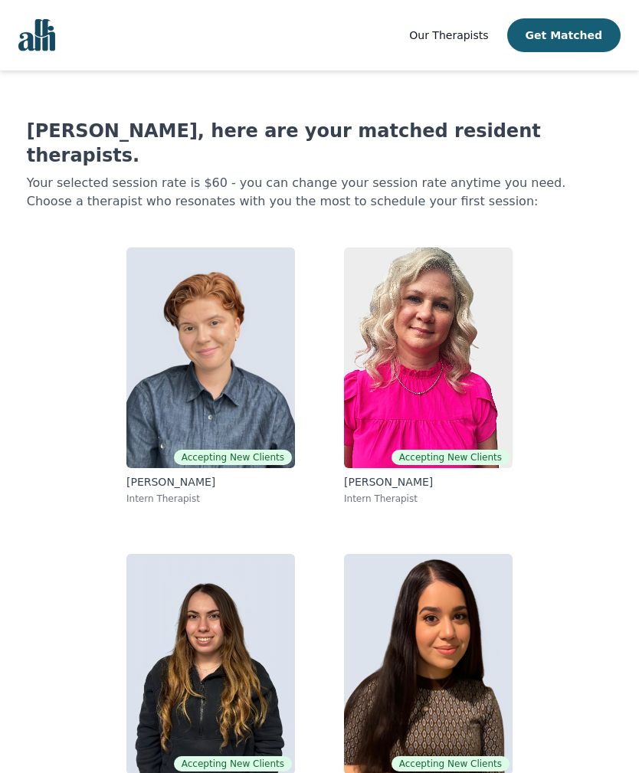
scroll to position [2, 0]
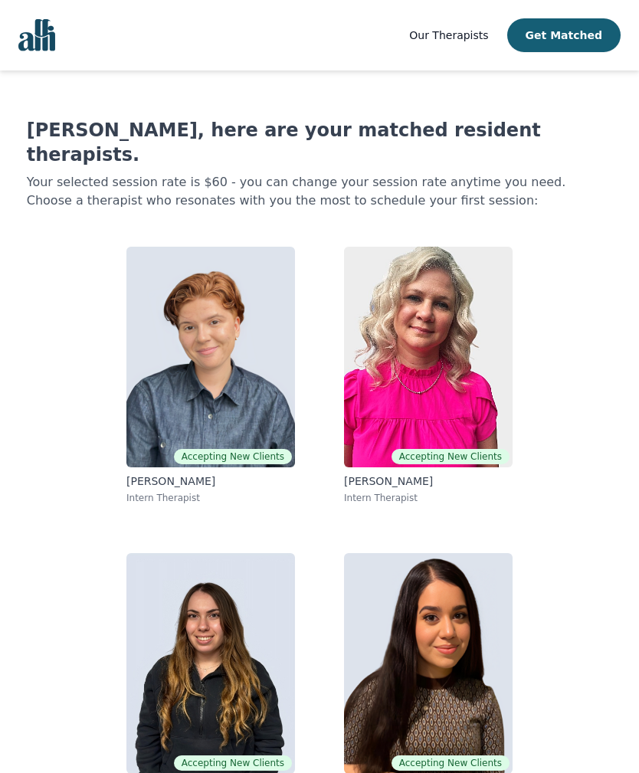
click at [379, 372] on img at bounding box center [428, 357] width 169 height 221
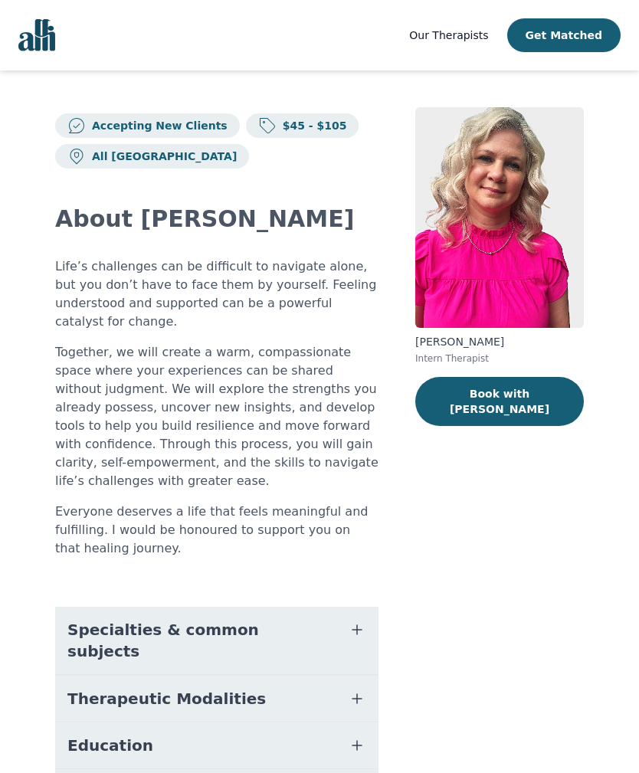
click at [132, 619] on span "Specialties & common subjects" at bounding box center [198, 640] width 262 height 43
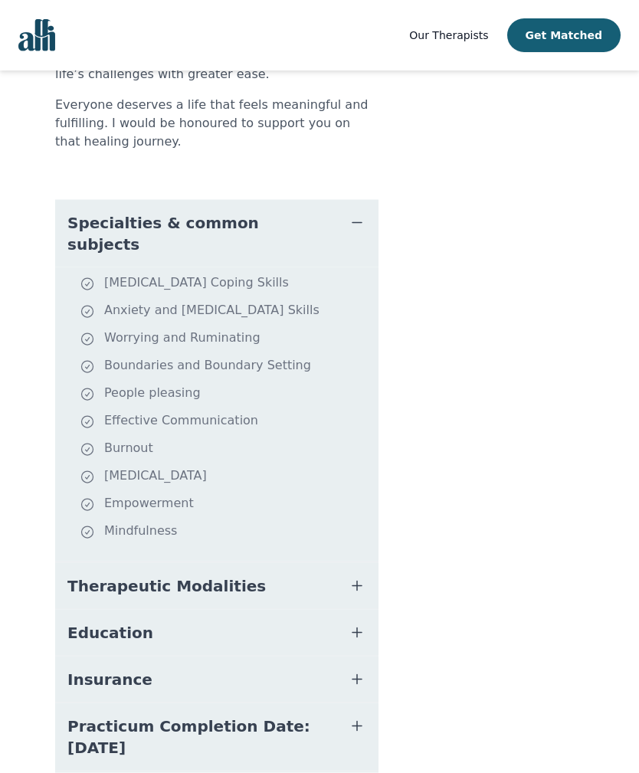
scroll to position [458, 0]
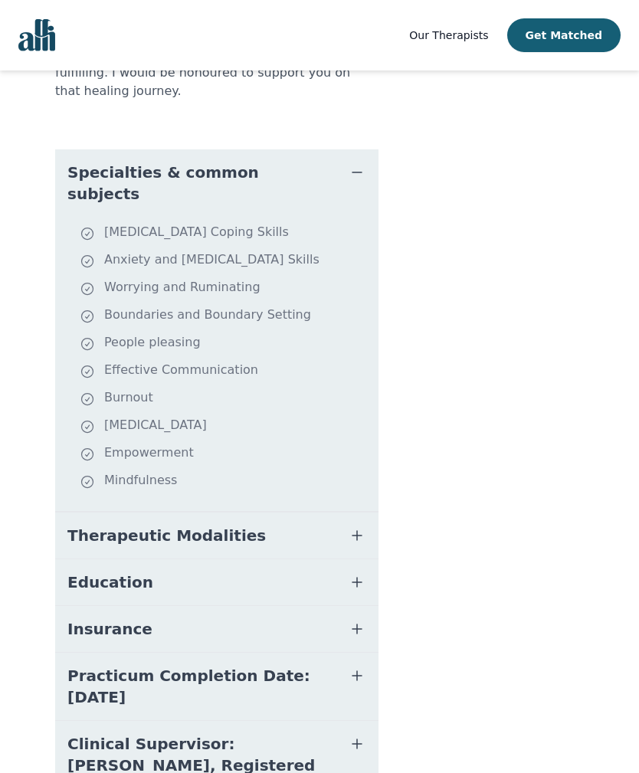
click at [81, 572] on span "Education" at bounding box center [110, 582] width 86 height 21
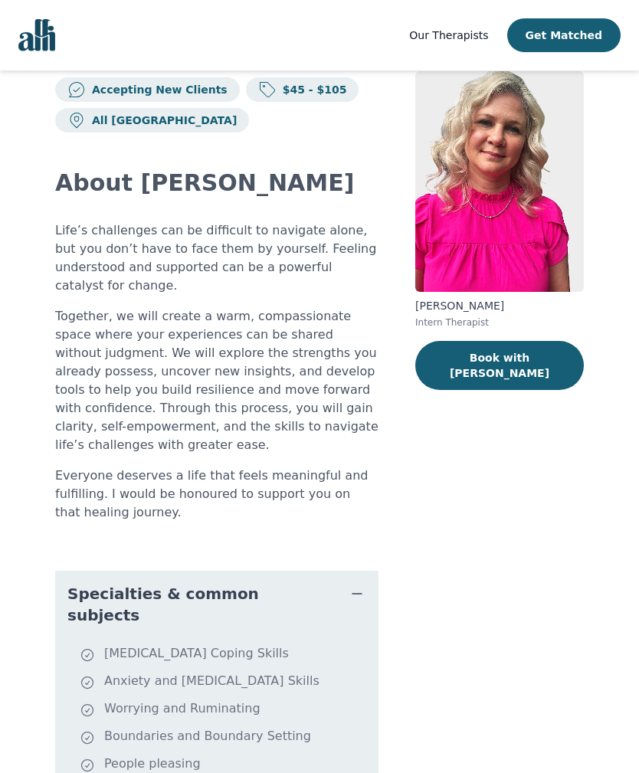
scroll to position [0, 0]
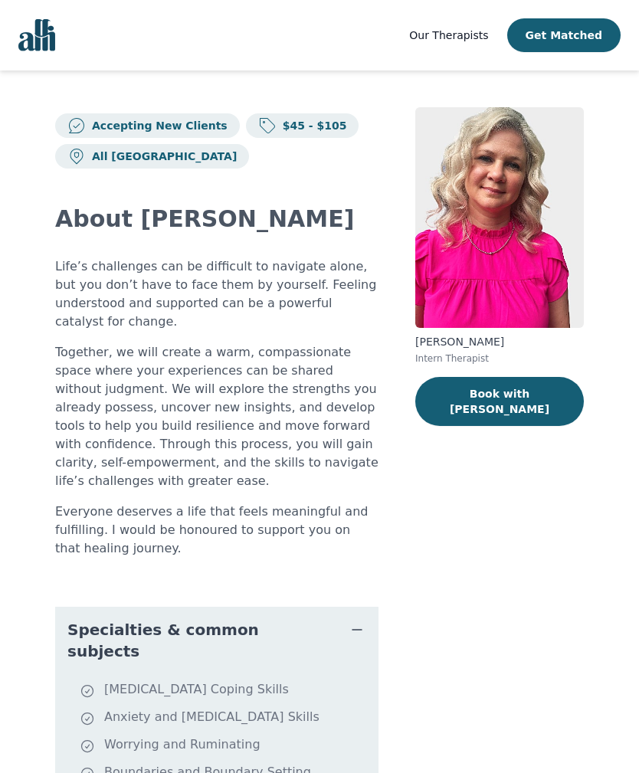
scroll to position [51, 0]
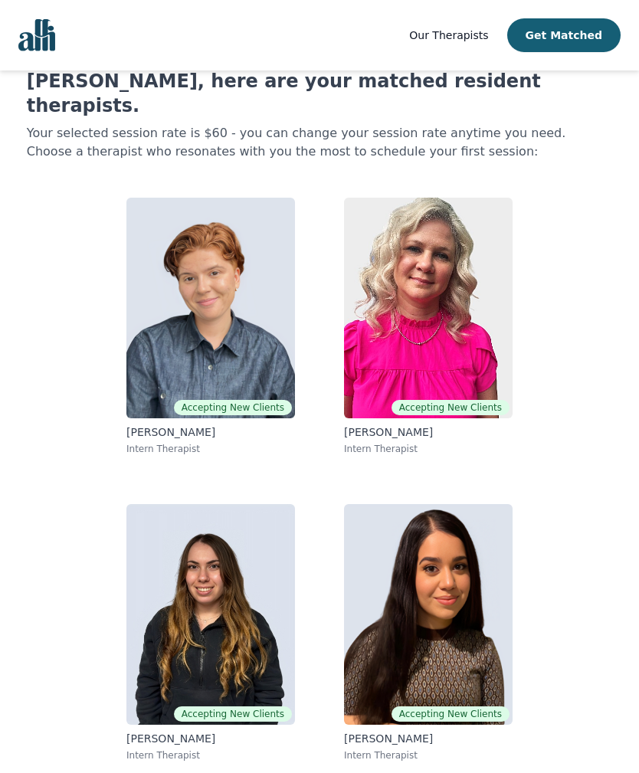
click at [159, 343] on img at bounding box center [210, 308] width 169 height 221
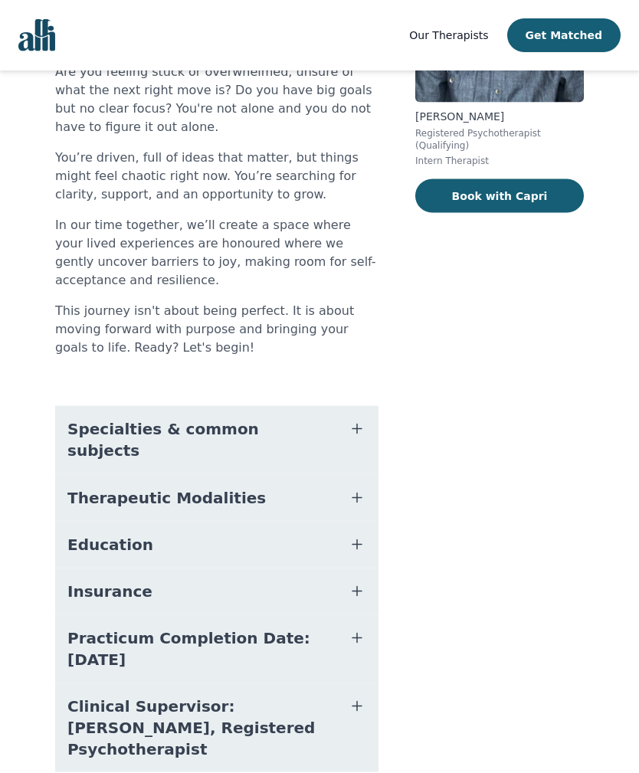
scroll to position [228, 0]
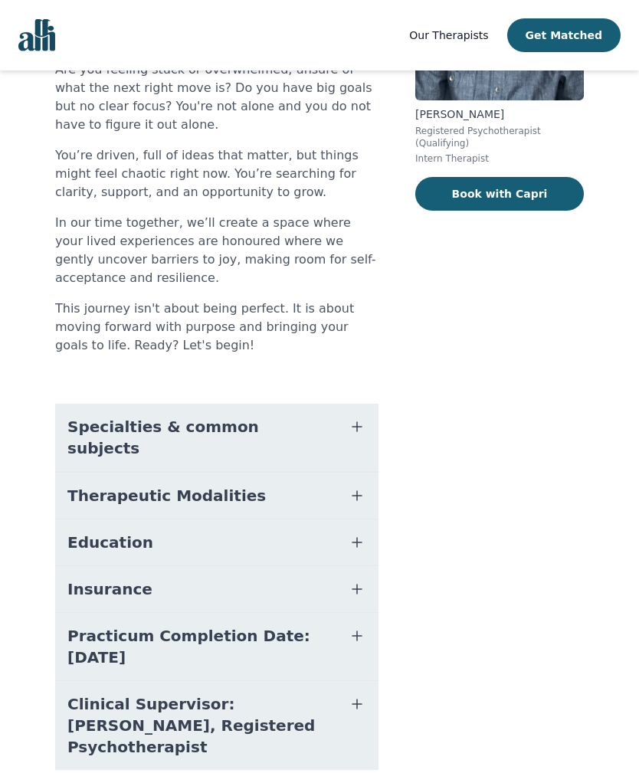
click at [102, 434] on span "Specialties & common subjects" at bounding box center [198, 437] width 262 height 43
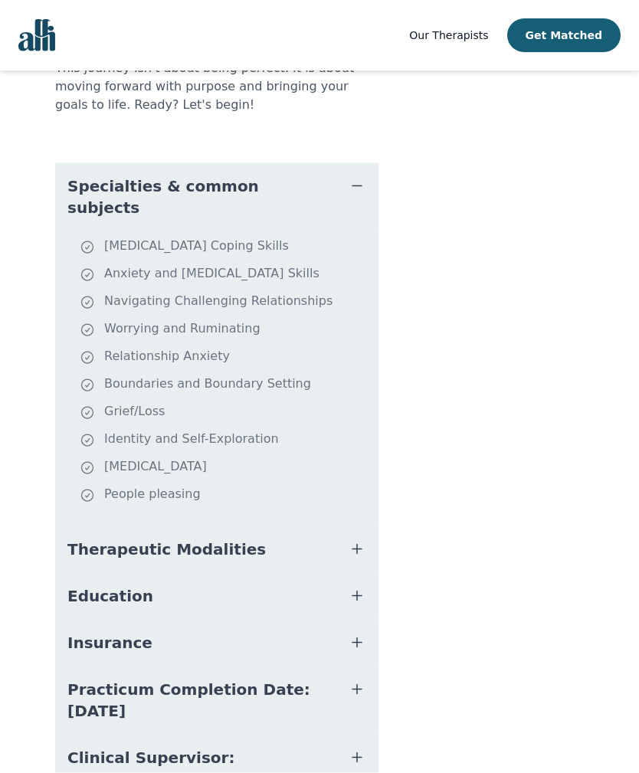
scroll to position [470, 0]
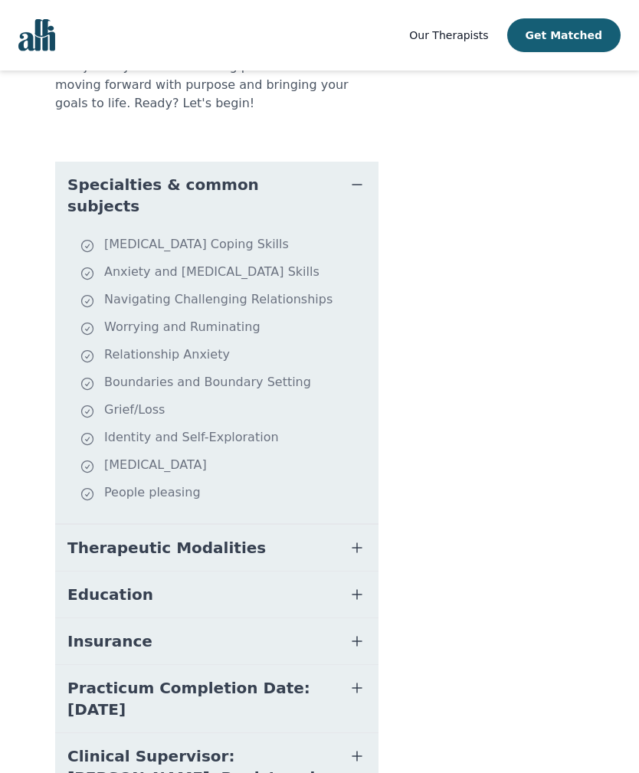
click at [93, 537] on span "Therapeutic Modalities" at bounding box center [166, 547] width 199 height 21
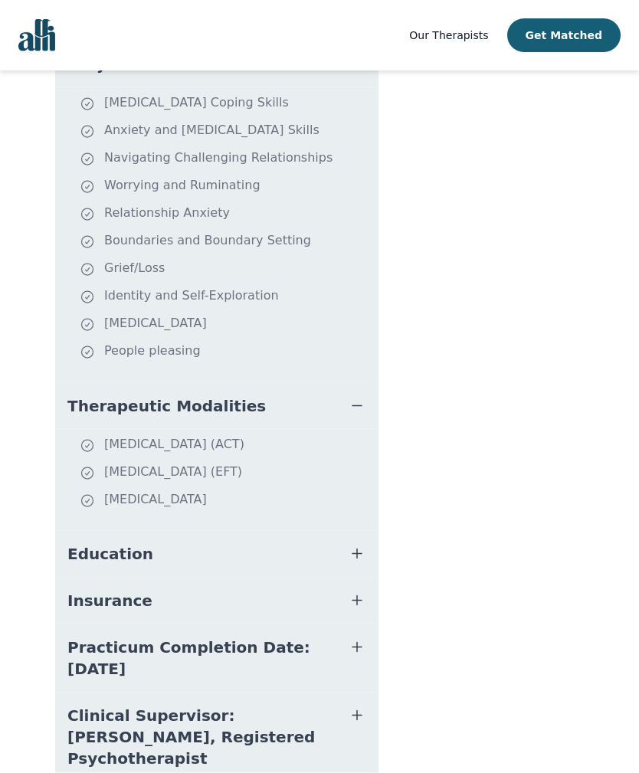
scroll to position [623, 0]
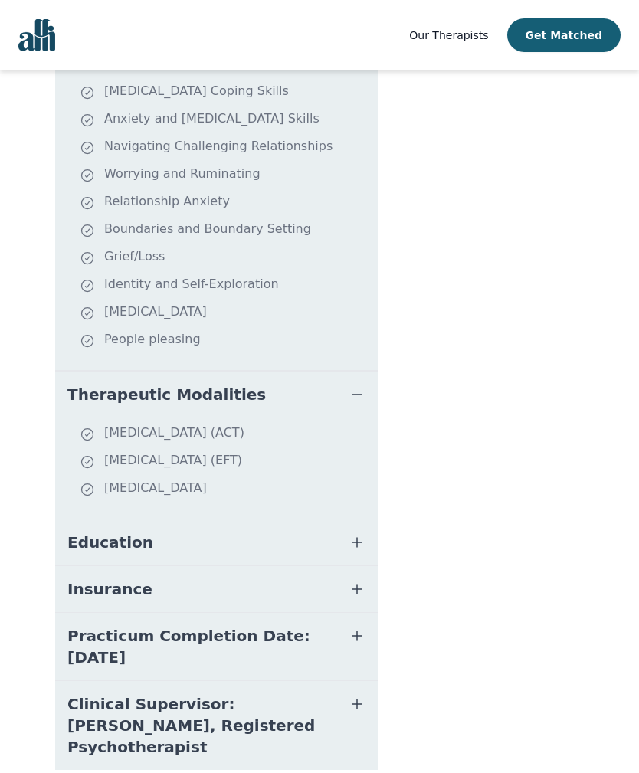
click at [87, 532] on span "Education" at bounding box center [110, 542] width 86 height 21
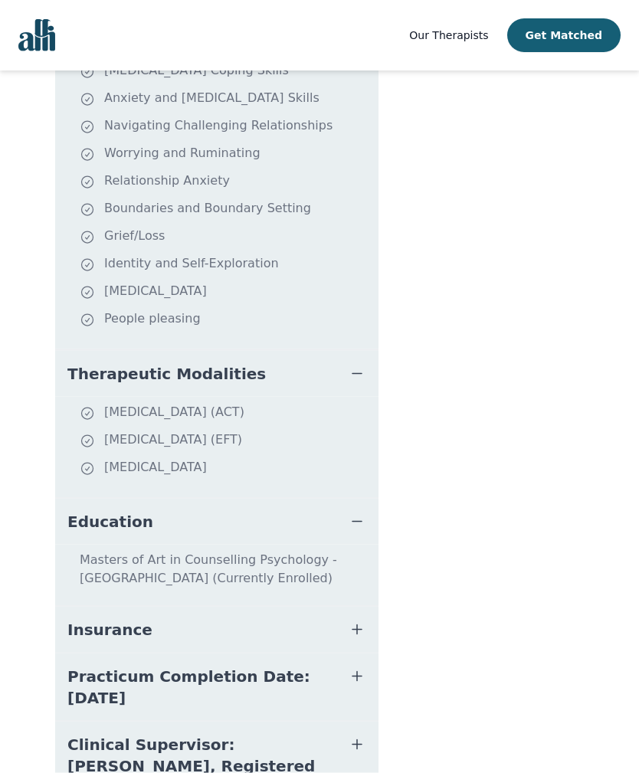
scroll to position [685, 0]
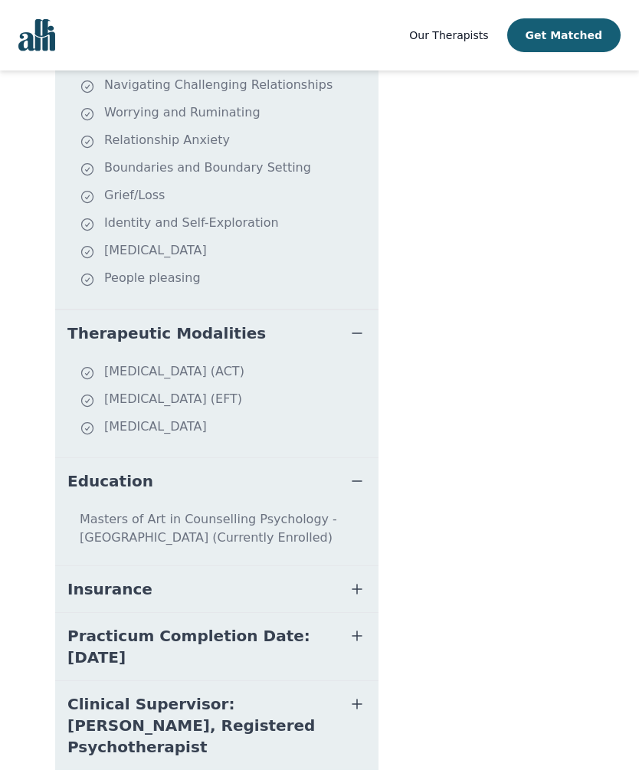
click at [90, 579] on span "Insurance" at bounding box center [109, 589] width 85 height 21
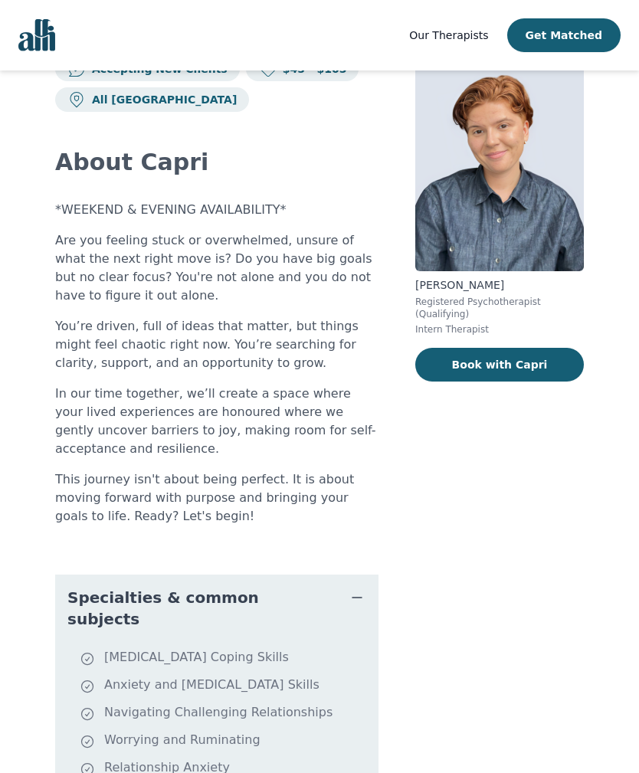
scroll to position [0, 0]
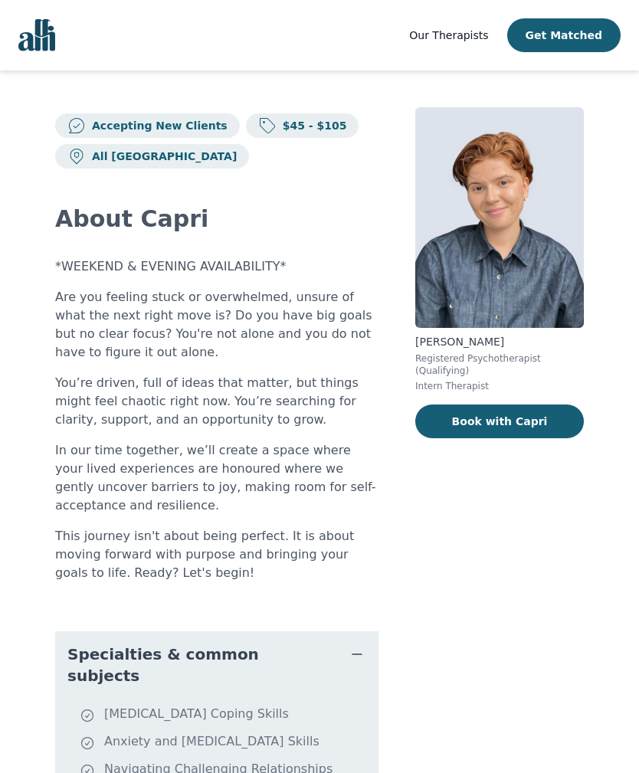
click at [517, 422] on button "Book with Capri" at bounding box center [499, 422] width 169 height 34
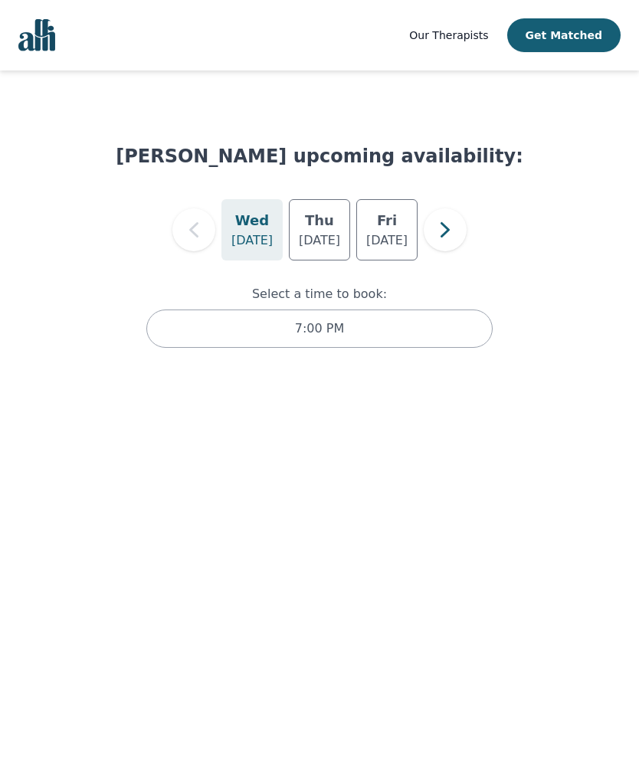
click at [416, 337] on div "7:00 PM" at bounding box center [319, 329] width 346 height 38
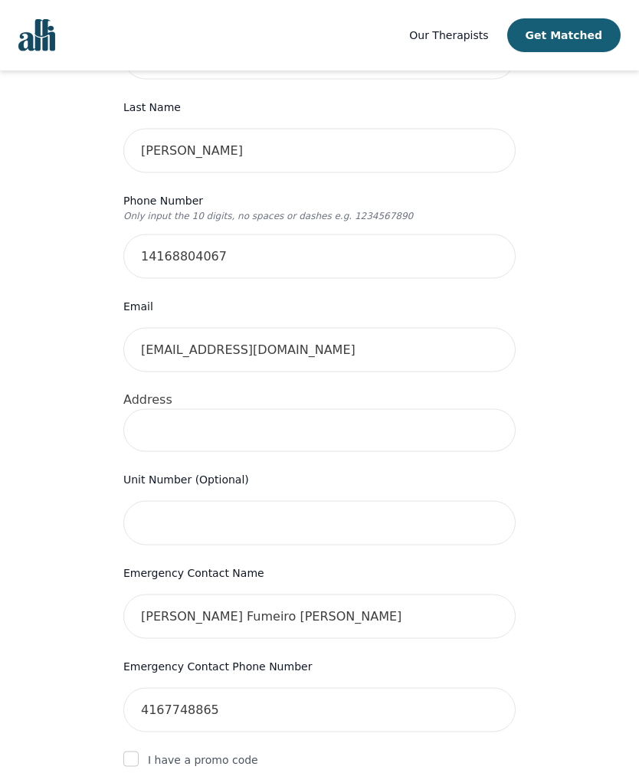
click at [411, 411] on input at bounding box center [319, 430] width 392 height 43
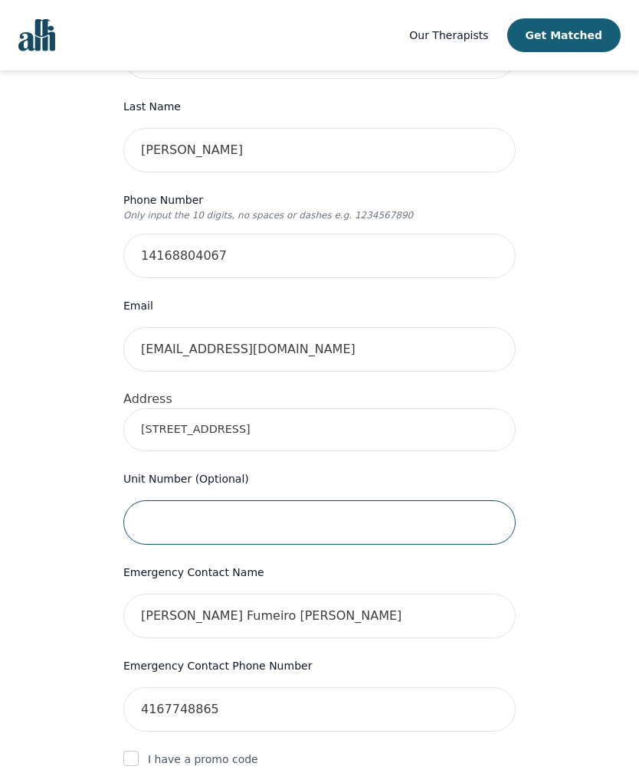
click at [400, 501] on input "text" at bounding box center [319, 523] width 392 height 44
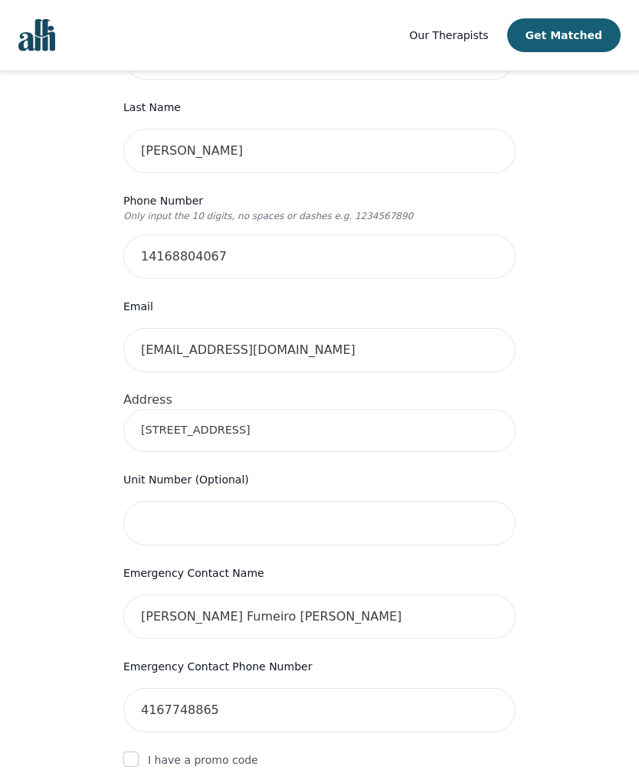
click at [353, 409] on input "120 Bayview Ave, #S206" at bounding box center [319, 430] width 392 height 43
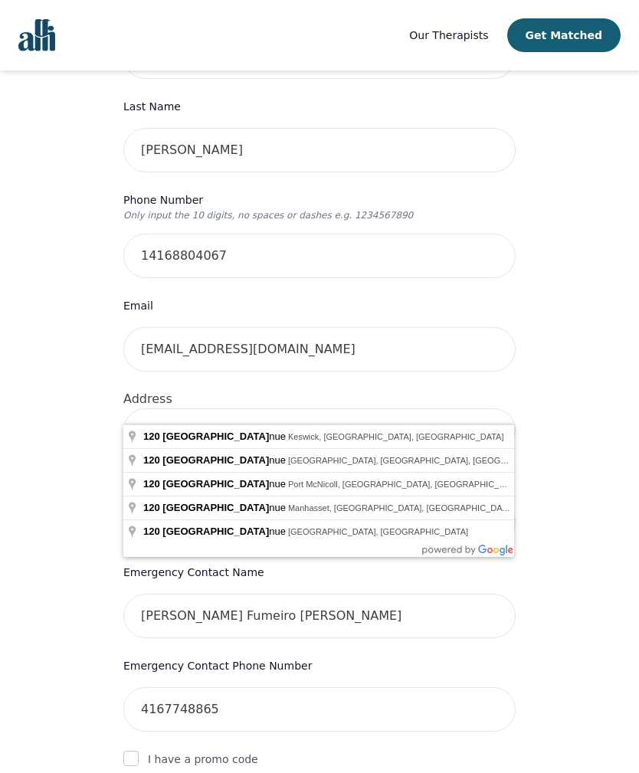
type input "120 Bayview Ave"
click at [389, 622] on form "First Name Natalia Last Name F Diaz Phone Number Only input the 10 digits, no s…" at bounding box center [319, 550] width 392 height 1093
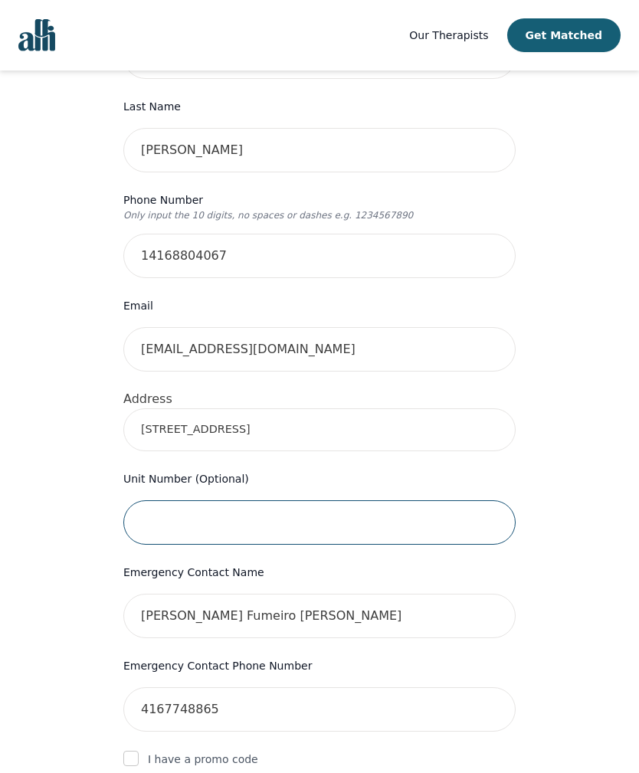
click at [206, 501] on input "text" at bounding box center [319, 523] width 392 height 44
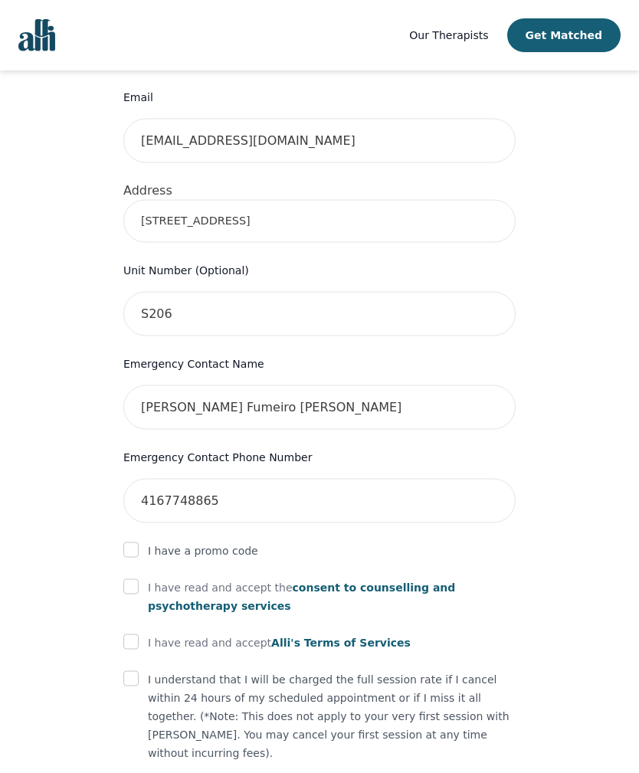
scroll to position [559, 0]
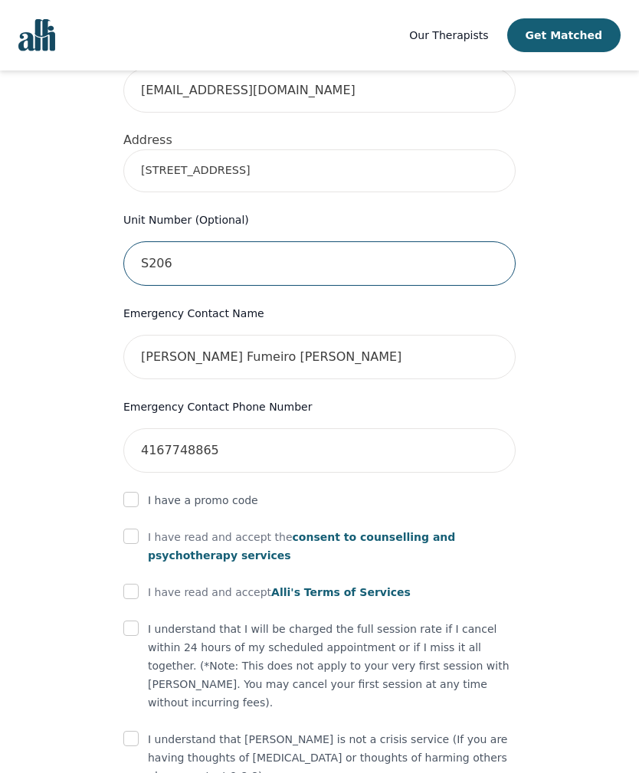
type input "S206"
click at [135, 529] on input "checkbox" at bounding box center [130, 536] width 15 height 15
checkbox input "true"
click at [133, 584] on input "checkbox" at bounding box center [130, 591] width 15 height 15
checkbox input "true"
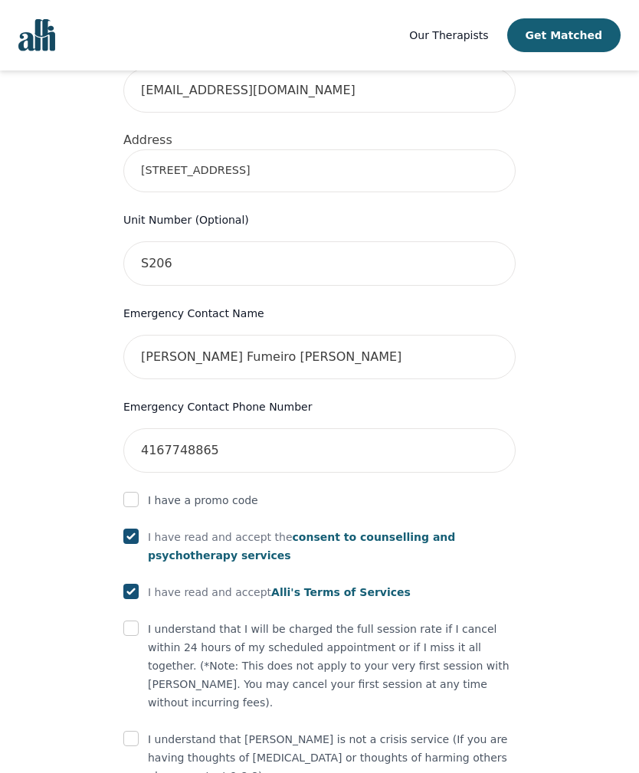
click at [133, 621] on input "checkbox" at bounding box center [130, 628] width 15 height 15
checkbox input "true"
click at [133, 731] on input "checkbox" at bounding box center [130, 738] width 15 height 15
checkbox input "true"
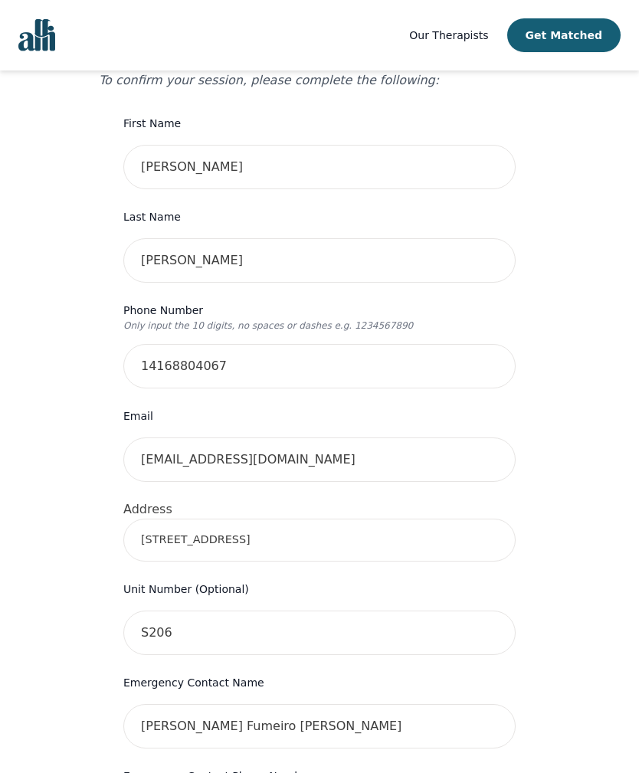
scroll to position [165, 0]
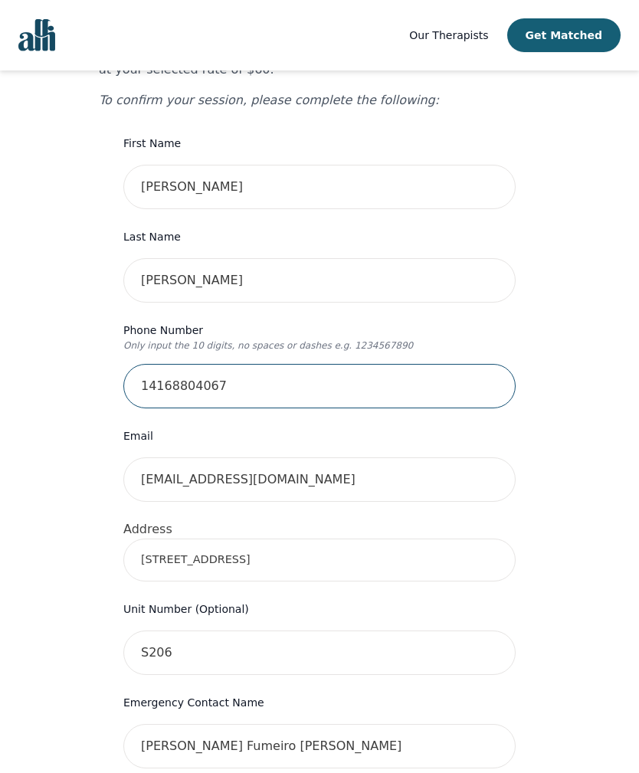
click at [149, 364] on input "14168804067" at bounding box center [319, 386] width 392 height 44
click at [143, 365] on input "14168804067" at bounding box center [319, 387] width 392 height 44
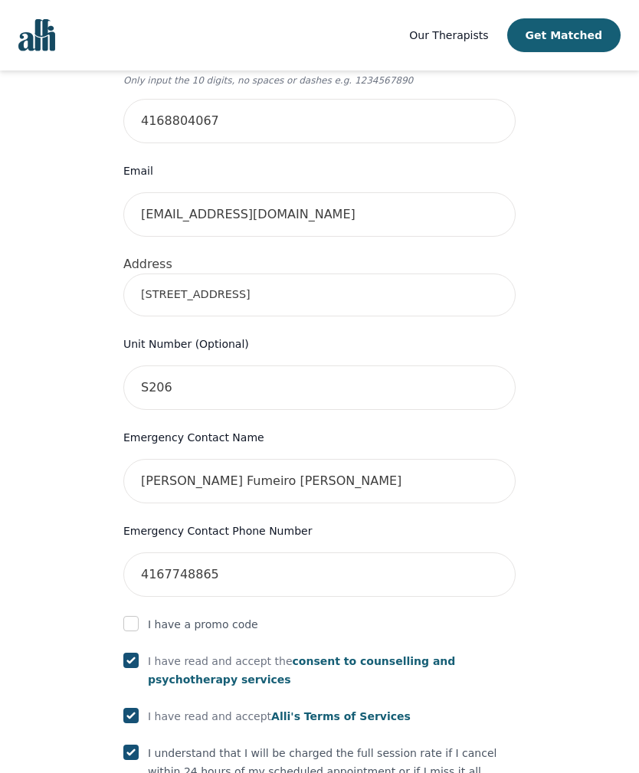
scroll to position [632, 0]
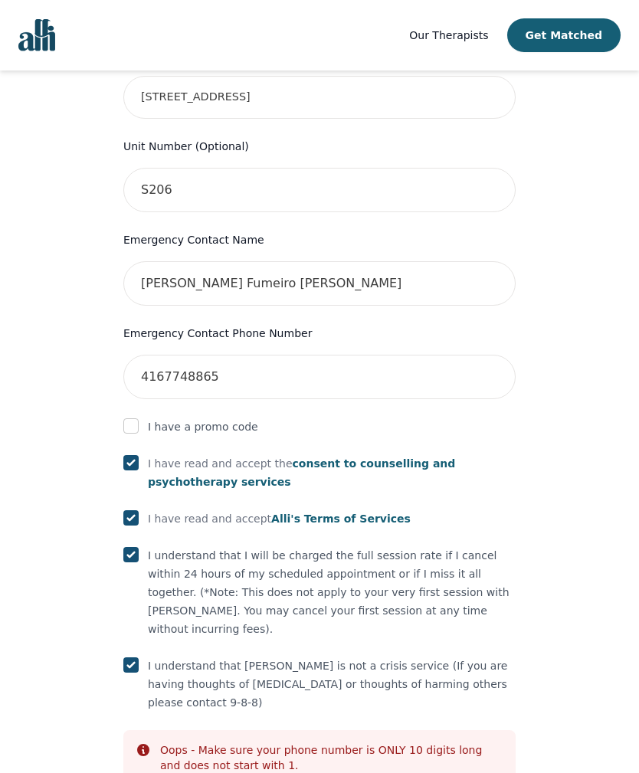
type input "4168804067"
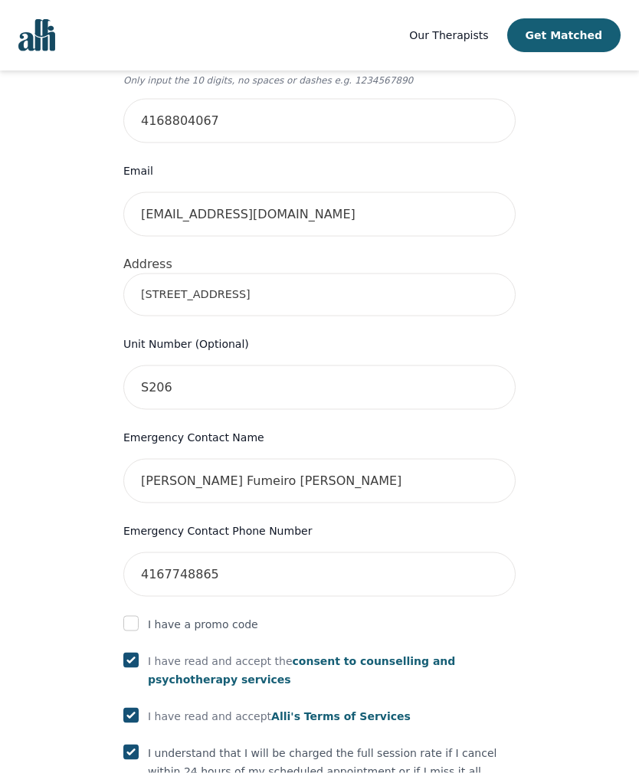
click at [474, 274] on input "120 Bayview Ave" at bounding box center [319, 295] width 392 height 43
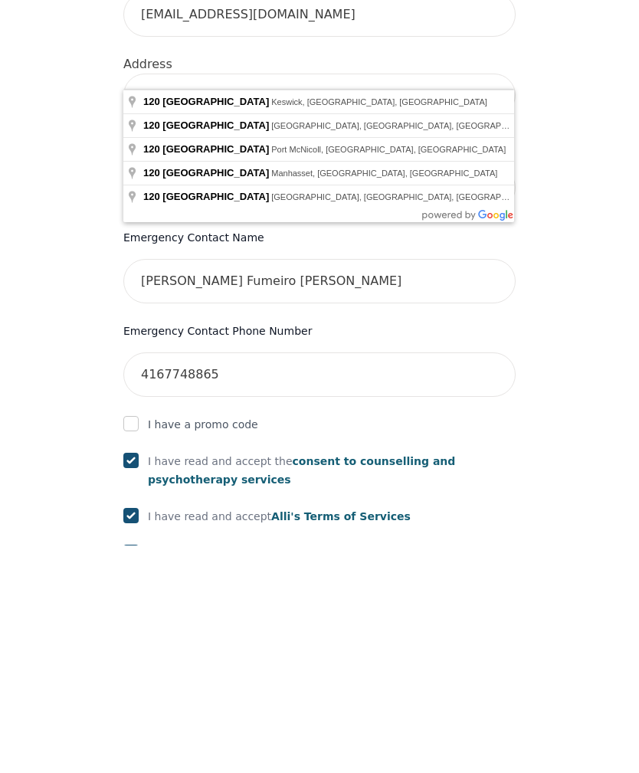
scroll to position [408, 0]
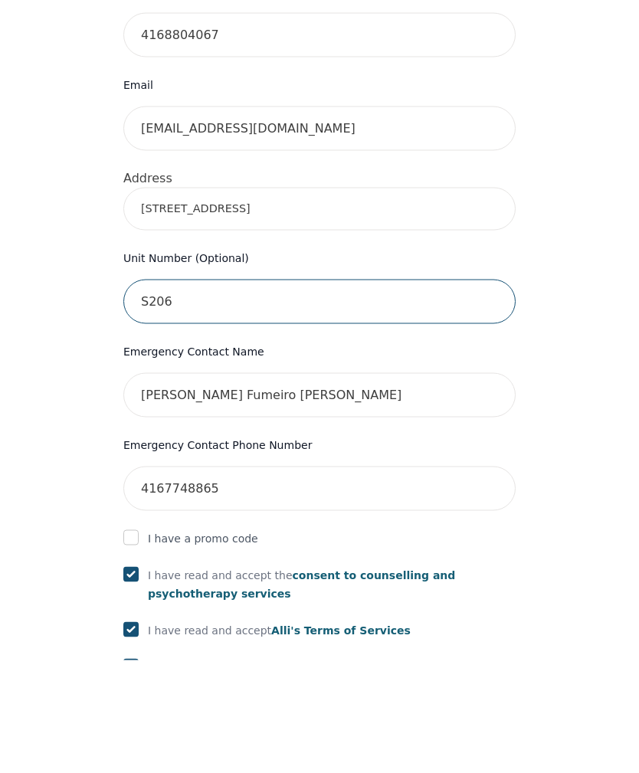
type input "120 Bayview Ave, Toronto, ON M5A 0G4, Canada"
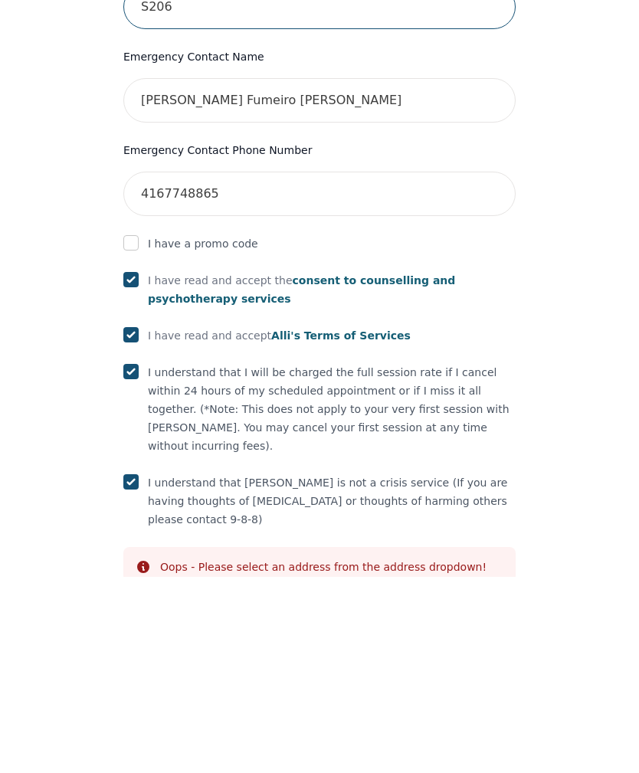
scroll to position [666, 0]
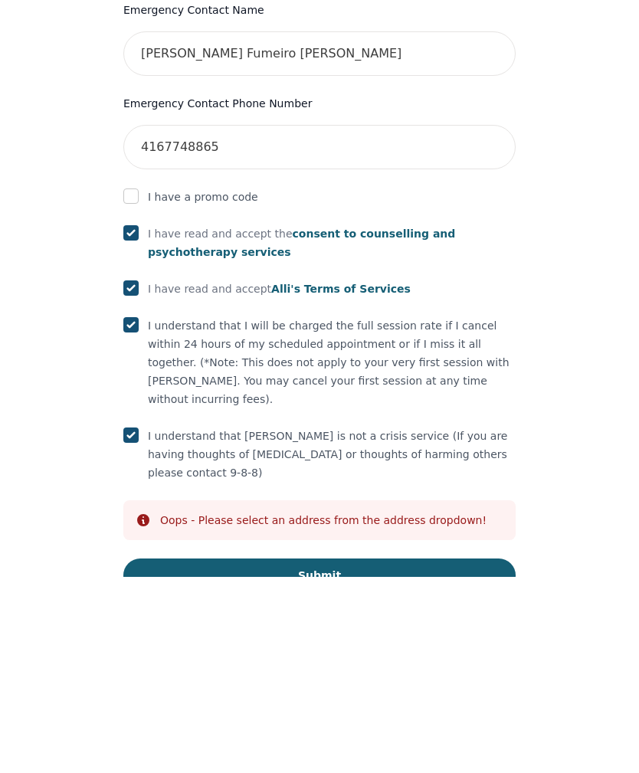
click at [471, 755] on button "Submit" at bounding box center [319, 772] width 392 height 34
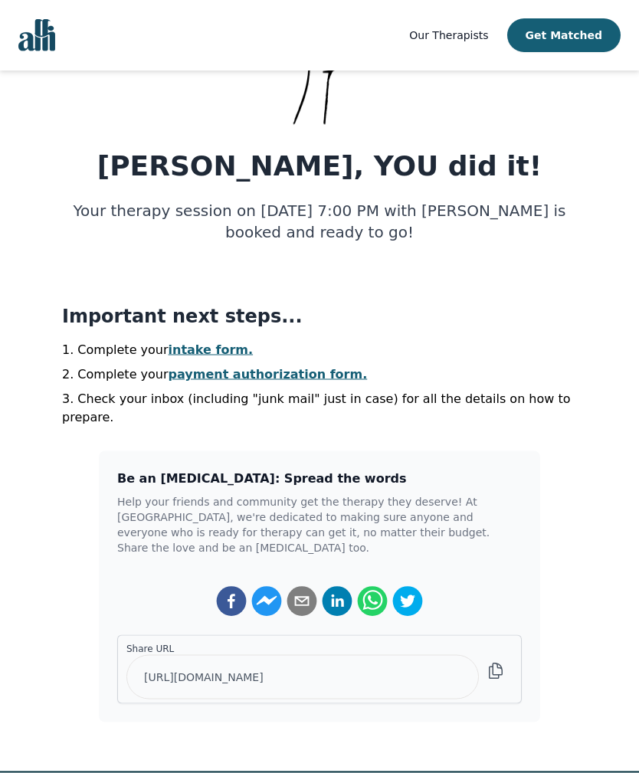
scroll to position [144, 0]
